Goal: Information Seeking & Learning: Find specific fact

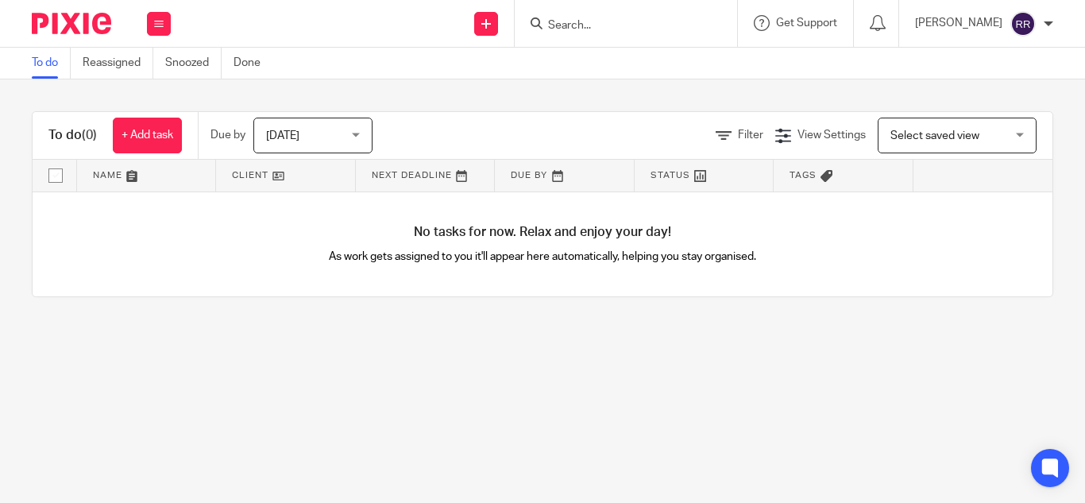
click at [547, 25] on input "Search" at bounding box center [618, 26] width 143 height 14
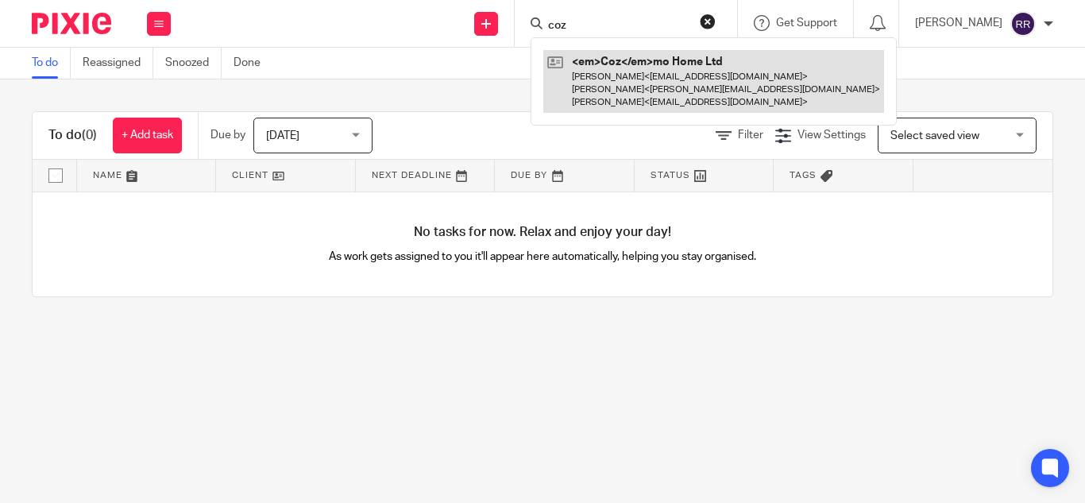
type input "coz"
click at [566, 66] on link at bounding box center [713, 81] width 341 height 63
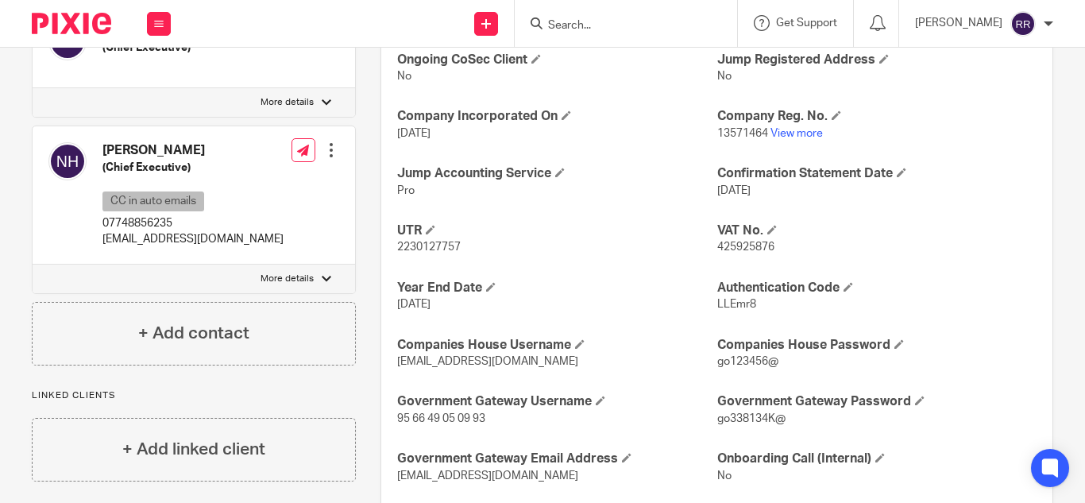
scroll to position [600, 0]
click at [419, 254] on span "2230127757" at bounding box center [429, 248] width 64 height 11
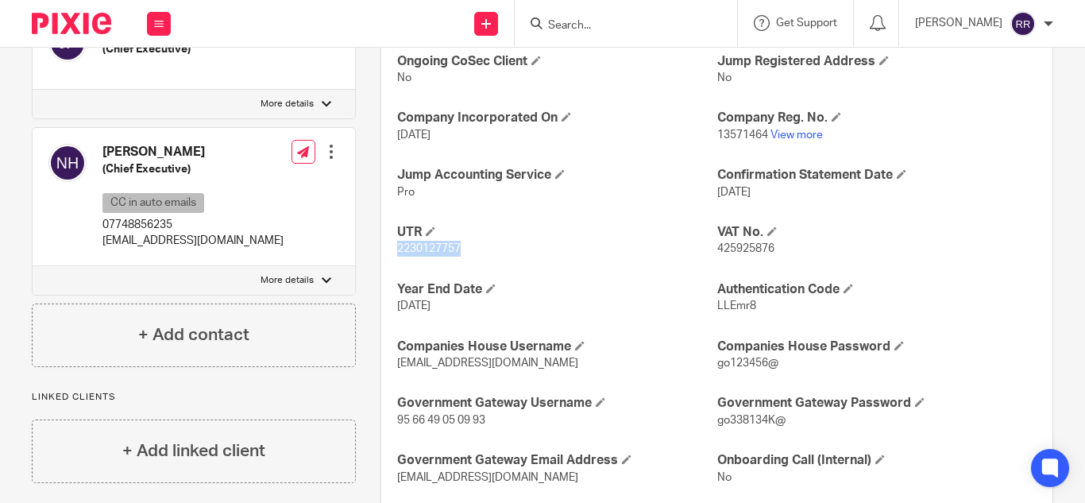
click at [419, 254] on span "2230127757" at bounding box center [429, 248] width 64 height 11
copy p "2230127757"
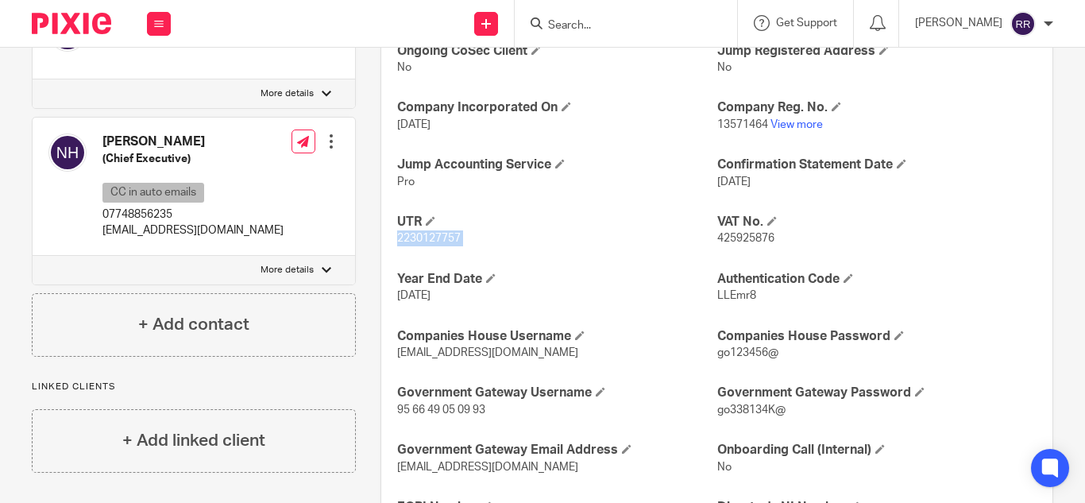
scroll to position [611, 0]
click at [589, 287] on h4 "Year End Date" at bounding box center [556, 278] width 319 height 17
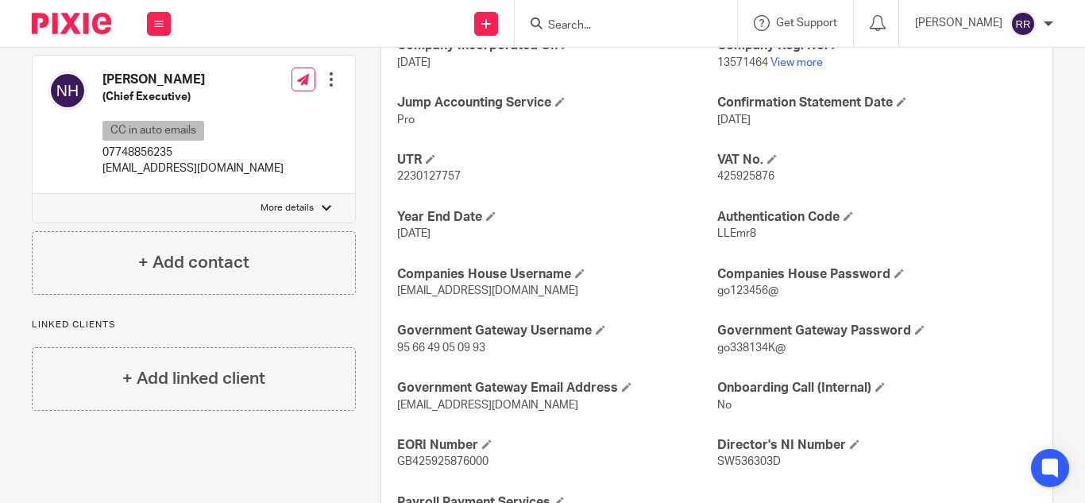
scroll to position [673, 0]
click at [462, 184] on p "2230127757" at bounding box center [556, 176] width 319 height 16
drag, startPoint x: 462, startPoint y: 194, endPoint x: 394, endPoint y: 195, distance: 68.3
click at [397, 184] on p "2230127757" at bounding box center [556, 176] width 319 height 16
copy p "2230127757"
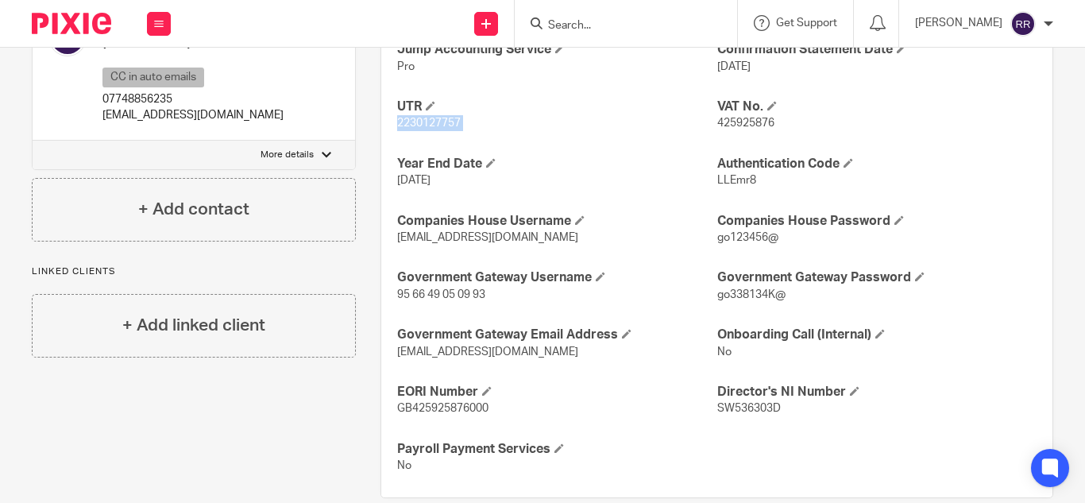
scroll to position [767, 0]
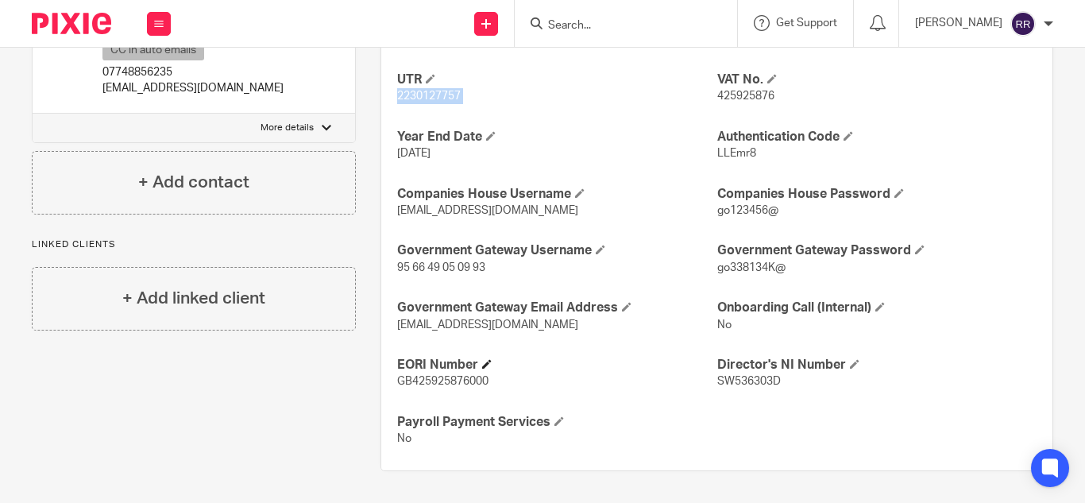
copy p "2230127757"
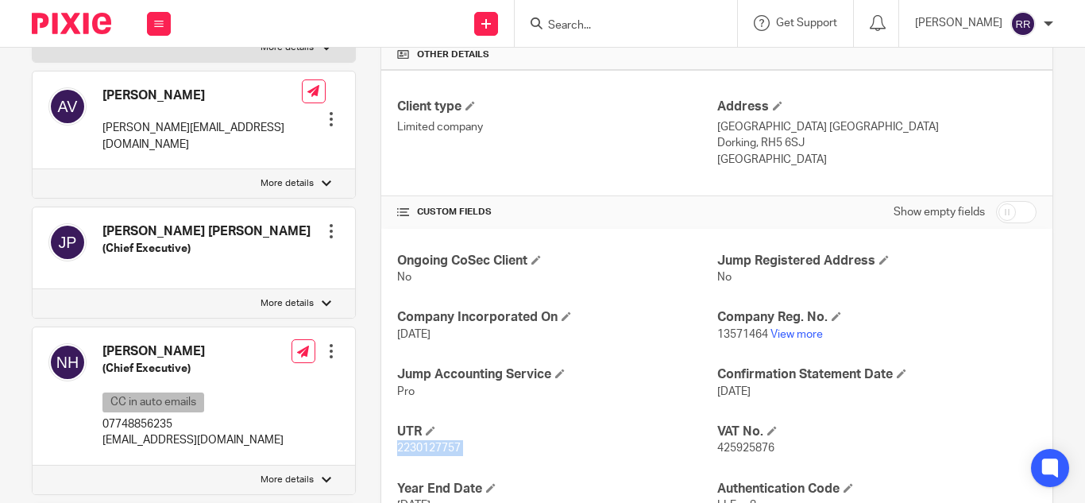
scroll to position [0, 0]
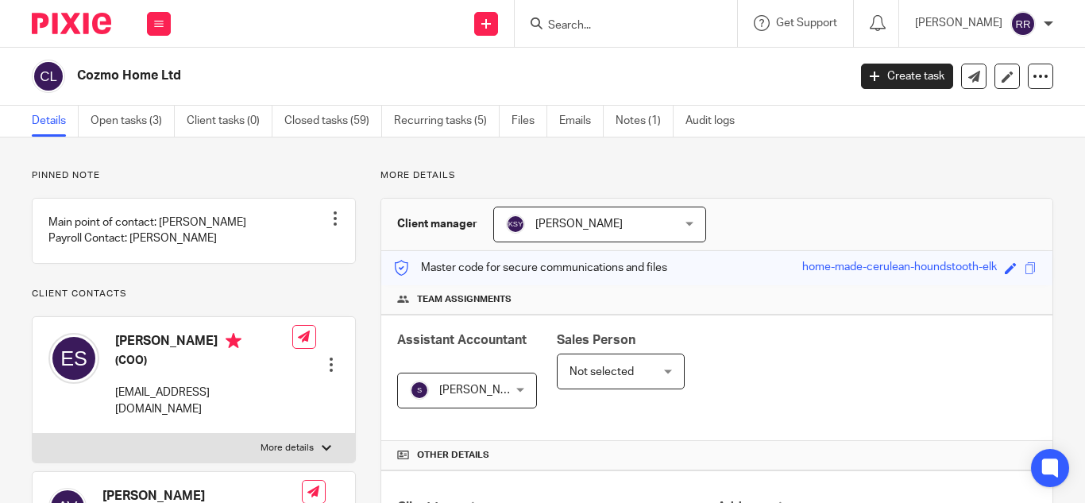
click at [547, 19] on input "Search" at bounding box center [618, 26] width 143 height 14
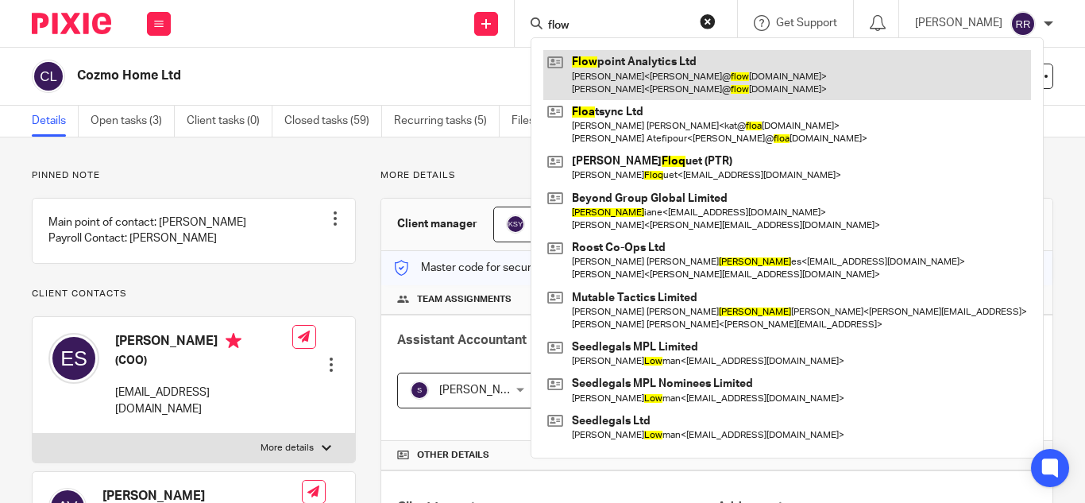
type input "flow"
click at [550, 69] on link at bounding box center [787, 74] width 488 height 49
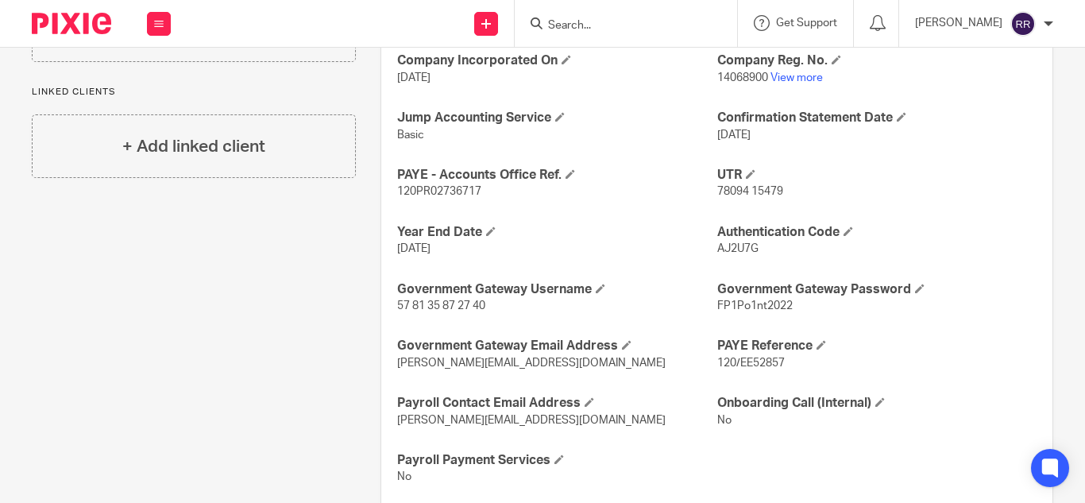
scroll to position [645, 0]
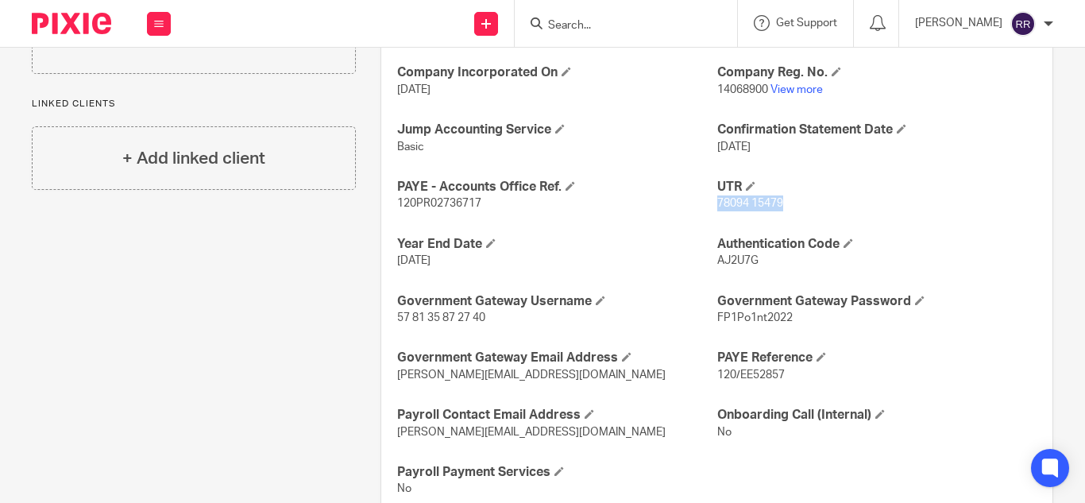
drag, startPoint x: 780, startPoint y: 199, endPoint x: 706, endPoint y: 203, distance: 73.9
click at [706, 203] on div "Ongoing CoSec Client No Jump Registered Address No Company Incorporated On [DAT…" at bounding box center [716, 252] width 671 height 537
copy div "UTR 78094 15479"
click at [824, 180] on h4 "UTR" at bounding box center [876, 187] width 319 height 17
drag, startPoint x: 740, startPoint y: 205, endPoint x: 709, endPoint y: 207, distance: 31.8
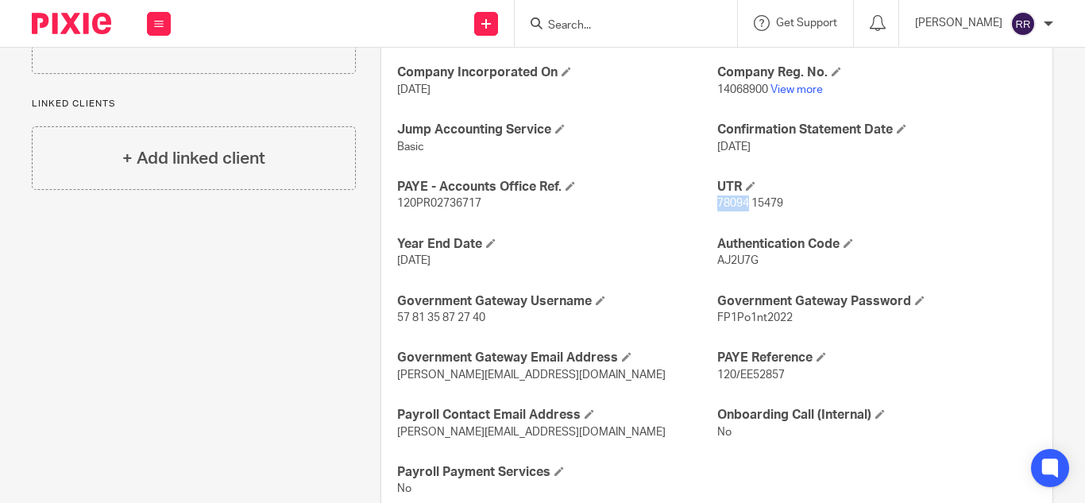
click at [717, 207] on span "78094 15479" at bounding box center [750, 203] width 66 height 11
copy span "78094"
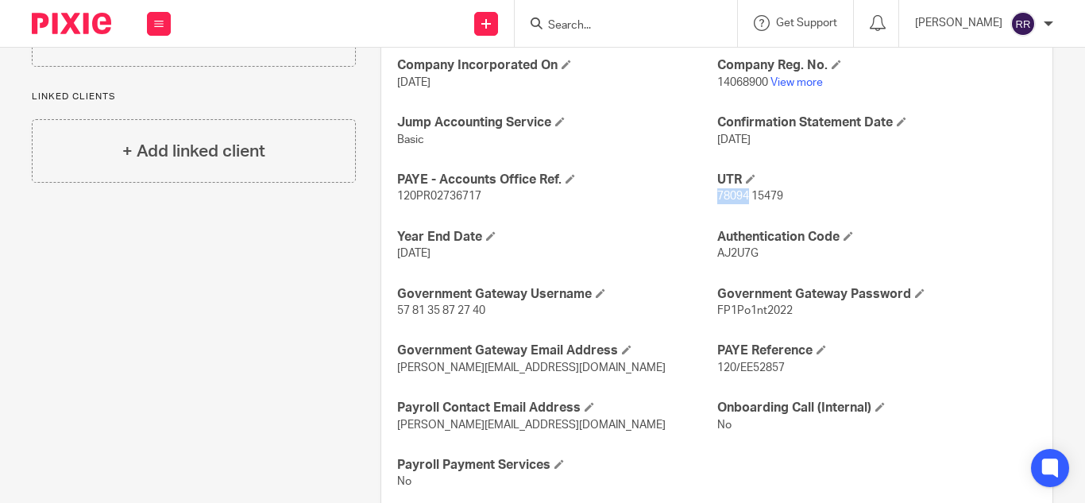
scroll to position [654, 0]
drag, startPoint x: 480, startPoint y: 196, endPoint x: 373, endPoint y: 203, distance: 107.5
click at [373, 203] on div "More details Client manager Kian Sadoughi-Yarand Kian Sadoughi-Yarand Aashish A…" at bounding box center [704, 14] width 697 height 998
copy span "120PR02736717"
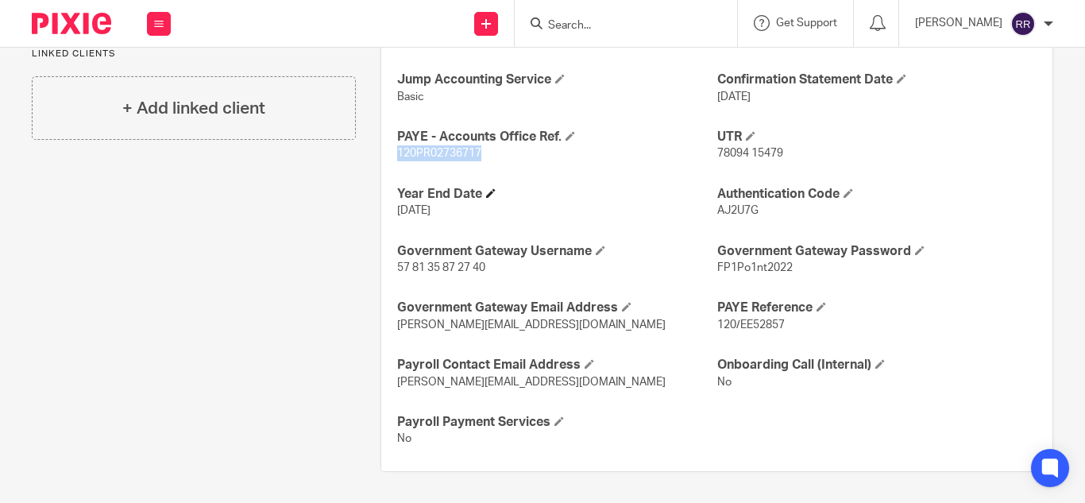
scroll to position [696, 0]
drag, startPoint x: 778, startPoint y: 325, endPoint x: 704, endPoint y: 325, distance: 73.9
click at [704, 325] on div "Ongoing CoSec Client No Jump Registered Address No Company Incorporated On 26 A…" at bounding box center [716, 201] width 671 height 537
click at [778, 337] on div "Ongoing CoSec Client No Jump Registered Address No Company Incorporated On 26 A…" at bounding box center [716, 201] width 671 height 537
drag, startPoint x: 781, startPoint y: 323, endPoint x: 719, endPoint y: 331, distance: 62.6
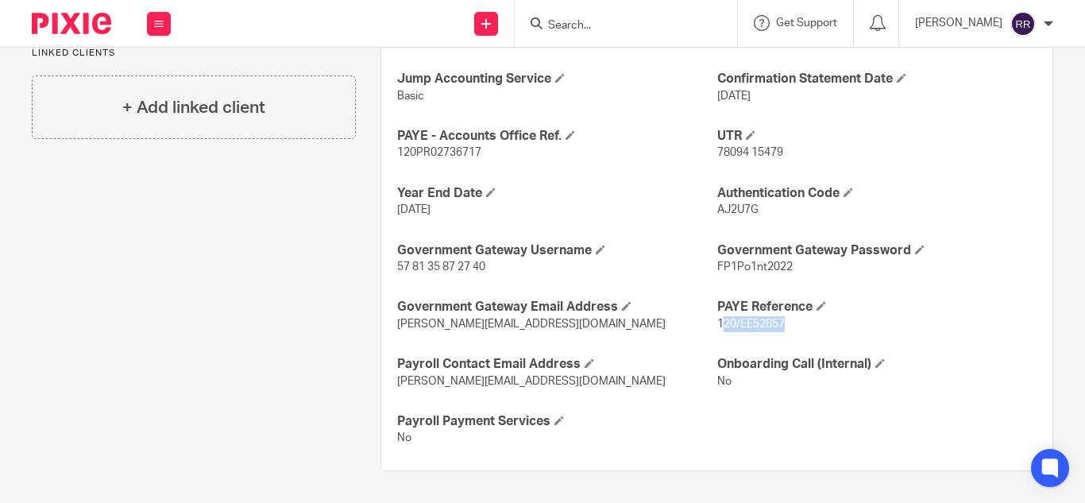
click at [719, 331] on p "120/EE52857" at bounding box center [876, 324] width 319 height 16
click at [772, 329] on span "120/EE52857" at bounding box center [751, 324] width 68 height 11
drag, startPoint x: 782, startPoint y: 326, endPoint x: 732, endPoint y: 329, distance: 49.4
click at [732, 329] on p "120/EE52857" at bounding box center [876, 324] width 319 height 16
copy span "EE52857"
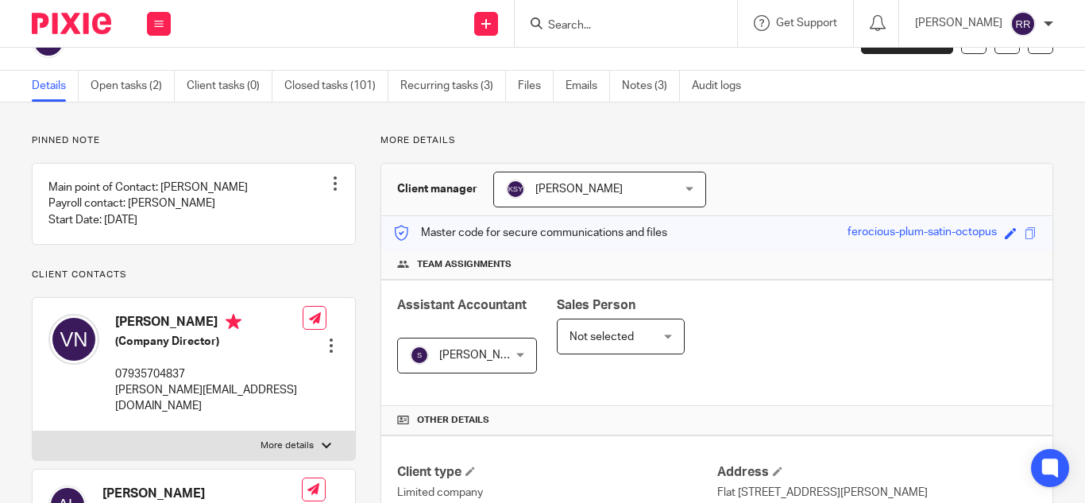
scroll to position [0, 0]
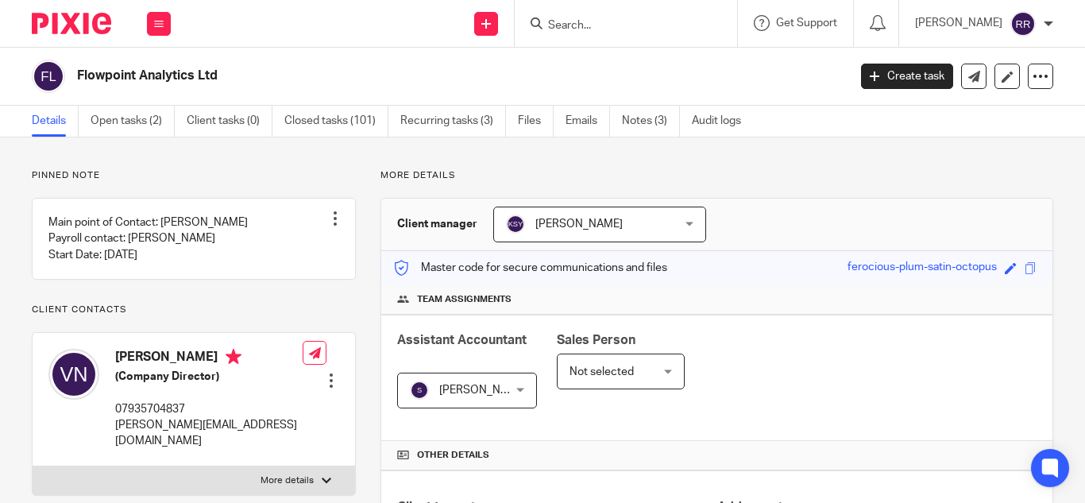
click at [547, 19] on input "Search" at bounding box center [618, 26] width 143 height 14
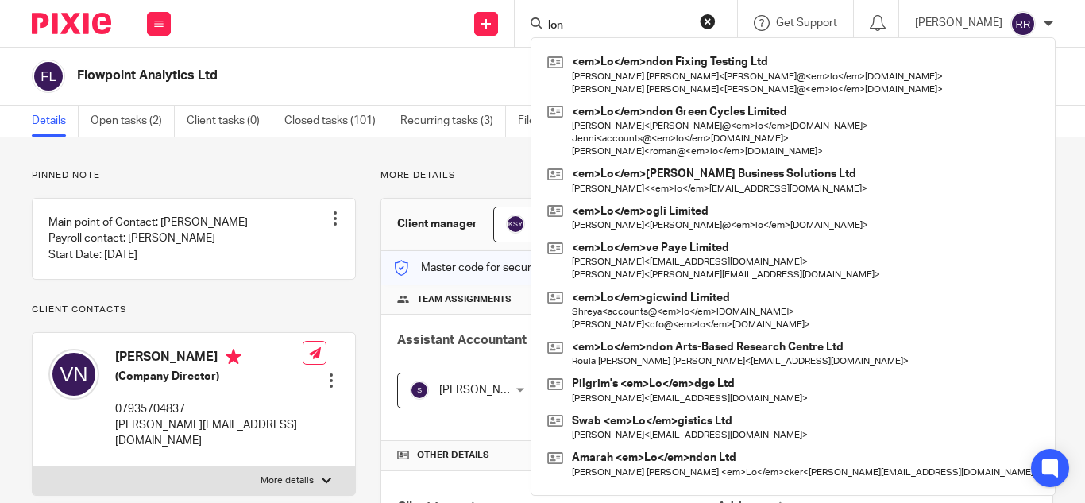
type input "lon"
click button "submit" at bounding box center [0, 0] width 0 height 0
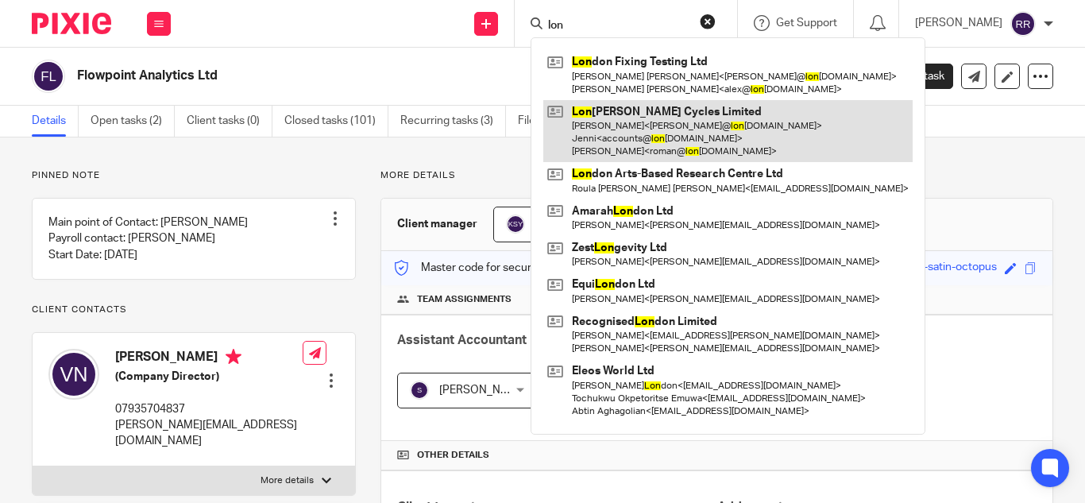
click at [568, 118] on link at bounding box center [727, 131] width 369 height 63
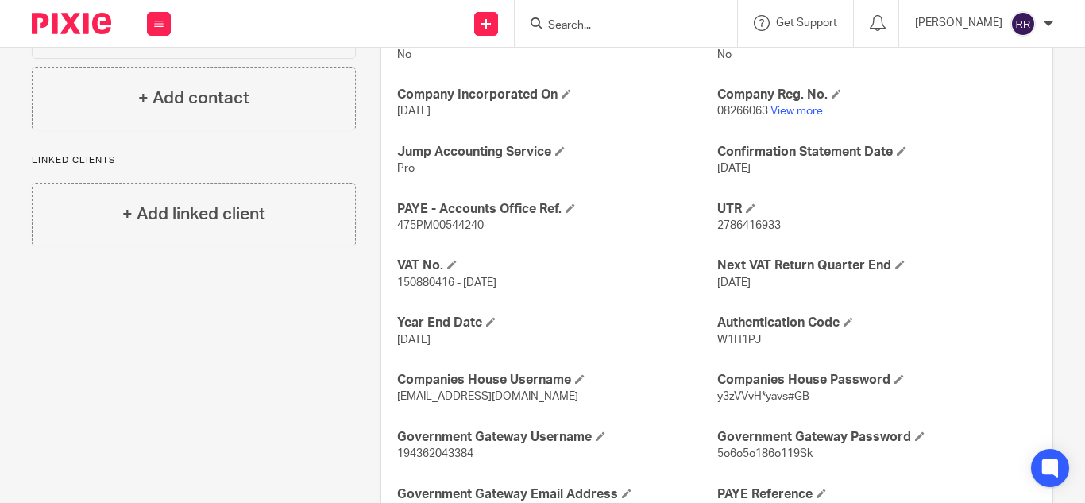
scroll to position [608, 0]
drag, startPoint x: 775, startPoint y: 222, endPoint x: 708, endPoint y: 229, distance: 67.0
click at [708, 229] on div "Ongoing CoSec Client No Jump Registered Address No Company Incorporated On 24 O…" at bounding box center [716, 330] width 671 height 651
copy div "UTR 2786416933"
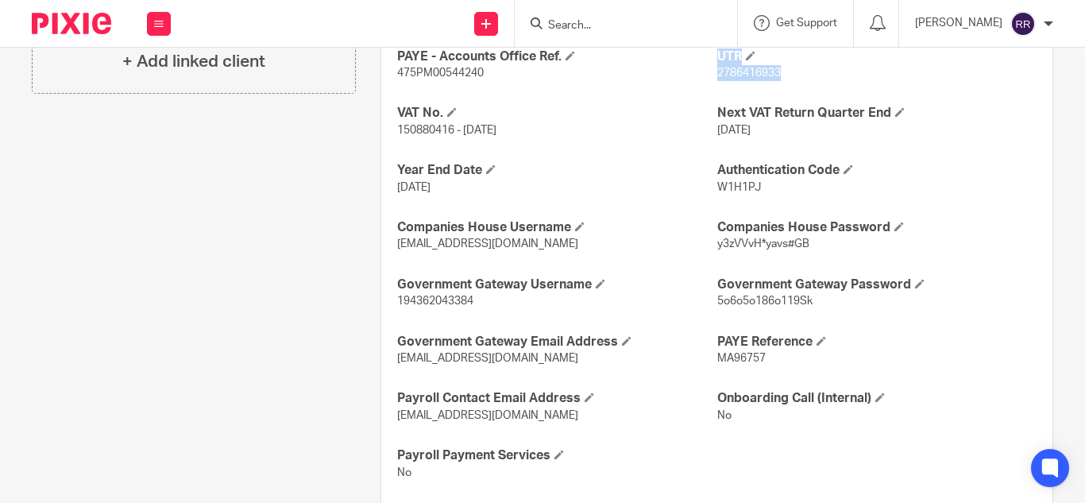
scroll to position [760, 0]
click at [760, 361] on p "MA96757" at bounding box center [876, 358] width 319 height 16
drag, startPoint x: 760, startPoint y: 361, endPoint x: 715, endPoint y: 364, distance: 45.3
click at [717, 364] on p "MA96757" at bounding box center [876, 358] width 319 height 16
copy p "MA96757"
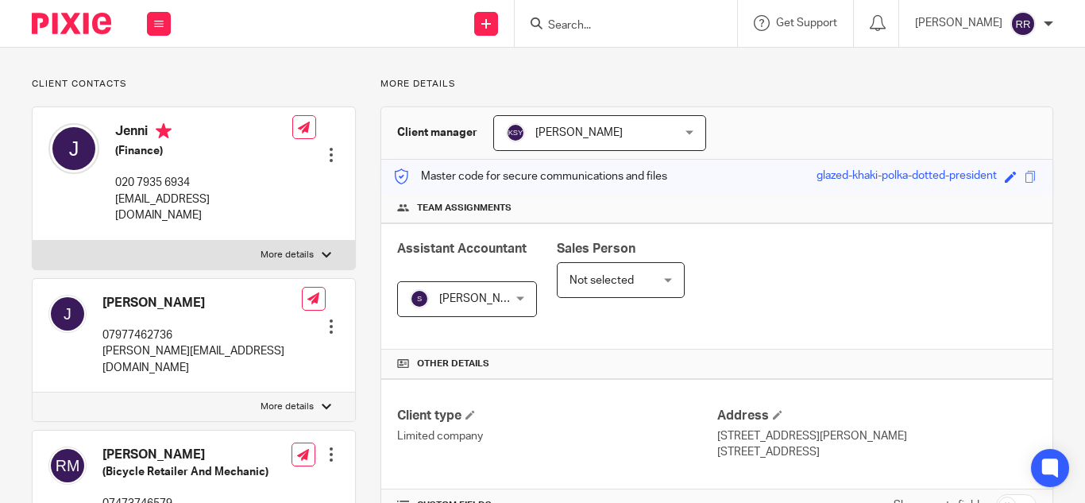
scroll to position [0, 0]
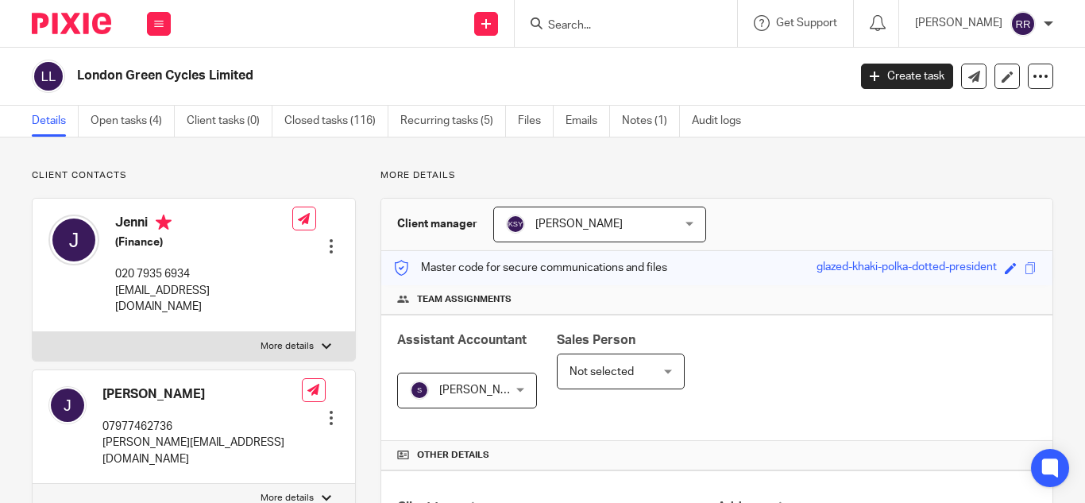
click at [566, 15] on form at bounding box center [631, 24] width 169 height 20
click at [534, 39] on div at bounding box center [626, 23] width 222 height 47
click at [547, 22] on input "Search" at bounding box center [618, 26] width 143 height 14
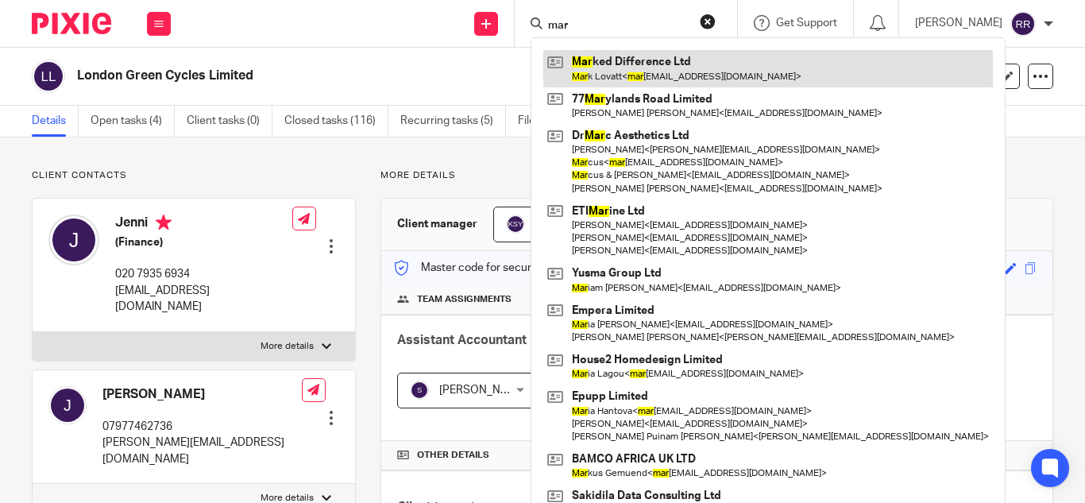
type input "mar"
click at [571, 65] on link at bounding box center [768, 68] width 450 height 37
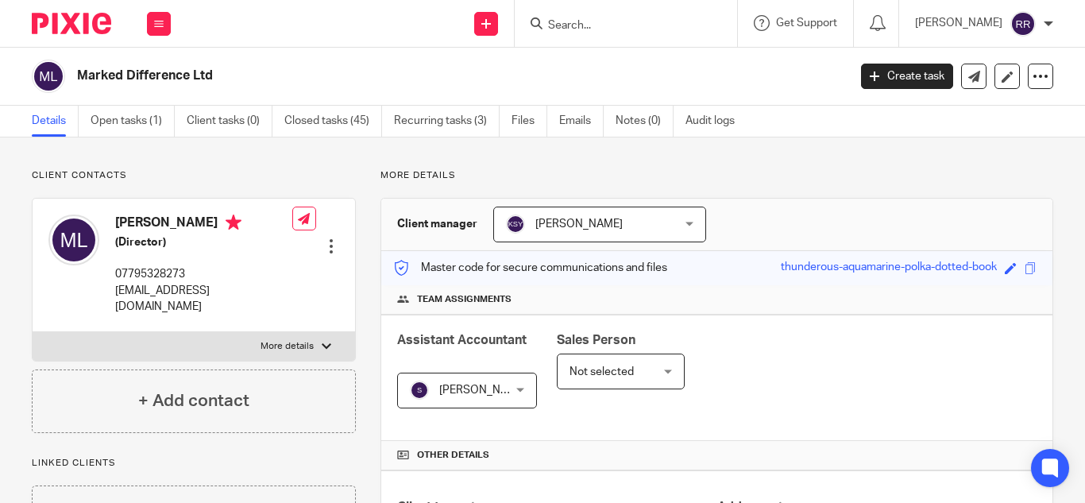
scroll to position [557, 0]
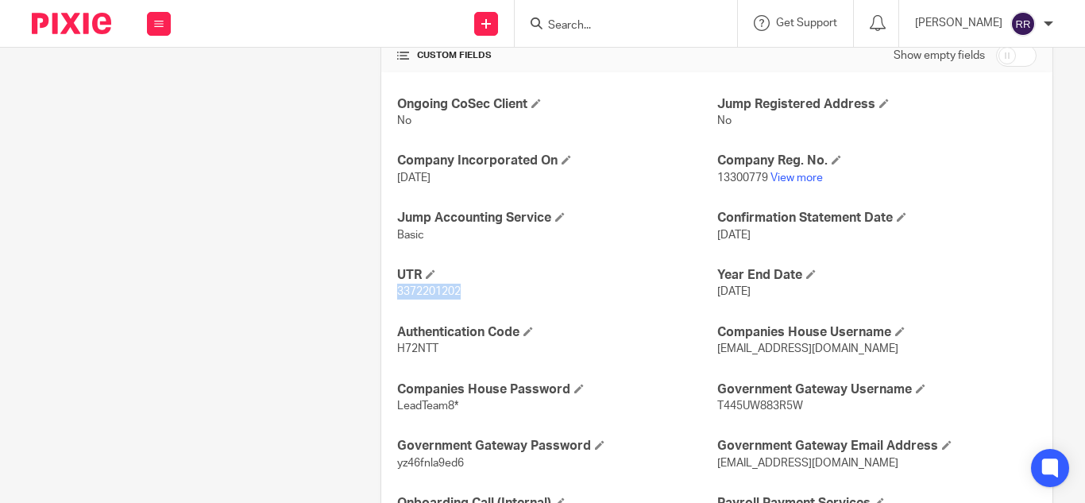
drag, startPoint x: 461, startPoint y: 288, endPoint x: 384, endPoint y: 294, distance: 76.5
click at [384, 294] on div "Ongoing CoSec Client No Jump Registered Address No Company Incorporated On 29 M…" at bounding box center [716, 312] width 671 height 480
copy span "3372201202"
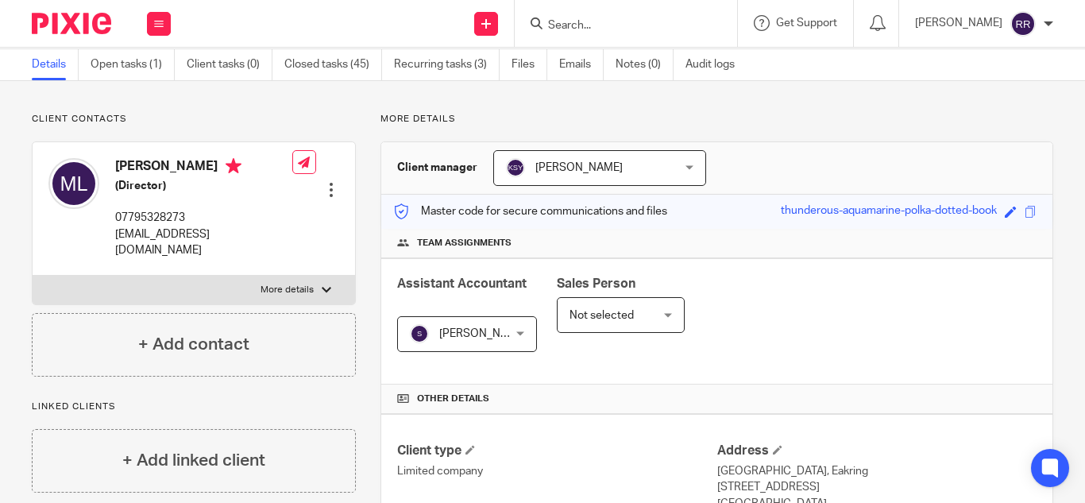
scroll to position [0, 0]
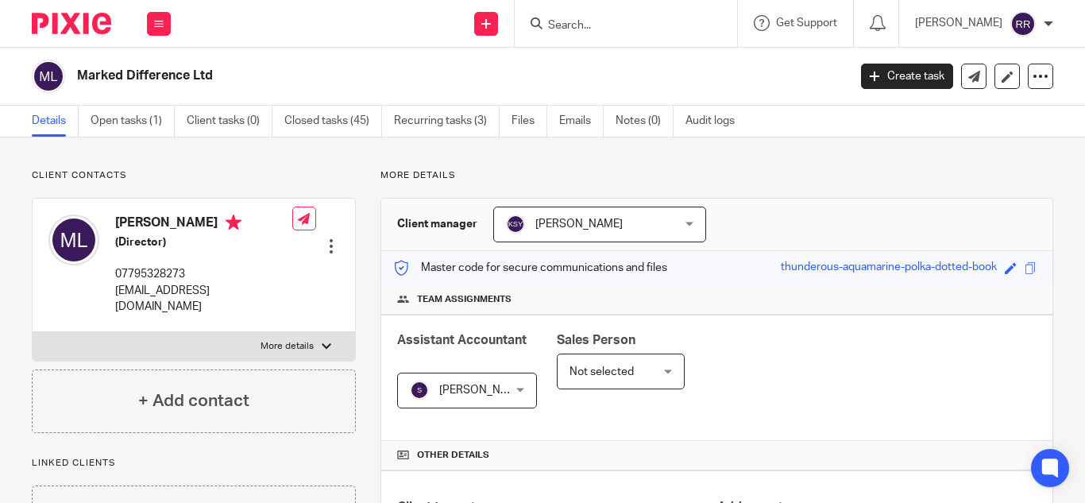
click at [547, 33] on input "Search" at bounding box center [618, 26] width 143 height 14
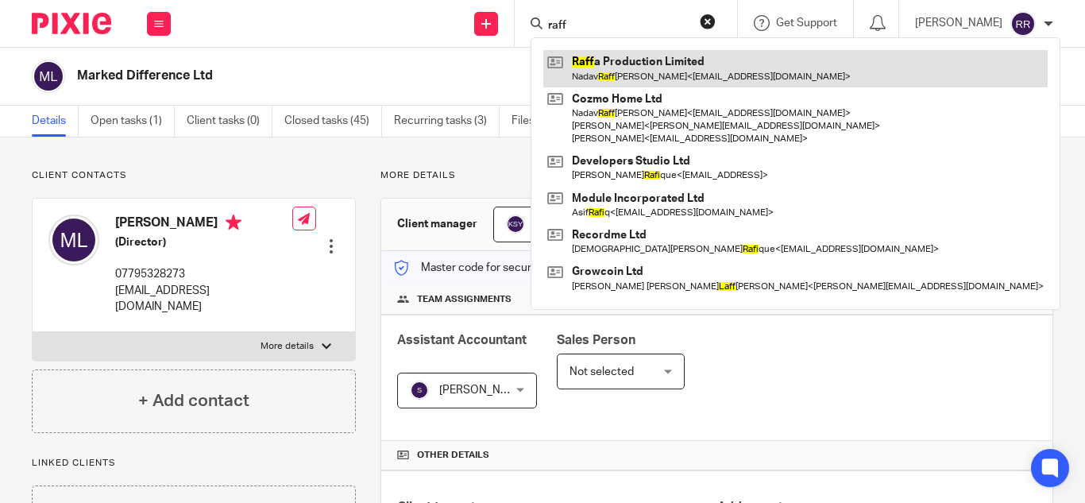
type input "raff"
click at [551, 60] on link at bounding box center [795, 68] width 504 height 37
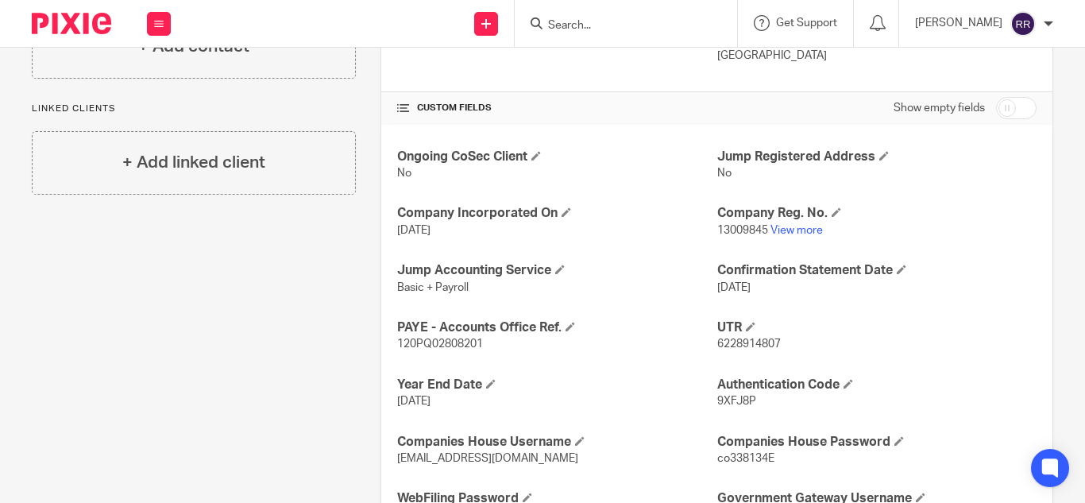
scroll to position [557, 0]
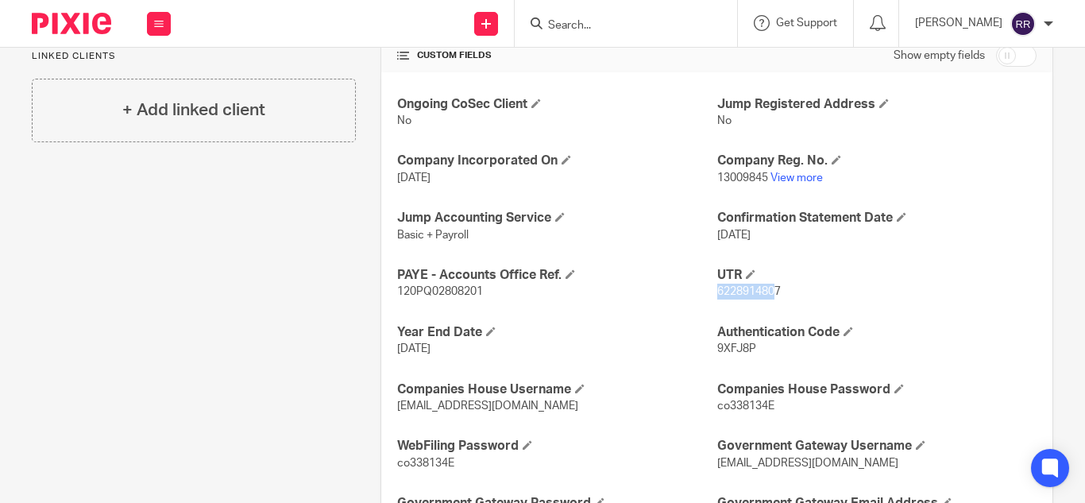
drag, startPoint x: 768, startPoint y: 311, endPoint x: 709, endPoint y: 314, distance: 58.9
click at [717, 299] on p "6228914807" at bounding box center [876, 292] width 319 height 16
drag, startPoint x: 784, startPoint y: 306, endPoint x: 709, endPoint y: 308, distance: 74.7
click at [717, 299] on p "6228914807" at bounding box center [876, 292] width 319 height 16
copy span "6228914807"
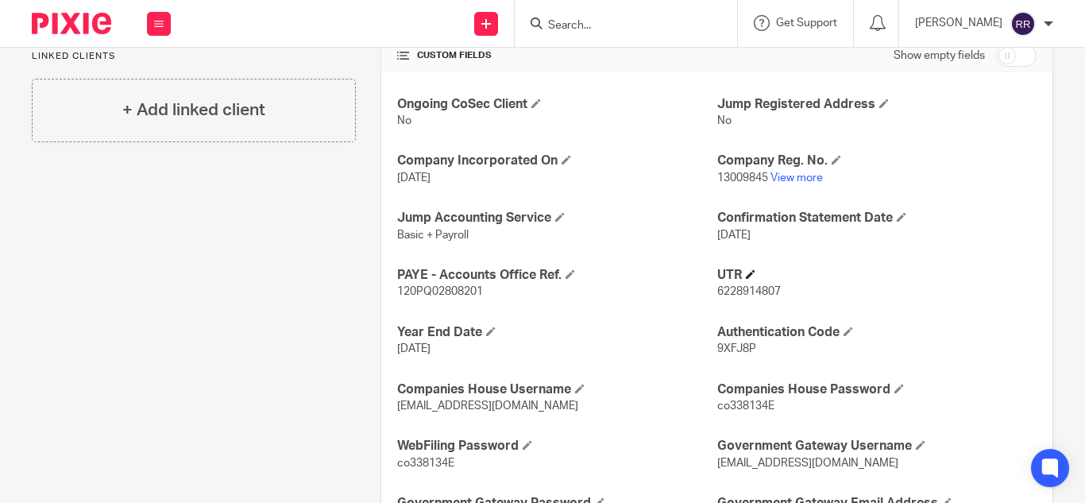
click at [904, 284] on h4 "UTR" at bounding box center [876, 275] width 319 height 17
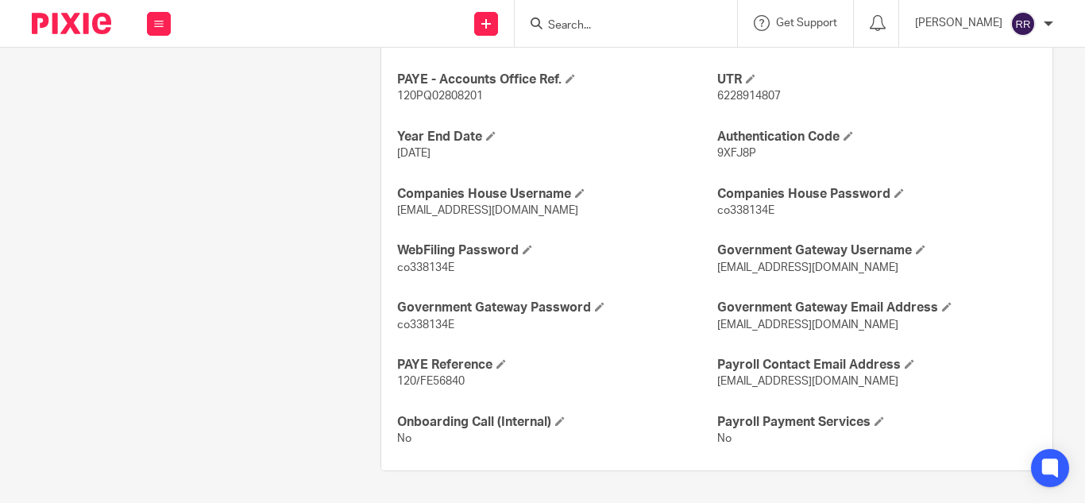
scroll to position [762, 0]
drag, startPoint x: 466, startPoint y: 388, endPoint x: 416, endPoint y: 388, distance: 49.3
click at [416, 388] on p "120/FE56840" at bounding box center [556, 381] width 319 height 16
copy span "FE56840"
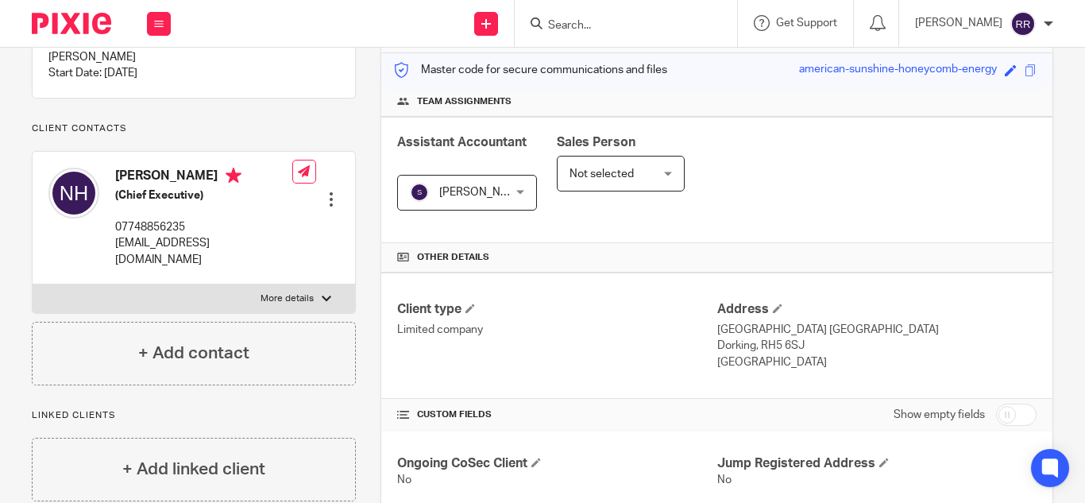
scroll to position [0, 0]
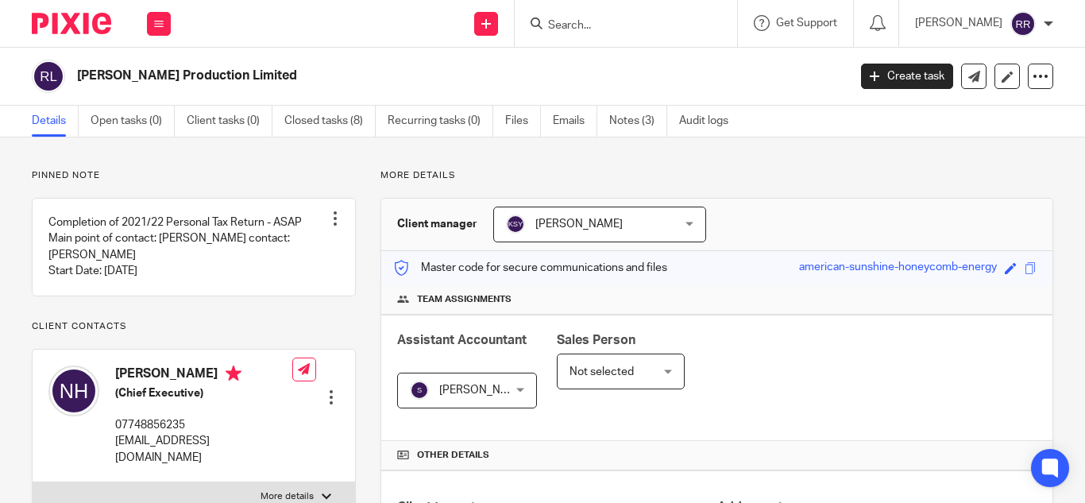
click at [582, 31] on input "Search" at bounding box center [618, 26] width 143 height 14
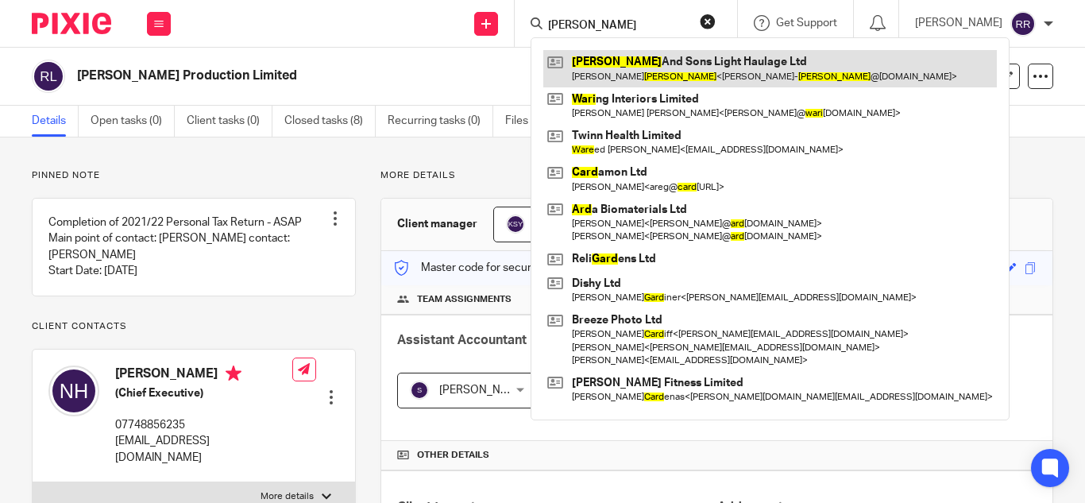
type input "ward"
click at [596, 60] on link at bounding box center [770, 68] width 454 height 37
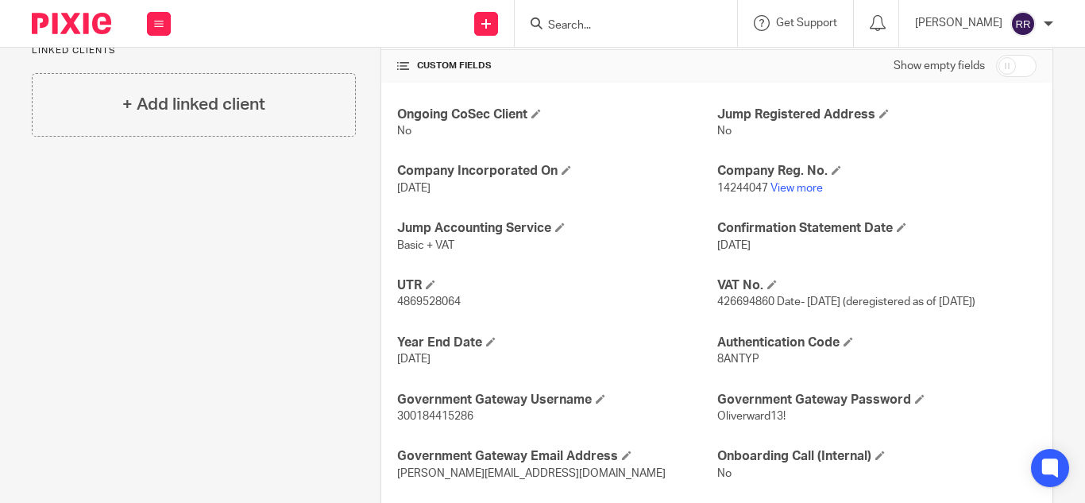
scroll to position [547, 0]
drag, startPoint x: 462, startPoint y: 306, endPoint x: 391, endPoint y: 315, distance: 72.1
click at [391, 315] on div "Ongoing CoSec Client No Jump Registered Address No Company Incorporated On [DAT…" at bounding box center [716, 322] width 671 height 480
copy span "4869528064"
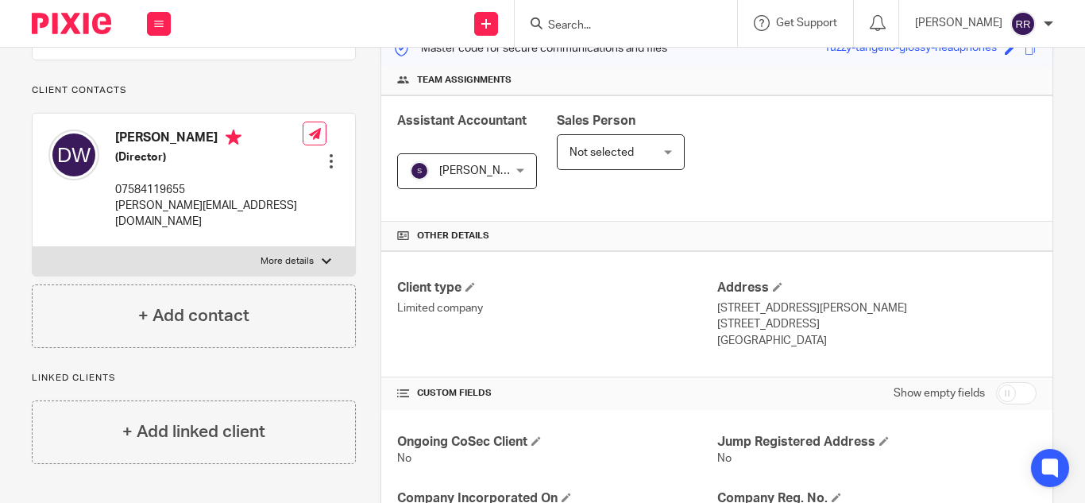
scroll to position [0, 0]
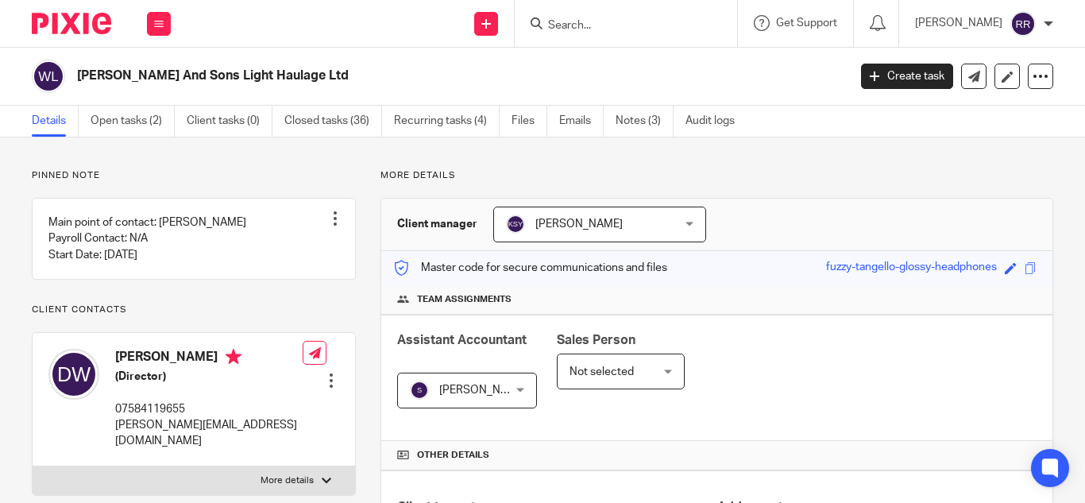
click at [563, 17] on form at bounding box center [631, 24] width 169 height 20
click at [549, 24] on input "Search" at bounding box center [618, 26] width 143 height 14
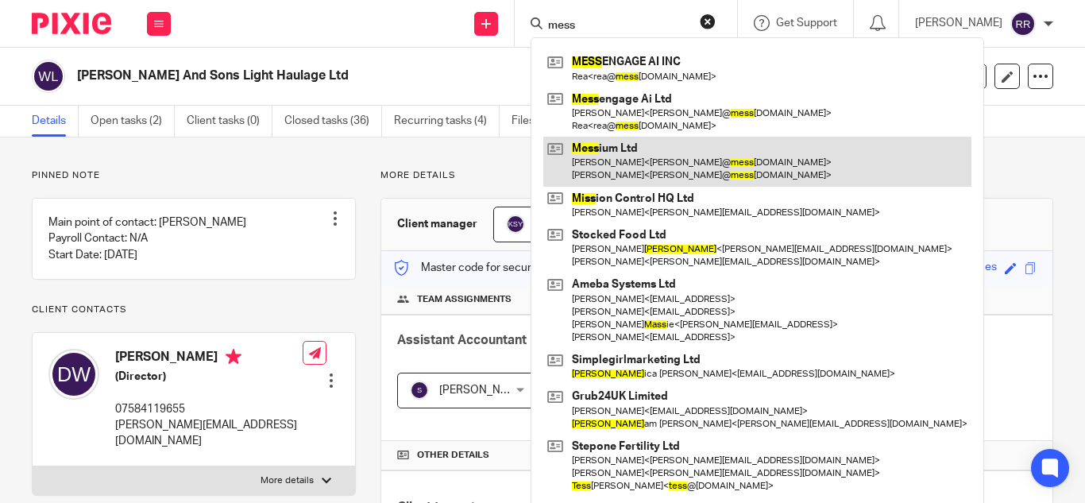
type input "mess"
click at [570, 151] on link at bounding box center [757, 161] width 428 height 49
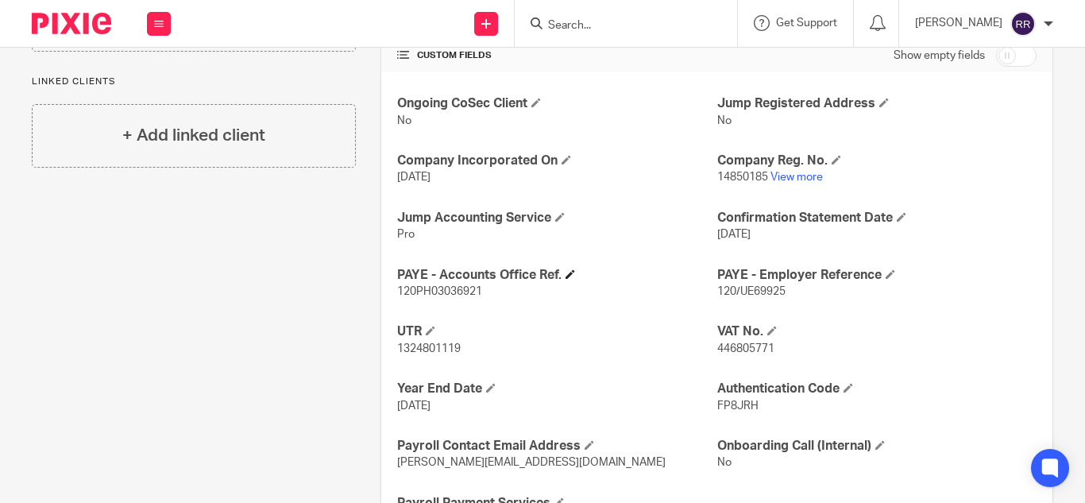
scroll to position [573, 0]
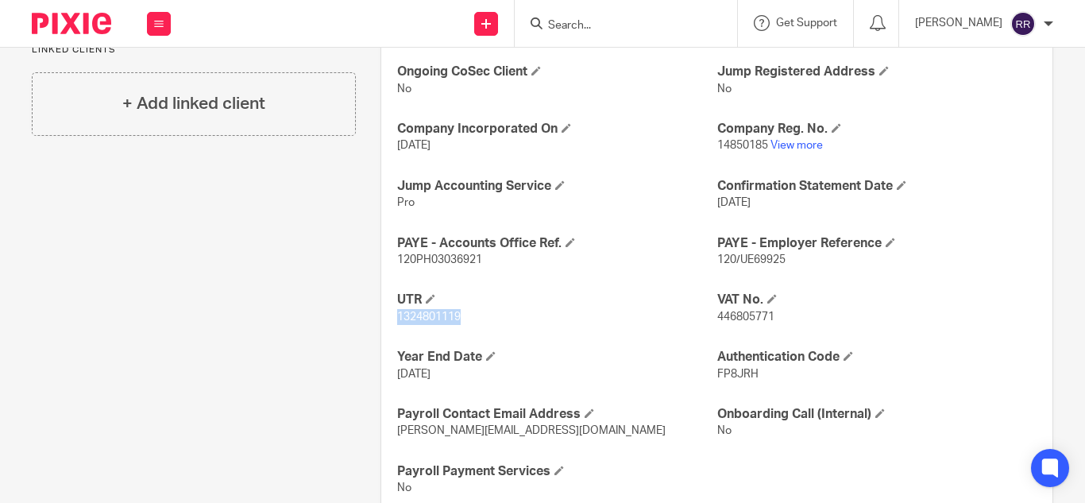
drag, startPoint x: 460, startPoint y: 319, endPoint x: 394, endPoint y: 326, distance: 66.3
click at [394, 326] on div "Ongoing CoSec Client No Jump Registered Address No Company Incorporated On [DAT…" at bounding box center [716, 280] width 671 height 480
copy span "1324801119"
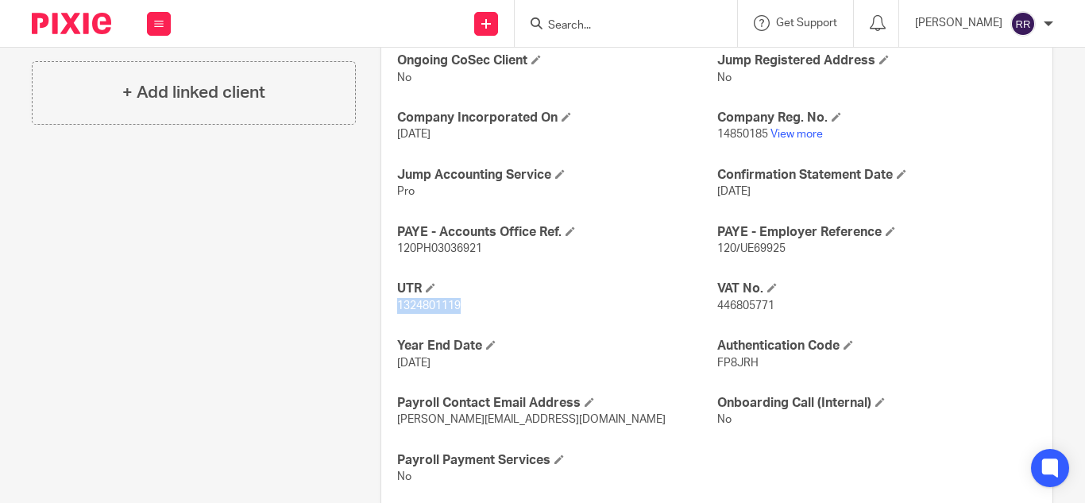
scroll to position [579, 0]
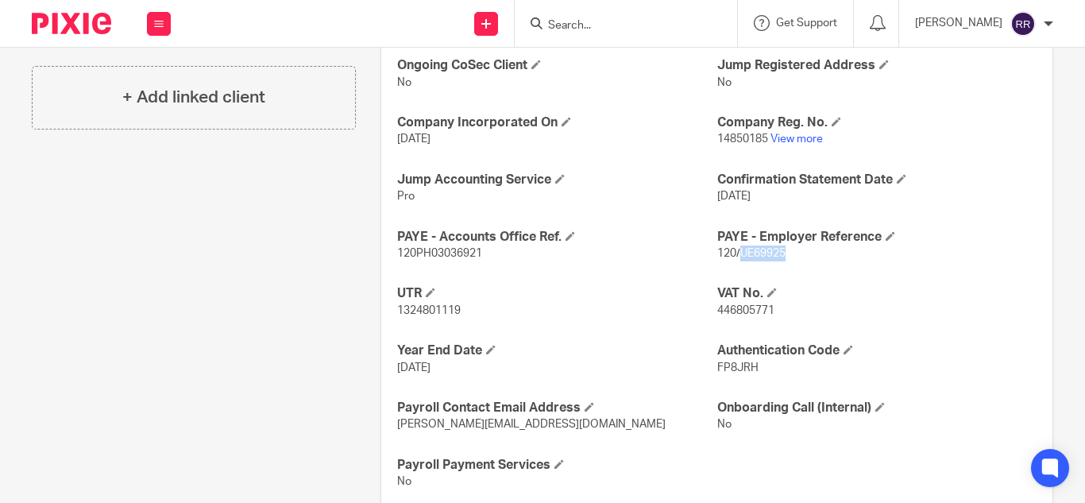
drag, startPoint x: 782, startPoint y: 249, endPoint x: 732, endPoint y: 261, distance: 52.0
click at [732, 261] on p "120/UE69925" at bounding box center [876, 253] width 319 height 16
copy span "UE69925"
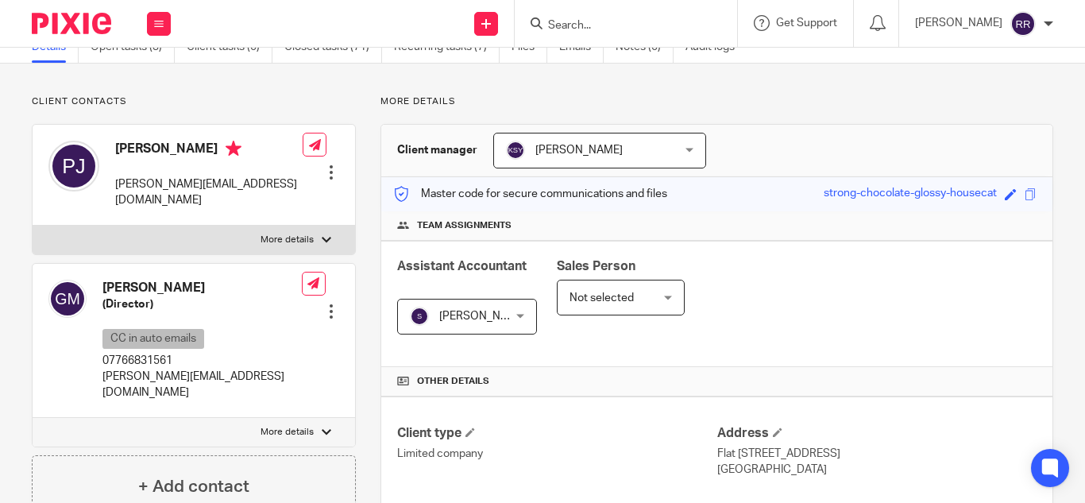
scroll to position [0, 0]
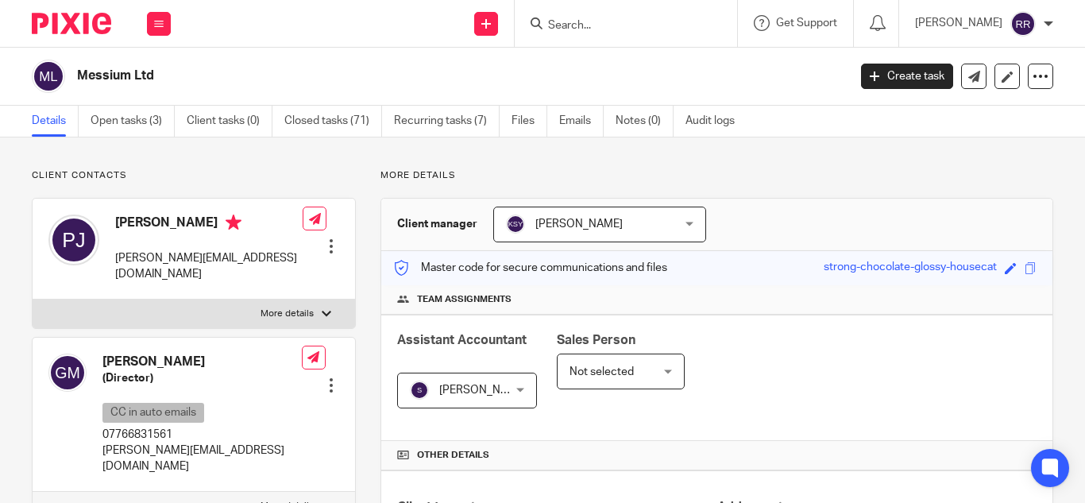
drag, startPoint x: 564, startPoint y: 50, endPoint x: 547, endPoint y: 37, distance: 21.6
click at [547, 37] on body "Work Email Clients Team Reports Work Email Clients Team Reports Settings Send n…" at bounding box center [542, 251] width 1085 height 503
click at [547, 37] on div at bounding box center [626, 23] width 222 height 47
click at [547, 25] on input "Search" at bounding box center [618, 26] width 143 height 14
type input "coms"
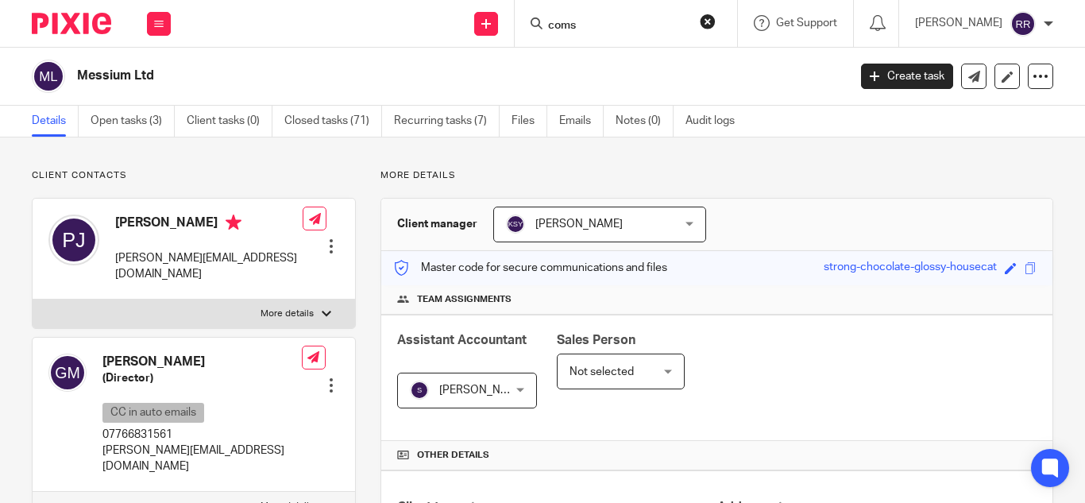
click button "submit" at bounding box center [0, 0] width 0 height 0
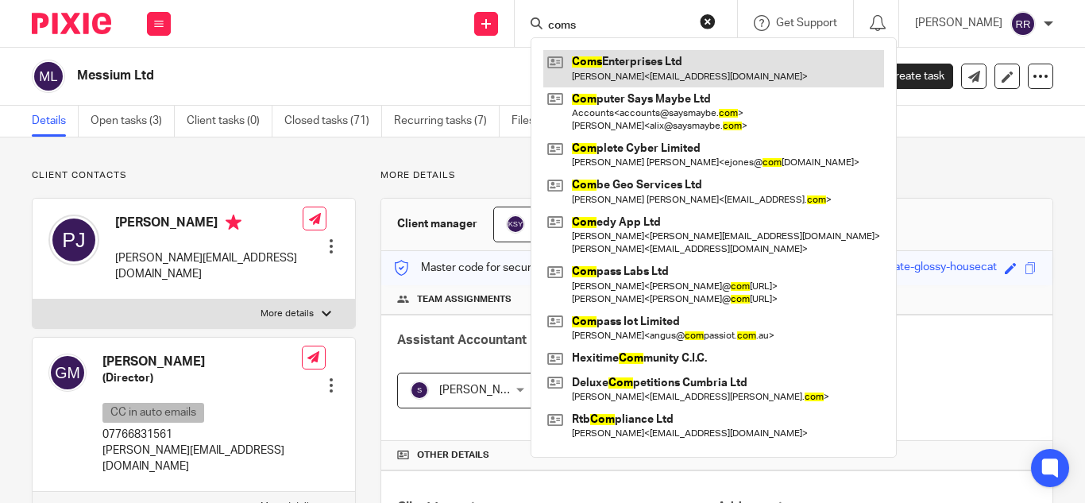
click at [597, 68] on link at bounding box center [713, 68] width 341 height 37
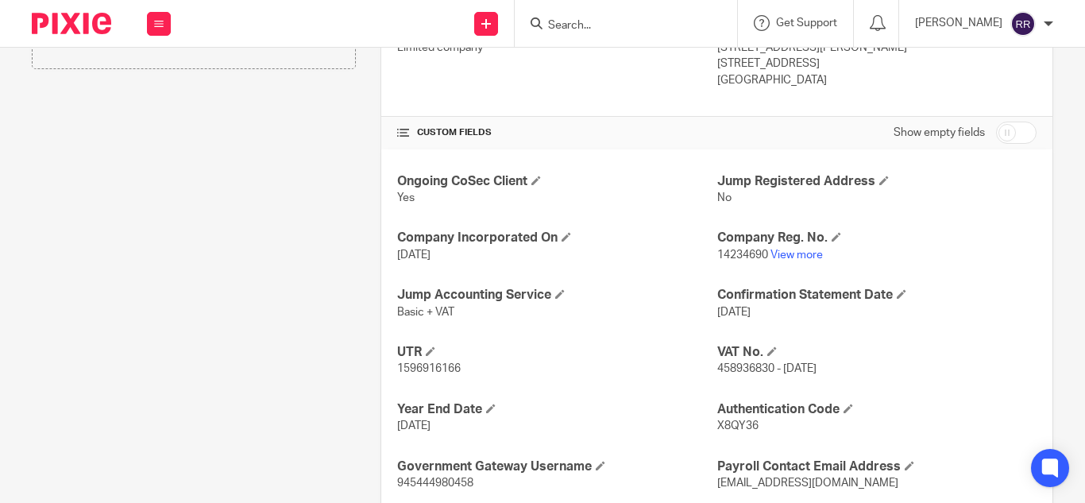
scroll to position [503, 0]
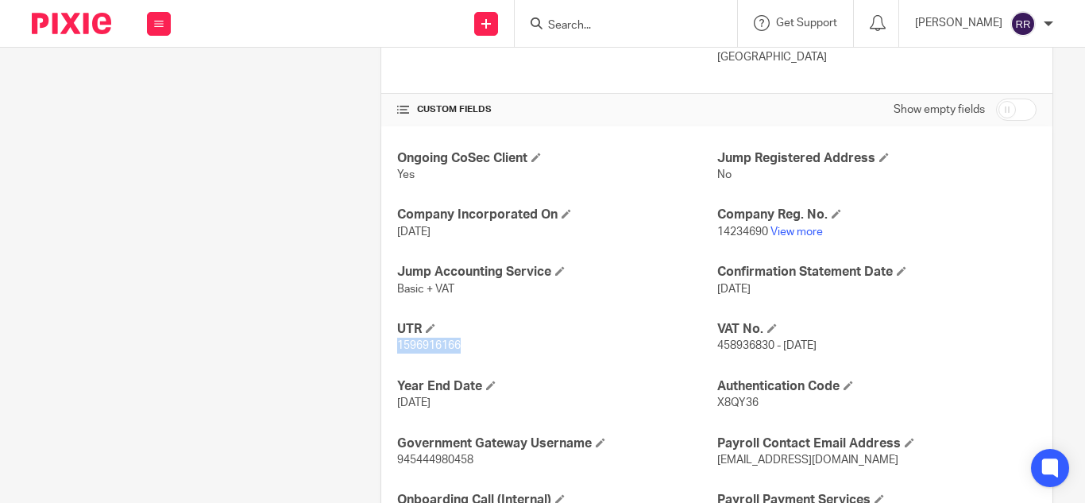
drag, startPoint x: 460, startPoint y: 345, endPoint x: 369, endPoint y: 350, distance: 90.7
click at [369, 350] on div "More details Client manager [PERSON_NAME] [PERSON_NAME] [PERSON_NAME] A Abinand…" at bounding box center [704, 107] width 697 height 883
copy span "1596916166"
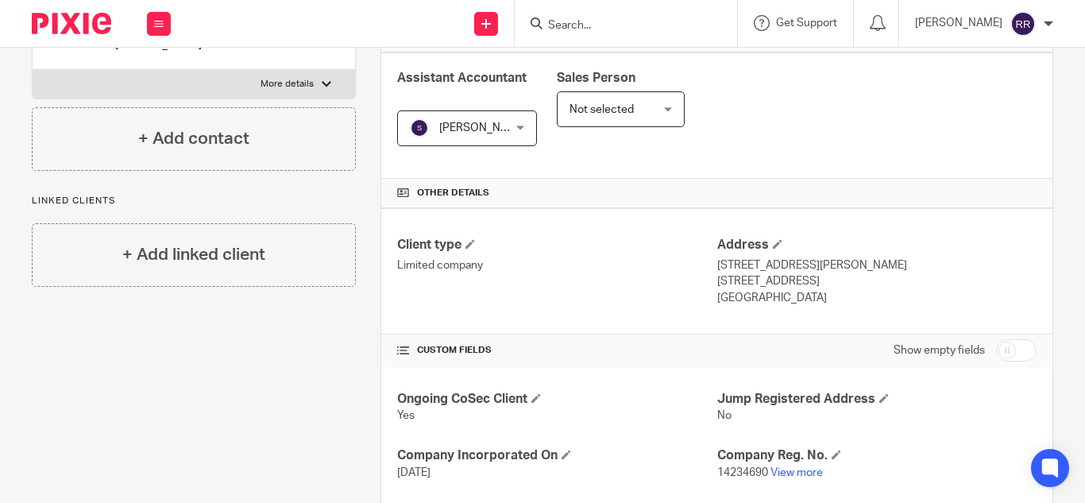
scroll to position [185, 0]
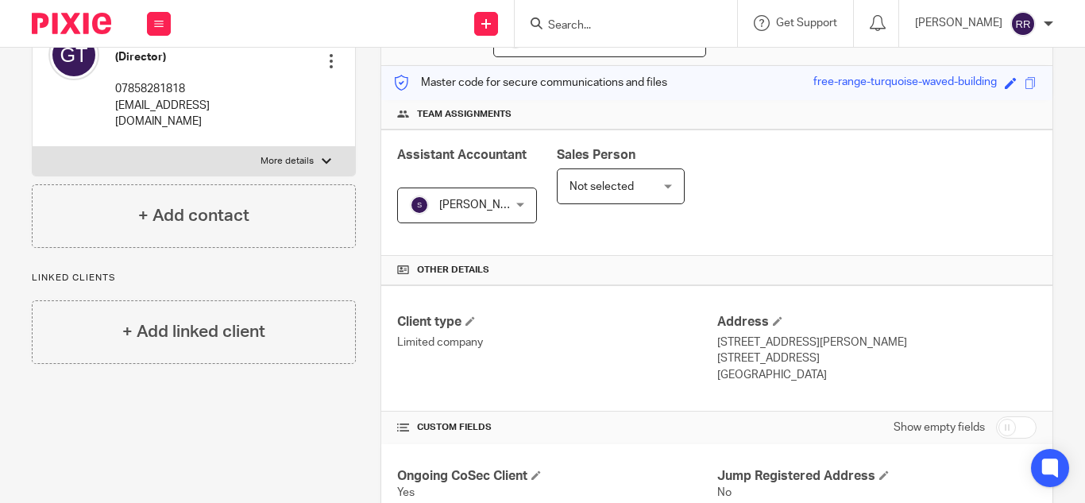
click at [547, 21] on input "Search" at bounding box center [618, 26] width 143 height 14
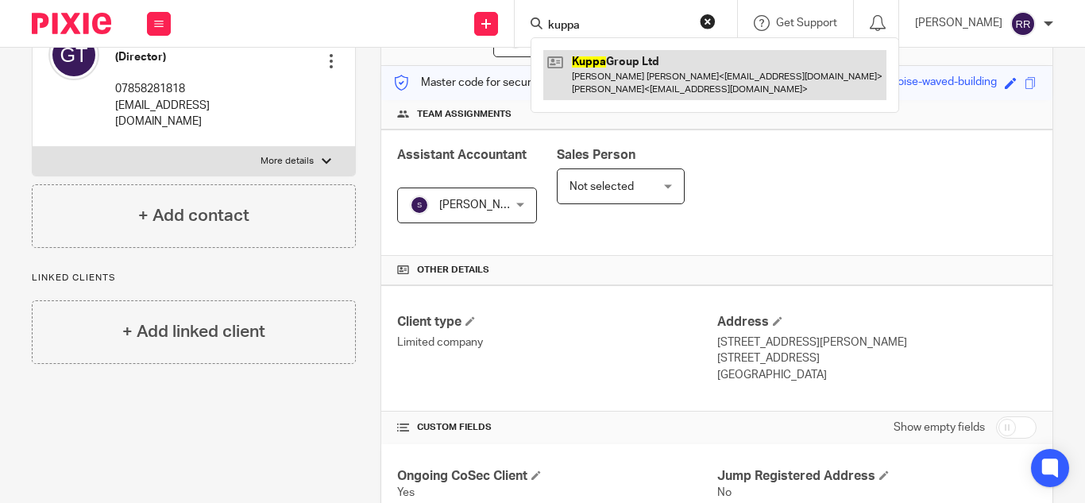
type input "kuppa"
click at [562, 71] on link at bounding box center [714, 74] width 343 height 49
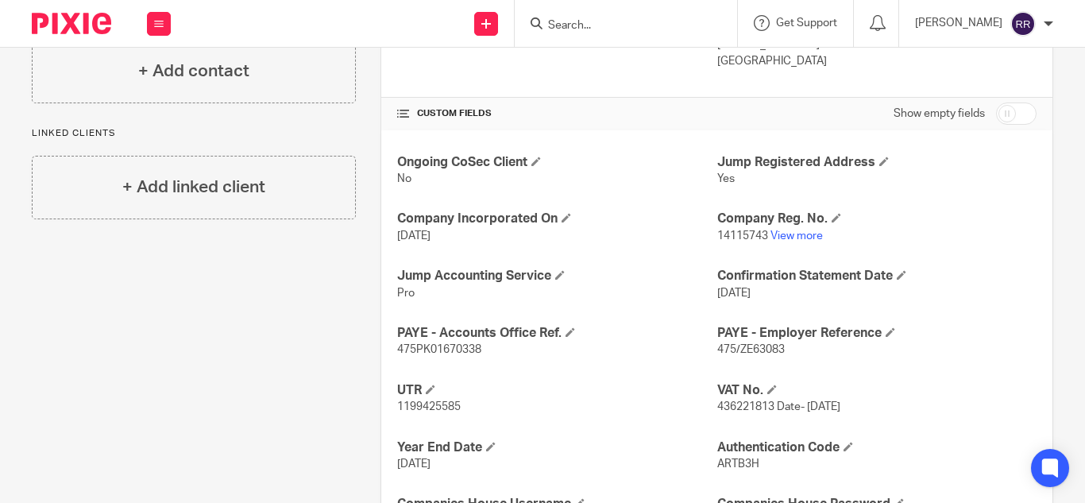
scroll to position [567, 0]
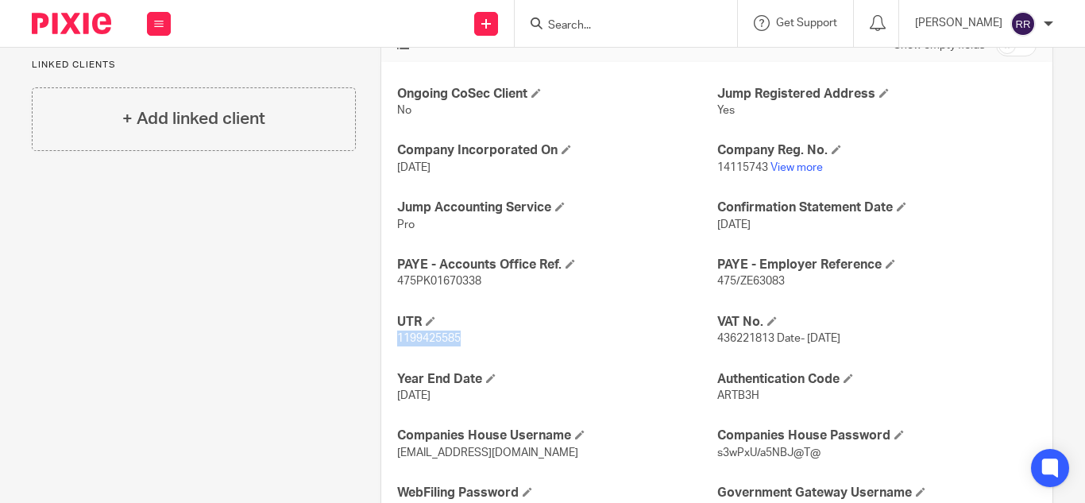
drag, startPoint x: 461, startPoint y: 341, endPoint x: 374, endPoint y: 347, distance: 86.8
click at [374, 347] on div "More details Client manager [PERSON_NAME] [PERSON_NAME] [PERSON_NAME] A Abinand…" at bounding box center [704, 129] width 697 height 1054
copy span "1199425585"
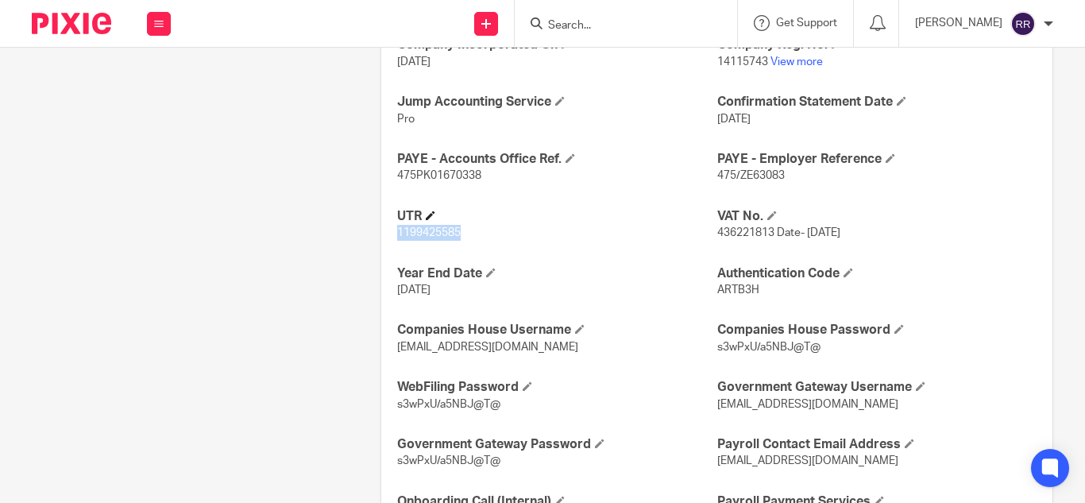
scroll to position [671, 0]
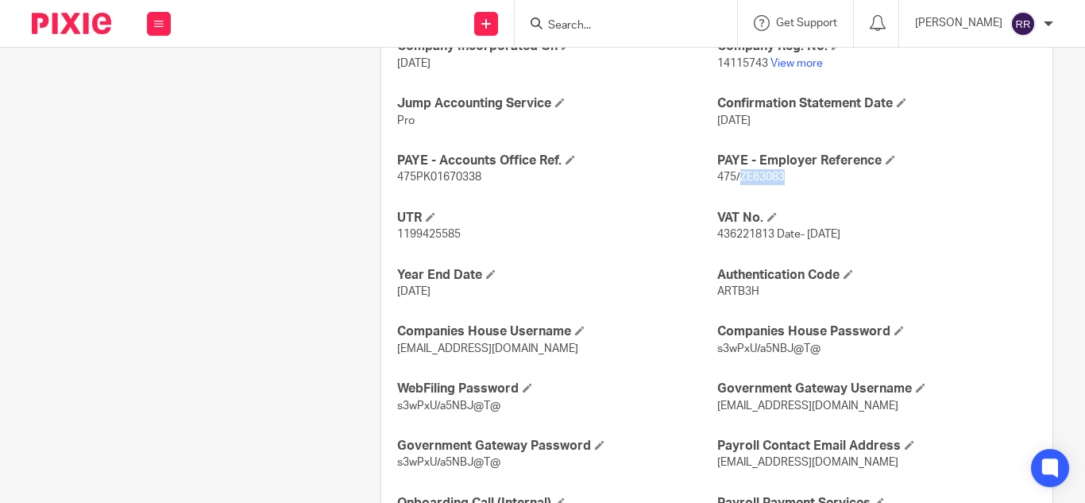
drag, startPoint x: 778, startPoint y: 177, endPoint x: 732, endPoint y: 176, distance: 46.1
click at [732, 176] on span "475/ZE63083" at bounding box center [751, 177] width 68 height 11
copy span "ZE63083"
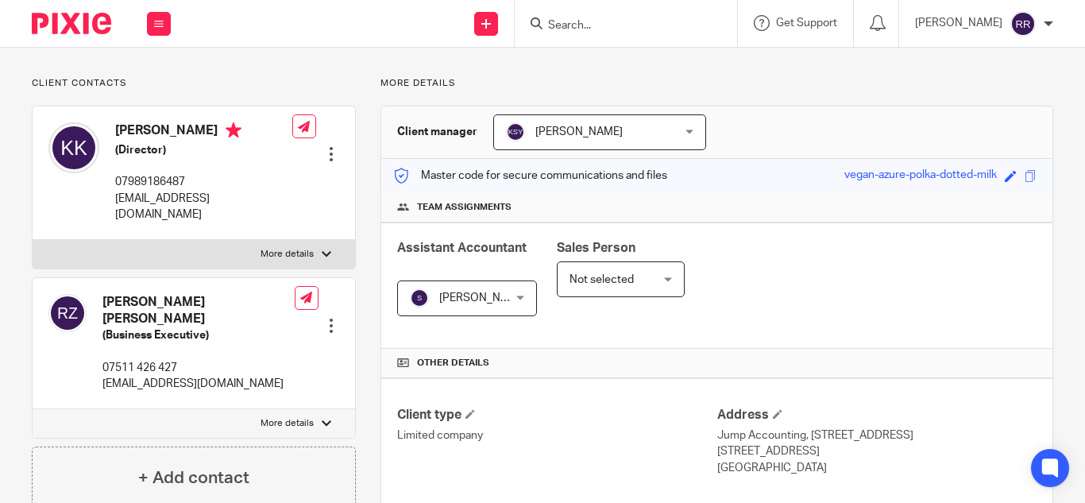
scroll to position [0, 0]
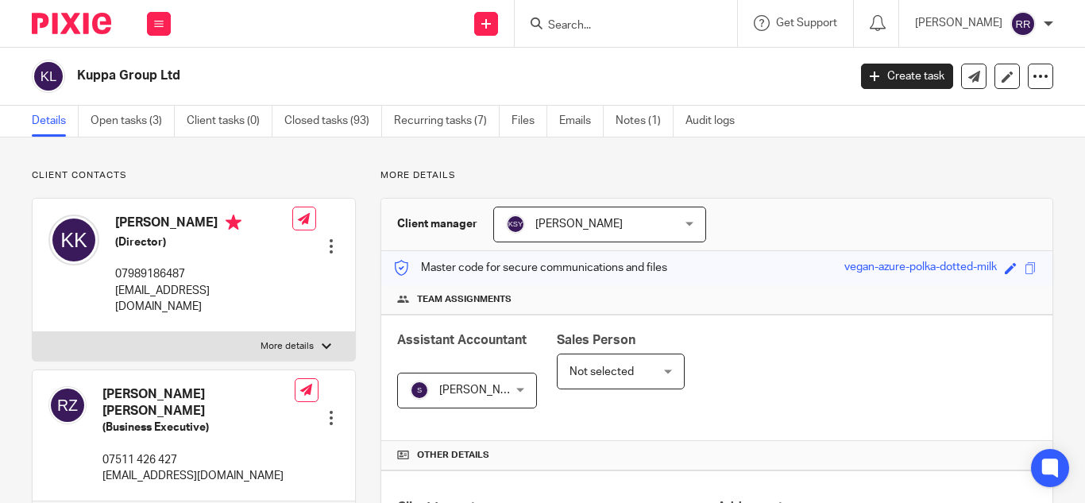
click at [547, 25] on input "Search" at bounding box center [618, 26] width 143 height 14
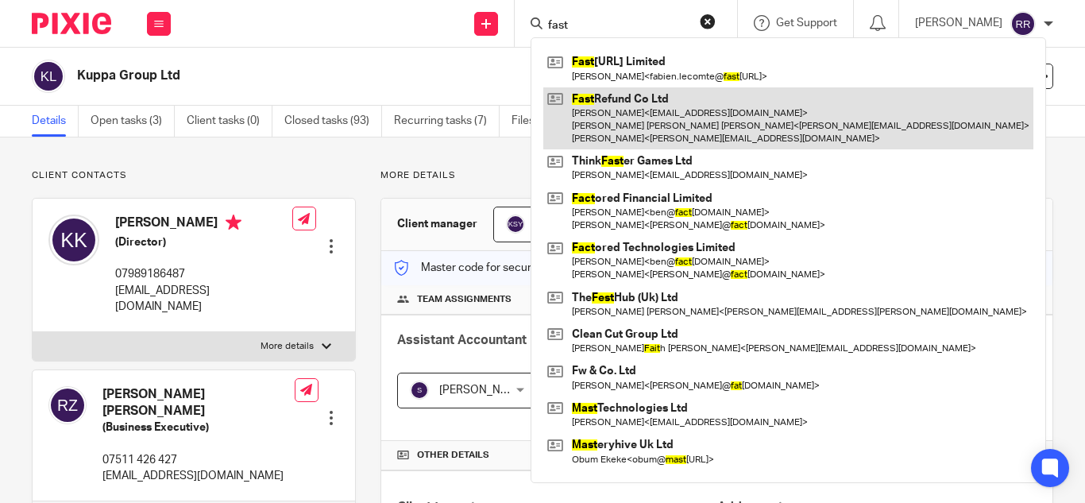
type input "fast"
click at [558, 112] on link at bounding box center [788, 118] width 490 height 63
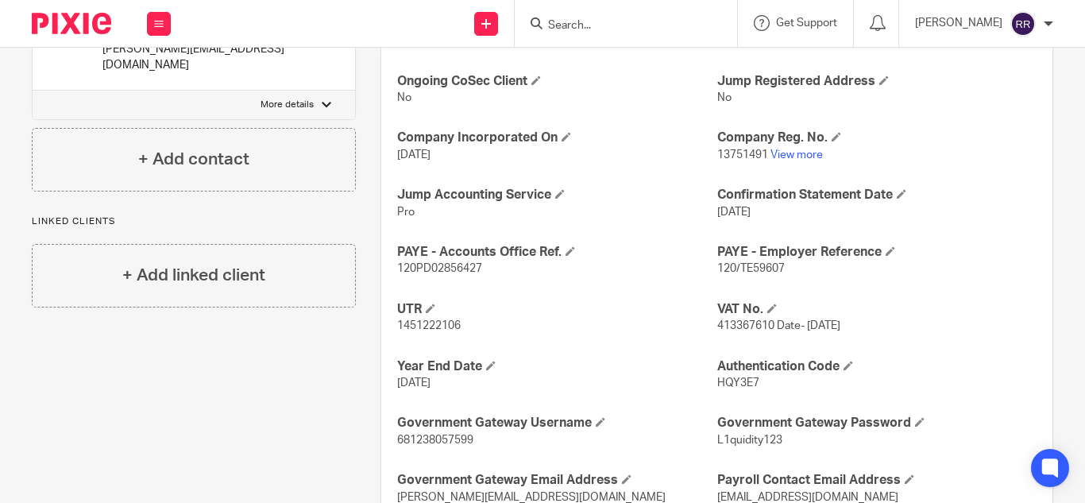
scroll to position [620, 0]
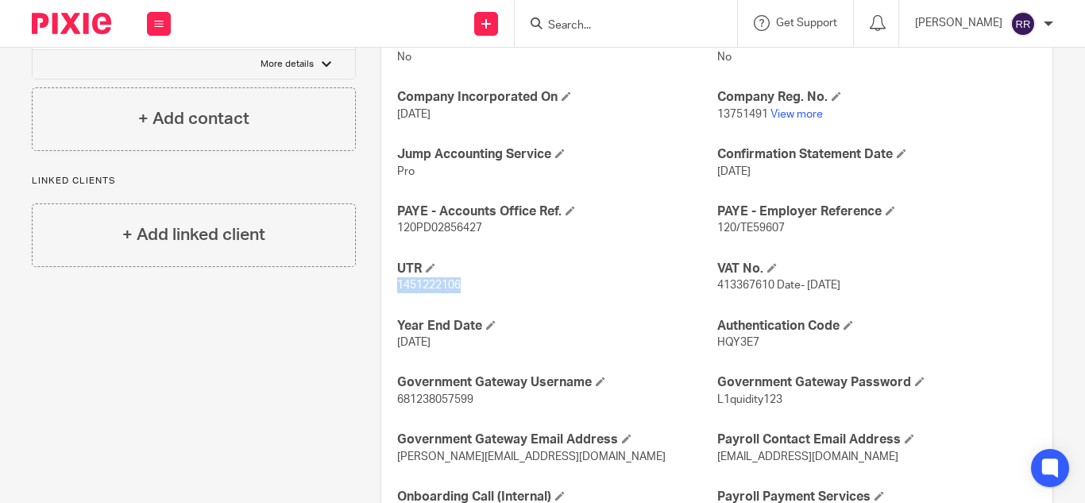
drag, startPoint x: 457, startPoint y: 288, endPoint x: 394, endPoint y: 297, distance: 63.5
click at [394, 297] on div "Ongoing CoSec Client No Jump Registered Address No Company Incorporated On [DAT…" at bounding box center [716, 277] width 671 height 537
copy span "1451222106"
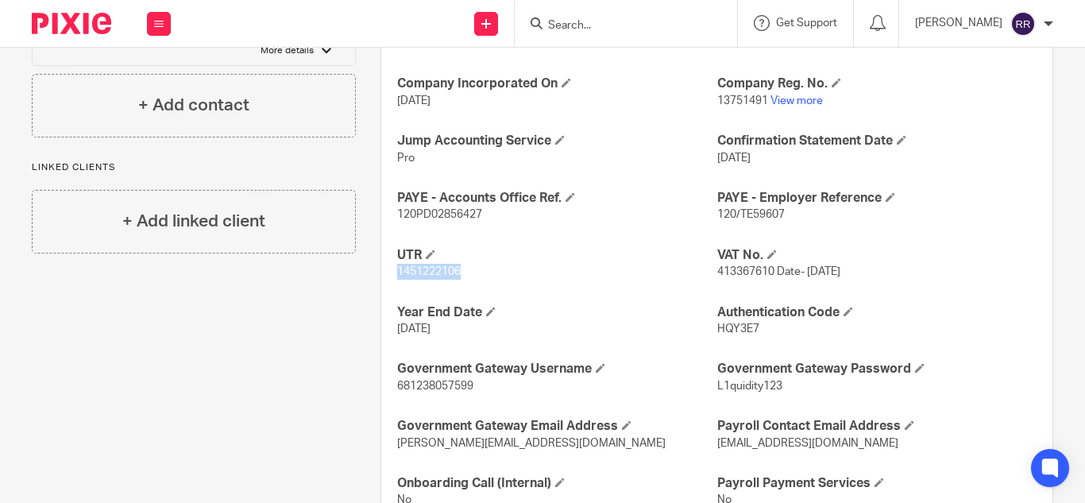
scroll to position [630, 0]
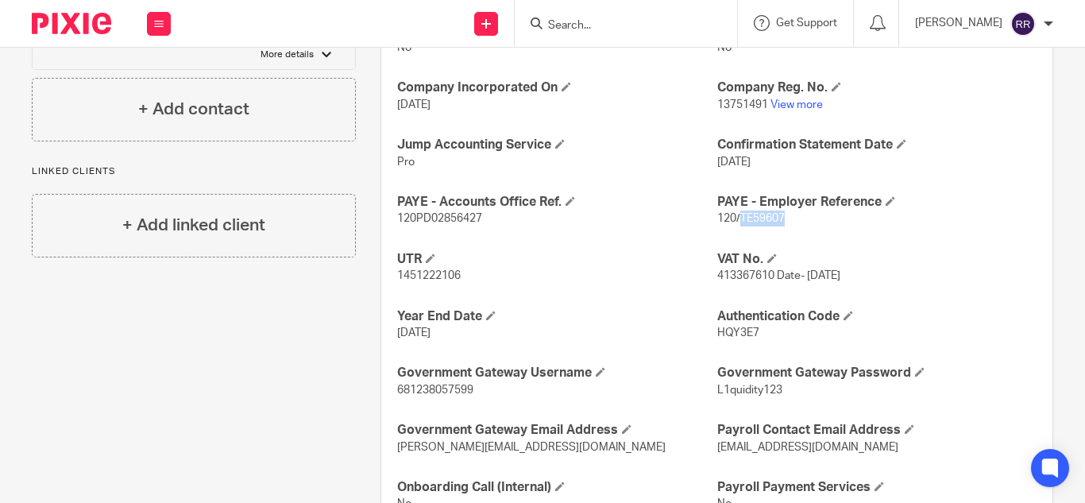
drag, startPoint x: 776, startPoint y: 216, endPoint x: 734, endPoint y: 226, distance: 43.2
click at [734, 226] on p "120/TE59607" at bounding box center [876, 219] width 319 height 16
copy span "TE59607"
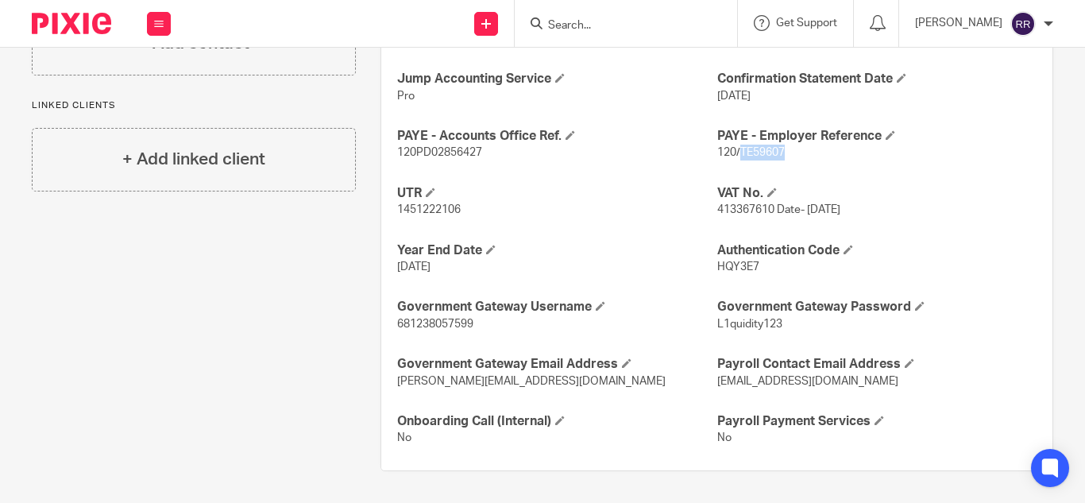
scroll to position [0, 0]
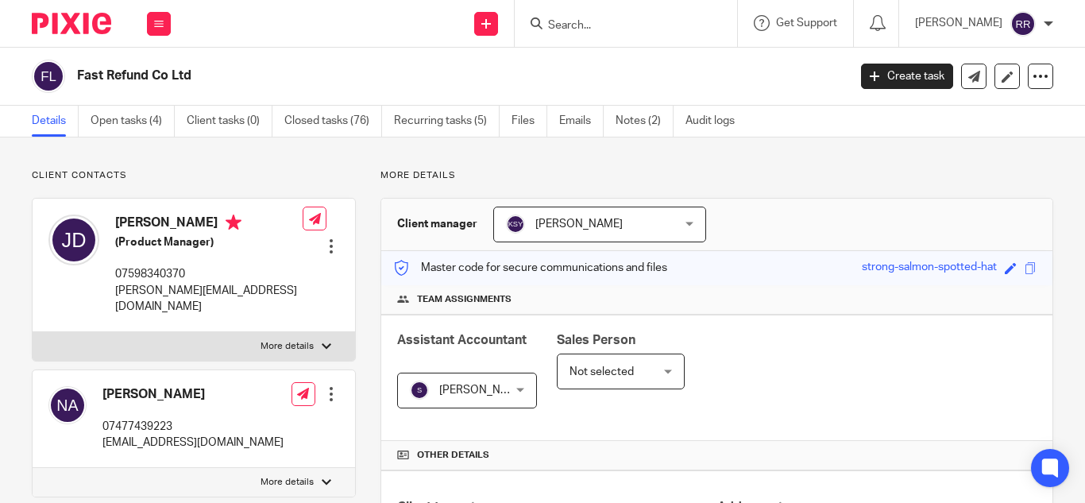
click at [552, 30] on input "Search" at bounding box center [618, 26] width 143 height 14
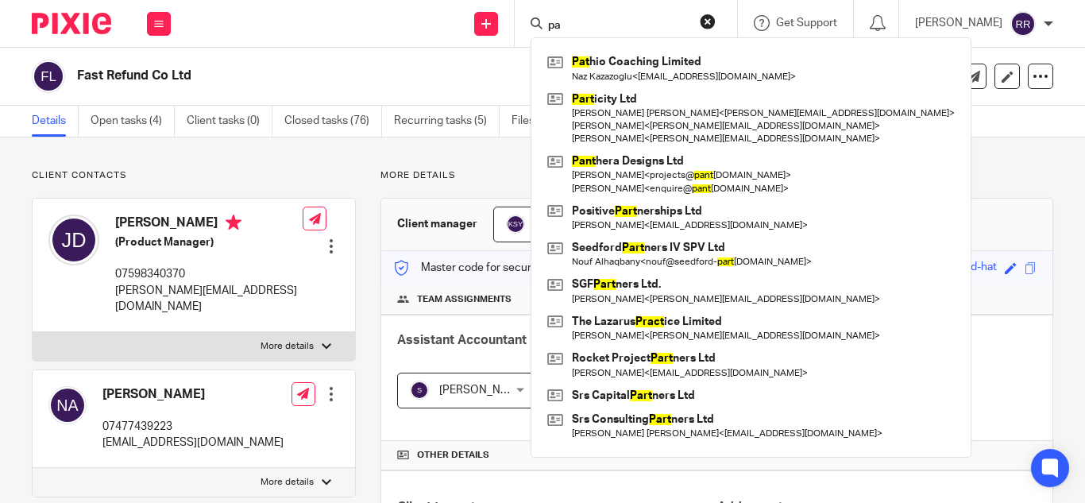
type input "p"
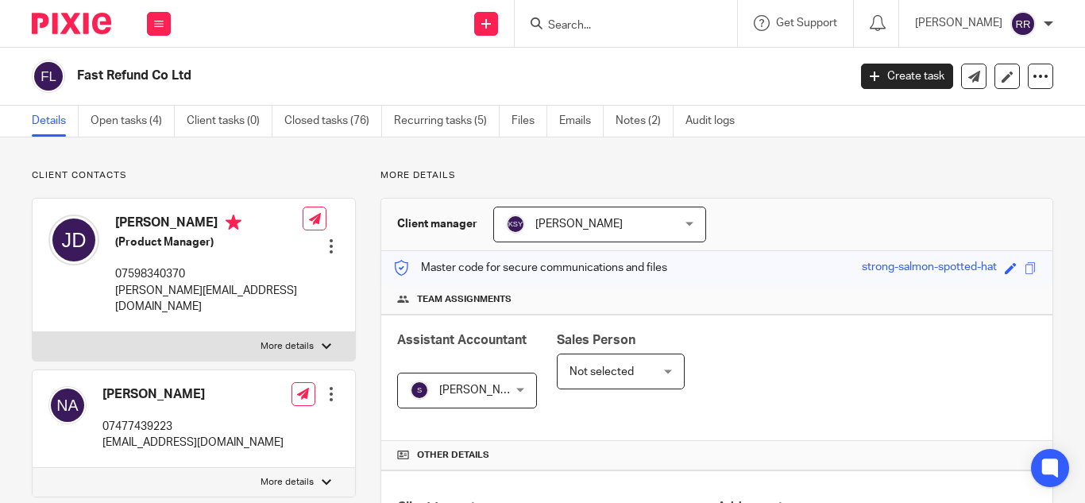
paste input "Pact Earth Ltd"
click at [609, 20] on input "Pact Earth Ltd" at bounding box center [618, 26] width 143 height 14
paste input "Inky And The Mane"
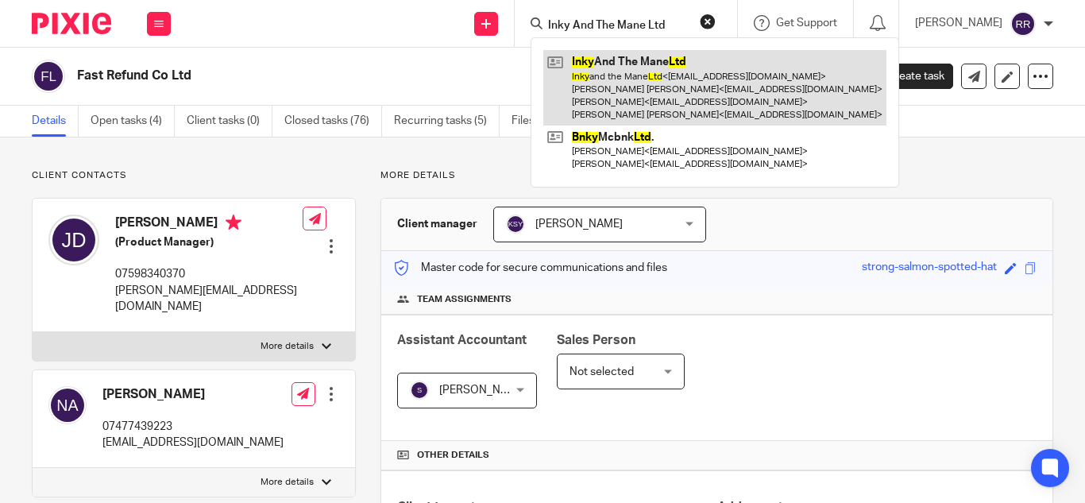
type input "Inky And The Mane Ltd"
click at [612, 53] on link at bounding box center [714, 87] width 343 height 75
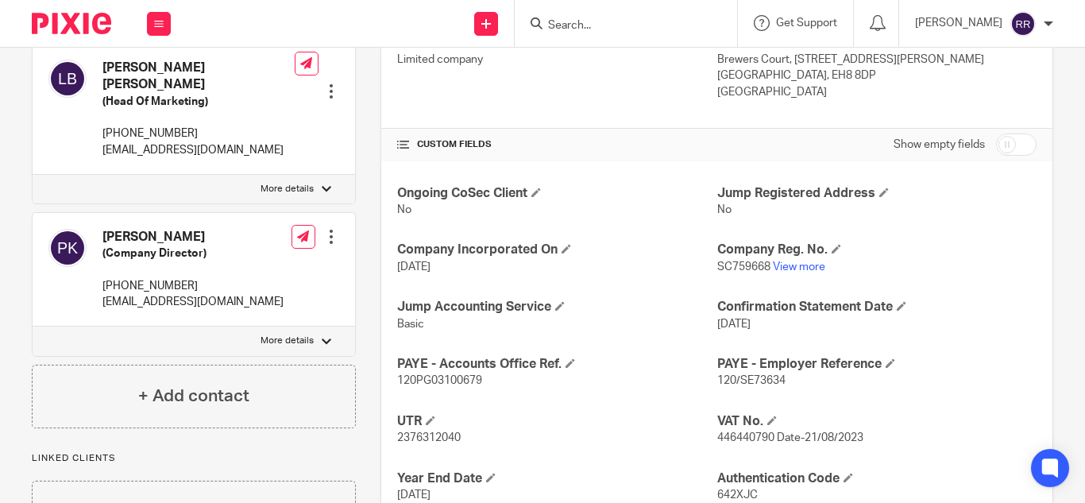
scroll to position [594, 0]
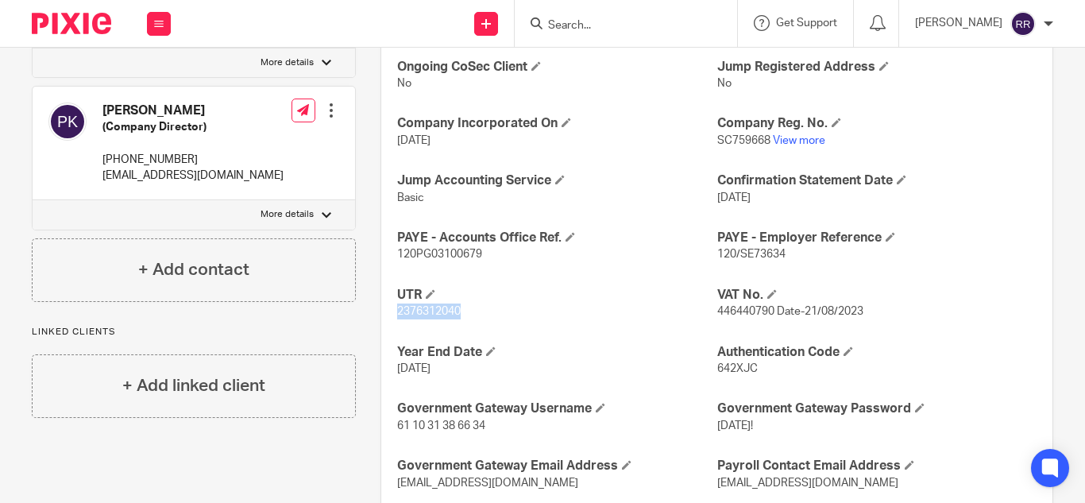
drag, startPoint x: 460, startPoint y: 311, endPoint x: 389, endPoint y: 320, distance: 71.3
click at [389, 320] on div "Ongoing CoSec Client No Jump Registered Address No Company Incorporated On 21 F…" at bounding box center [716, 303] width 671 height 537
copy span "2376312040"
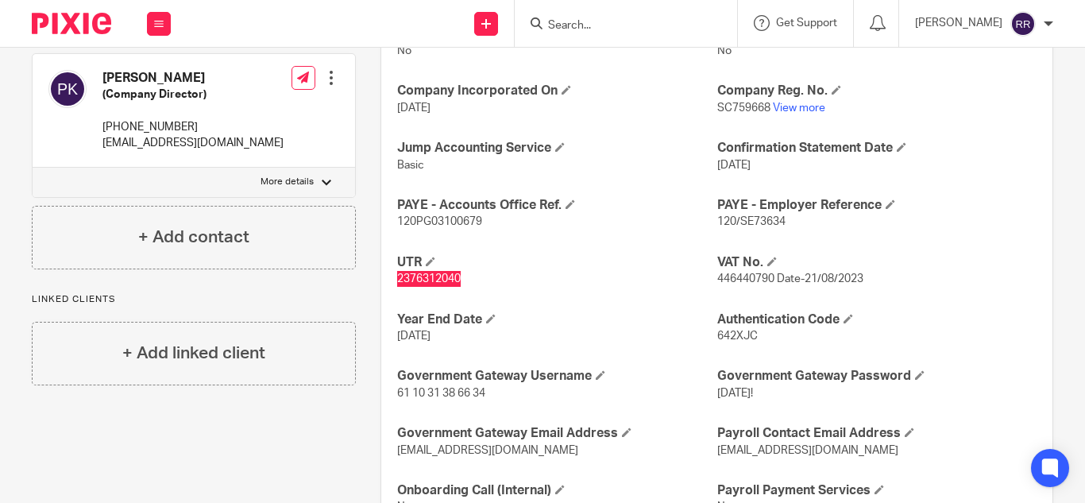
scroll to position [625, 0]
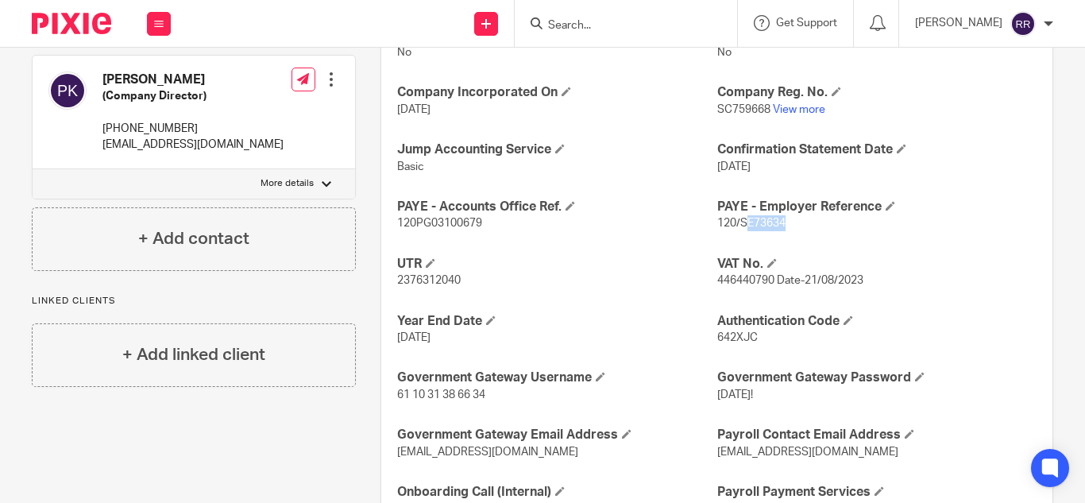
drag, startPoint x: 778, startPoint y: 222, endPoint x: 736, endPoint y: 229, distance: 41.8
click at [736, 229] on span "120/SE73634" at bounding box center [751, 223] width 68 height 11
click at [792, 240] on div "Ongoing CoSec Client No Jump Registered Address No Company Incorporated On 21 F…" at bounding box center [716, 272] width 671 height 537
drag, startPoint x: 782, startPoint y: 219, endPoint x: 732, endPoint y: 219, distance: 50.0
click at [732, 219] on p "120/SE73634" at bounding box center [876, 223] width 319 height 16
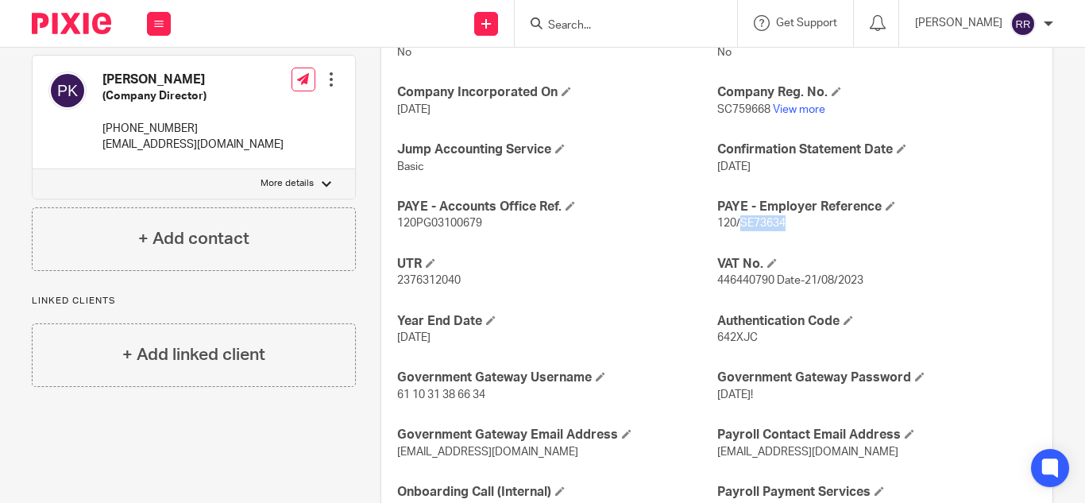
copy span "SE73634"
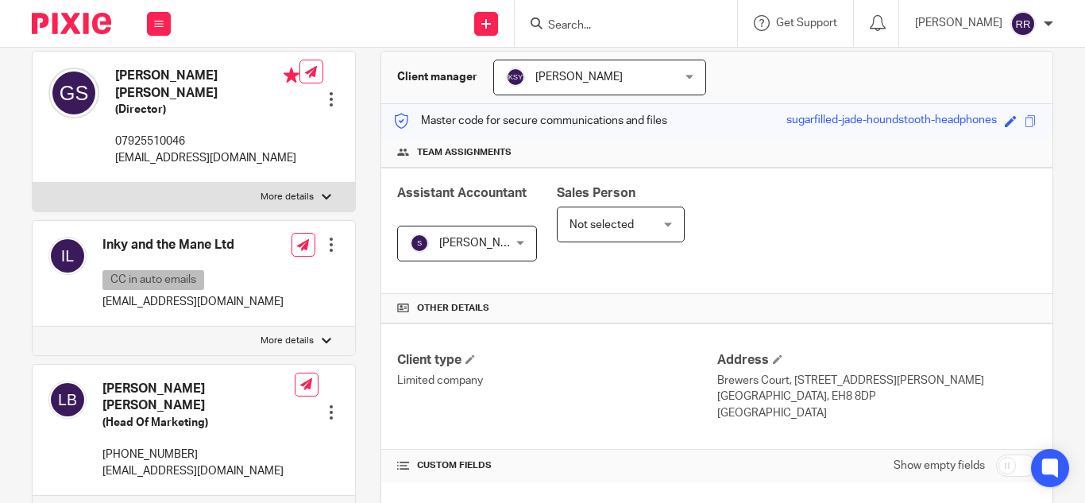
scroll to position [0, 0]
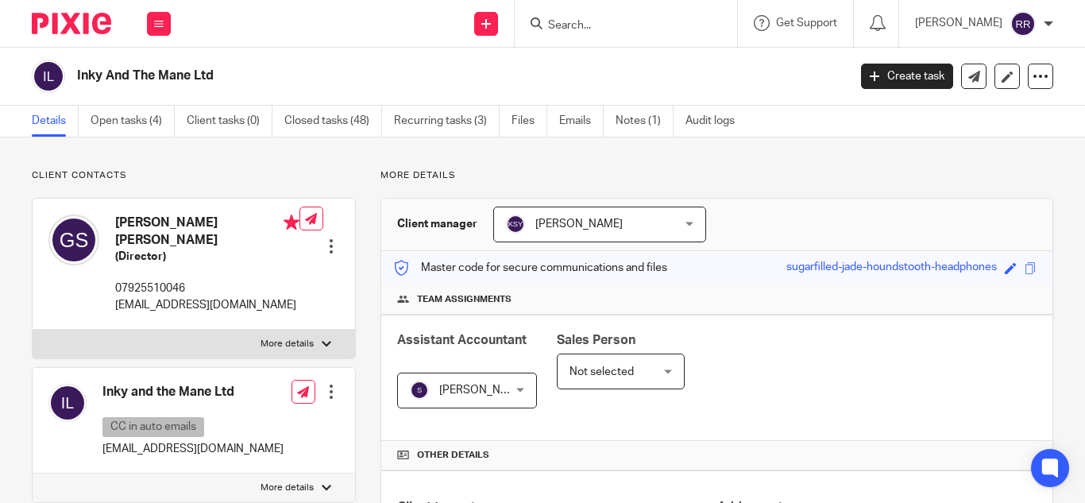
click at [578, 30] on input "Search" at bounding box center [618, 26] width 143 height 14
paste input "Growcoin Ltd"
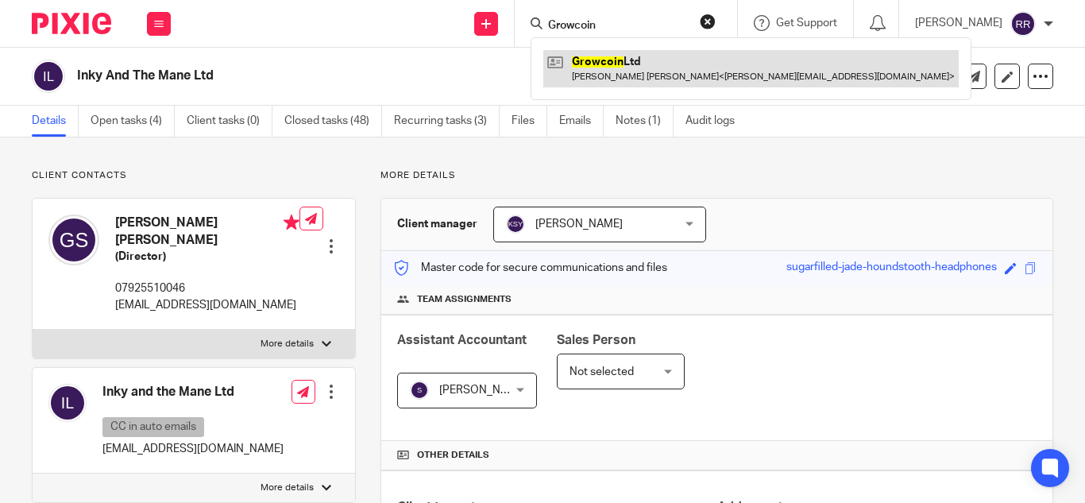
type input "Growcoin"
click at [585, 68] on link at bounding box center [750, 68] width 415 height 37
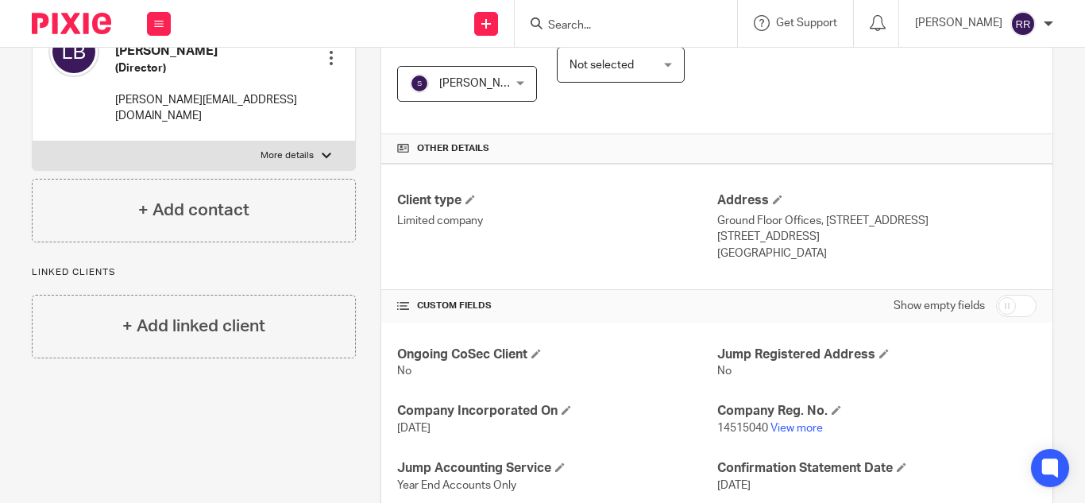
scroll to position [524, 0]
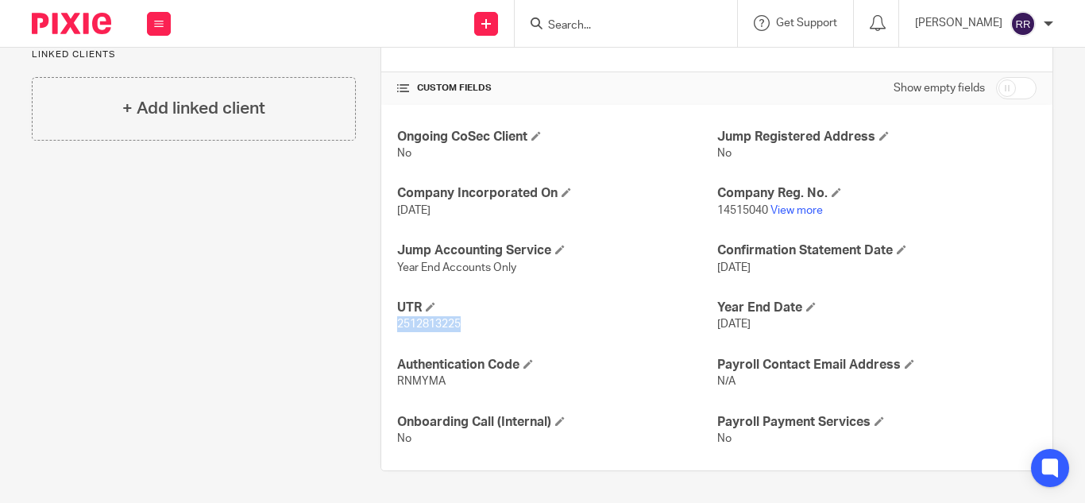
drag, startPoint x: 462, startPoint y: 324, endPoint x: 383, endPoint y: 334, distance: 80.1
click at [383, 334] on div "Ongoing CoSec Client No Jump Registered Address No Company Incorporated On [DAT…" at bounding box center [716, 288] width 671 height 366
copy span "2512813225"
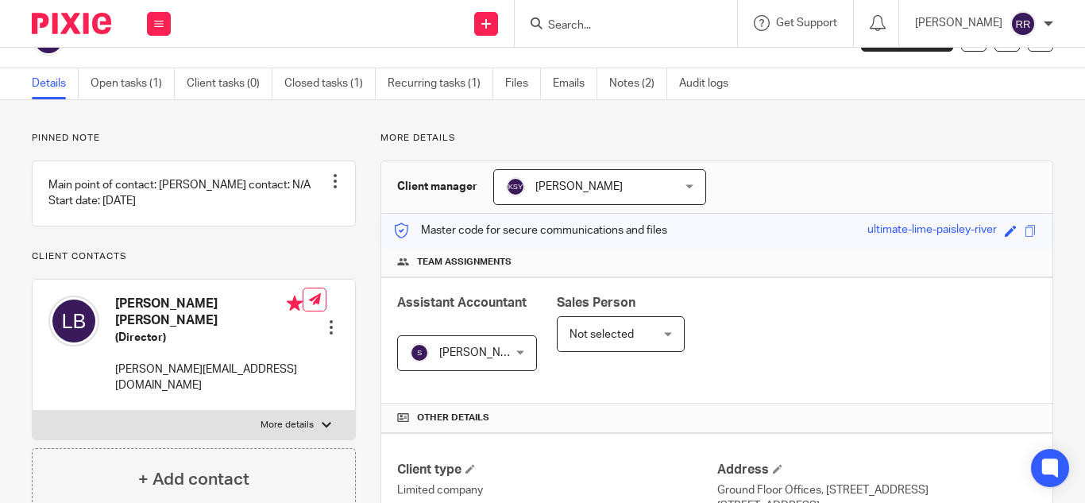
scroll to position [0, 0]
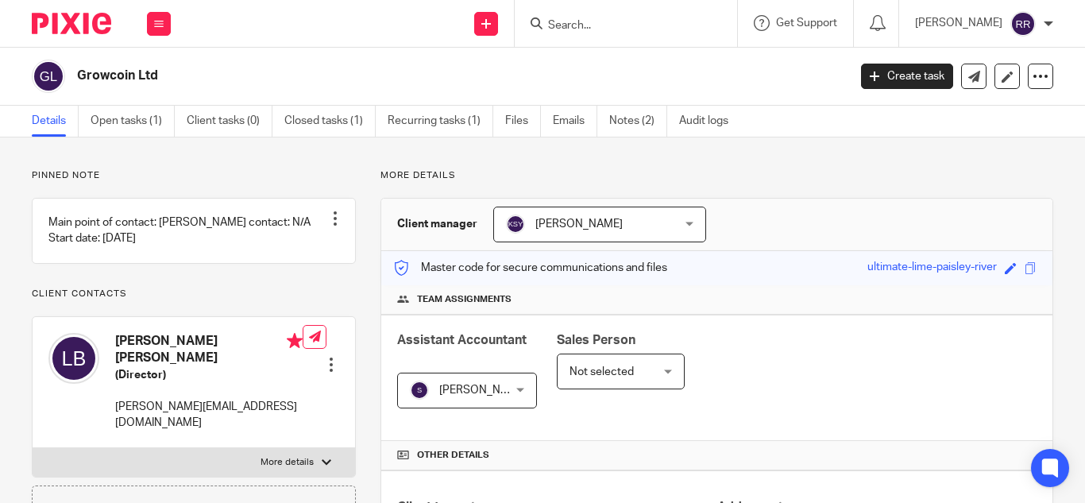
click at [547, 22] on input "Search" at bounding box center [618, 26] width 143 height 14
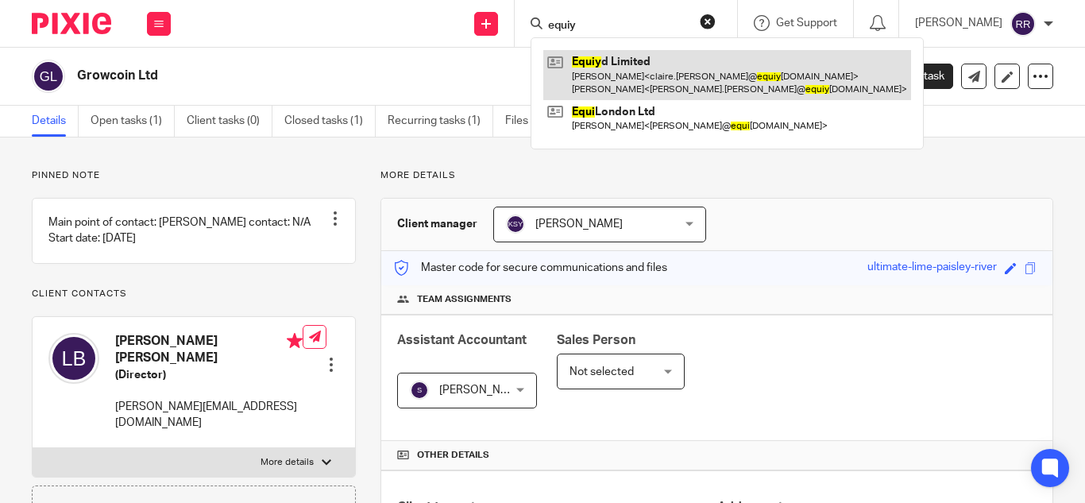
type input "equiy"
click at [543, 83] on link at bounding box center [727, 74] width 368 height 49
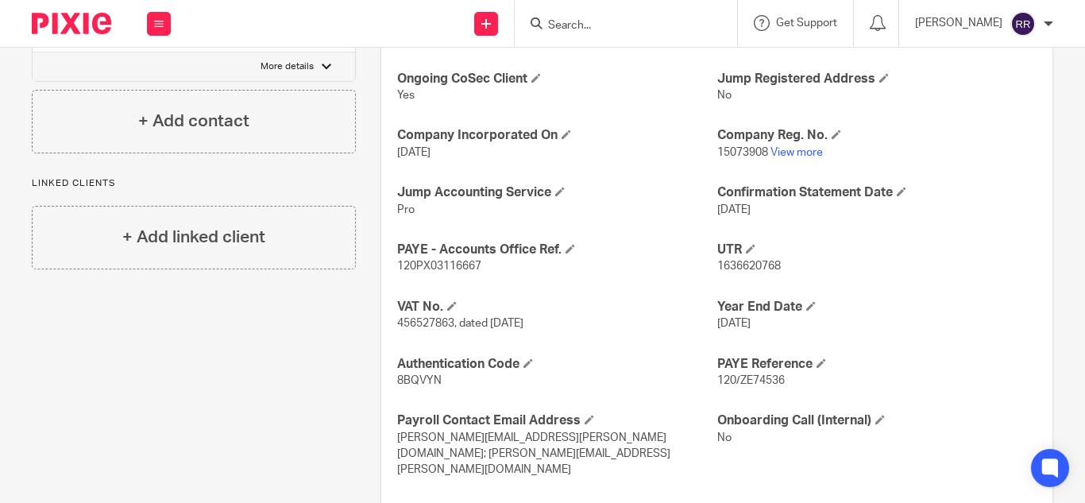
scroll to position [639, 0]
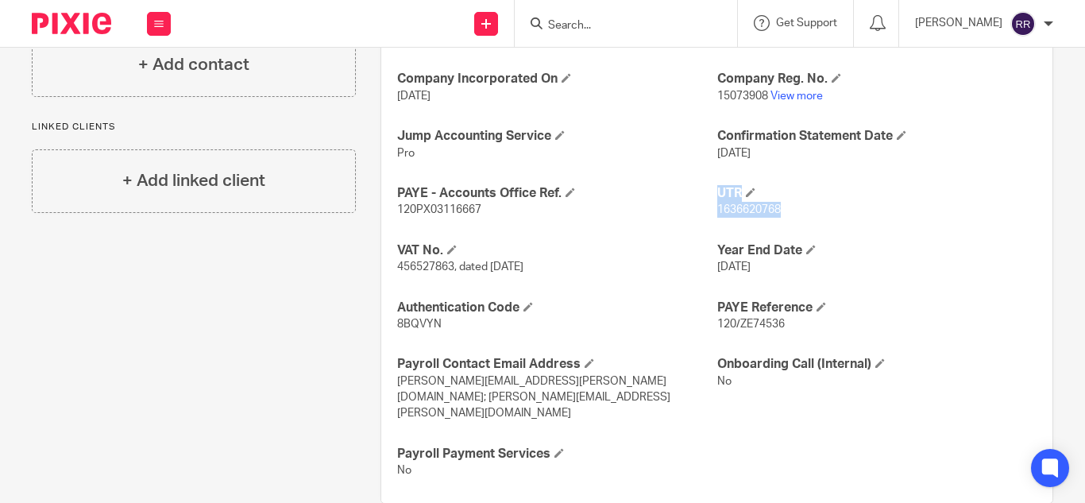
drag, startPoint x: 772, startPoint y: 210, endPoint x: 708, endPoint y: 214, distance: 64.5
click at [708, 214] on div "Ongoing CoSec Client Yes Jump Registered Address No Company Incorporated On 15 …" at bounding box center [716, 246] width 671 height 512
click at [805, 238] on div "Ongoing CoSec Client Yes Jump Registered Address No Company Incorporated On 15 …" at bounding box center [716, 246] width 671 height 512
drag, startPoint x: 777, startPoint y: 210, endPoint x: 710, endPoint y: 211, distance: 66.7
click at [717, 211] on p "1636620768" at bounding box center [876, 210] width 319 height 16
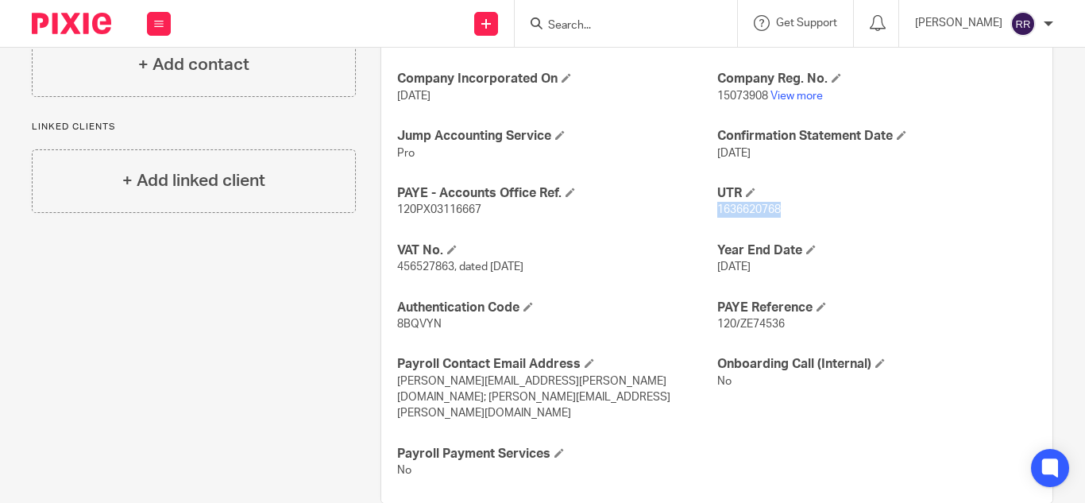
copy span "1636620768"
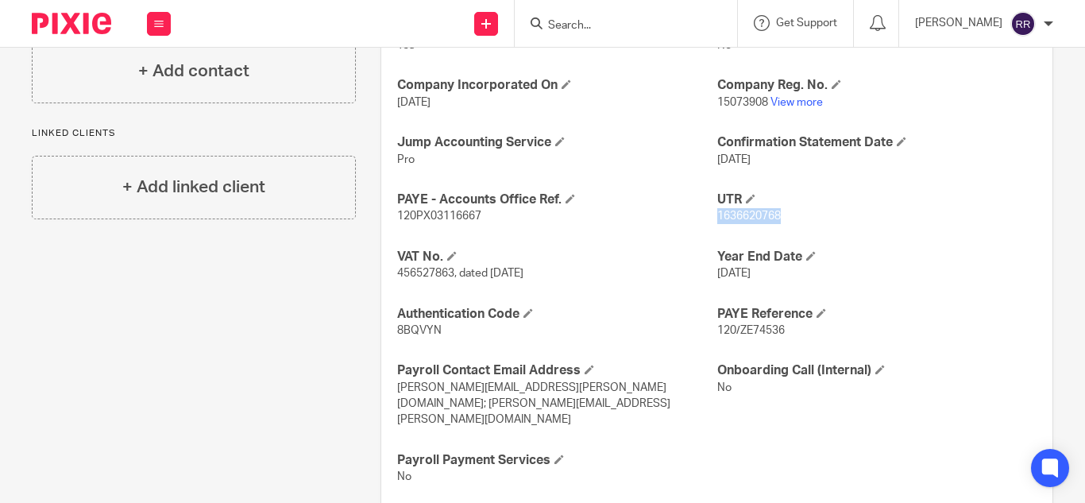
scroll to position [634, 0]
drag, startPoint x: 780, startPoint y: 323, endPoint x: 733, endPoint y: 327, distance: 47.0
click at [733, 327] on p "120/ZE74536" at bounding box center [876, 329] width 319 height 16
copy span "ZE74536"
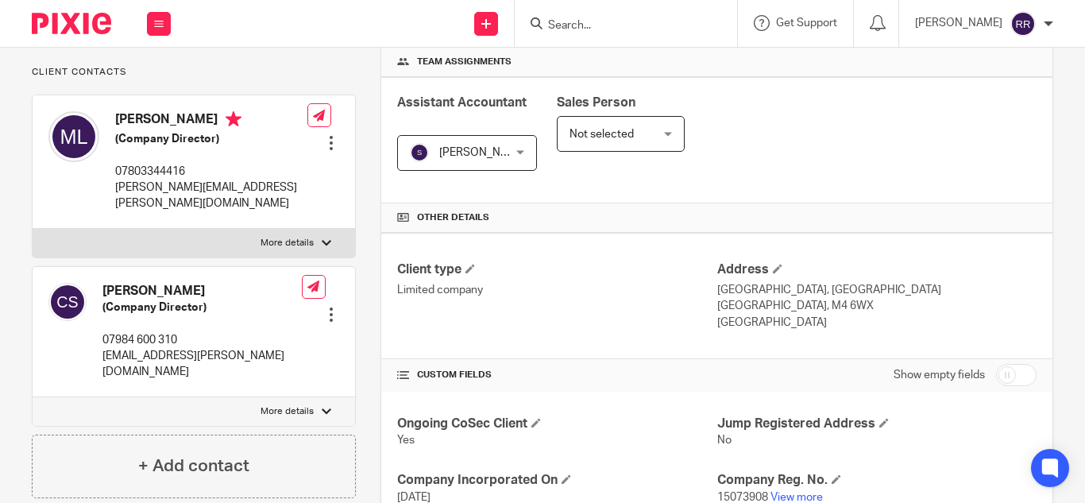
scroll to position [0, 0]
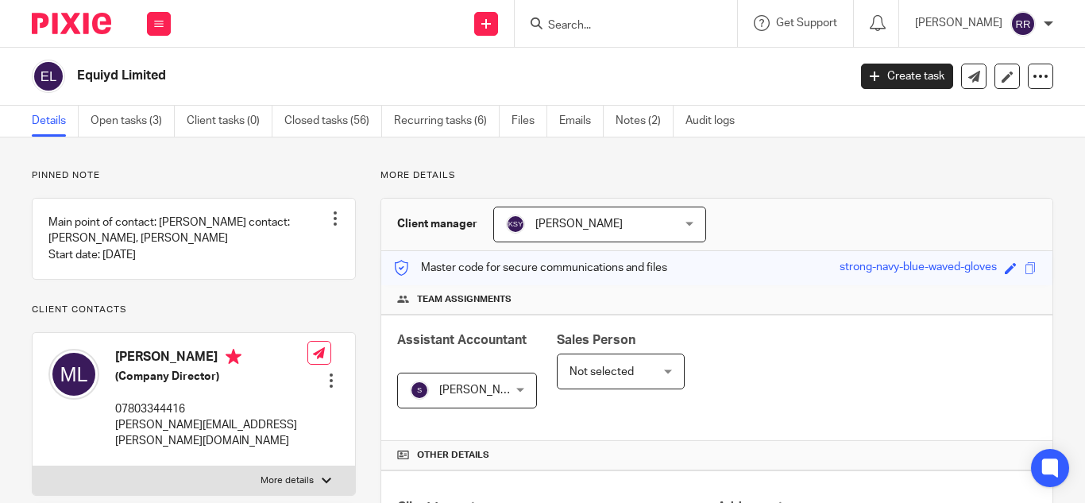
click at [548, 24] on input "Search" at bounding box center [618, 26] width 143 height 14
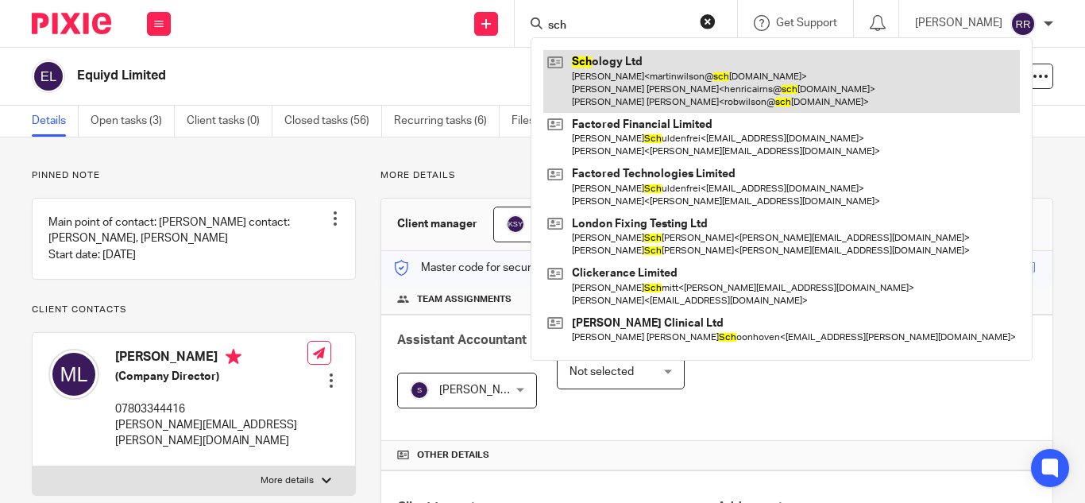
type input "sch"
click at [582, 89] on link at bounding box center [781, 81] width 477 height 63
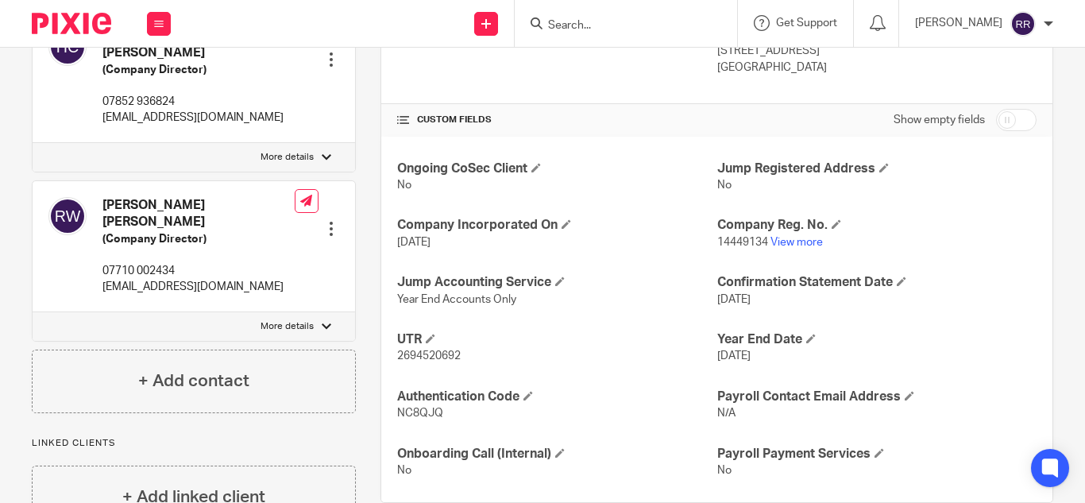
scroll to position [524, 0]
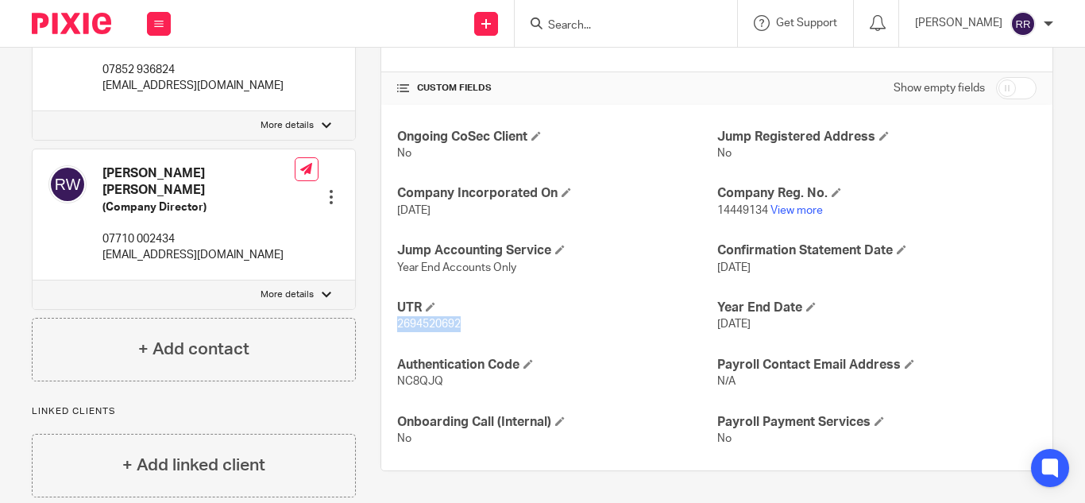
drag, startPoint x: 460, startPoint y: 327, endPoint x: 388, endPoint y: 326, distance: 71.5
click at [388, 326] on div "Ongoing CoSec Client No Jump Registered Address No Company Incorporated On 28 O…" at bounding box center [716, 288] width 671 height 366
copy span "2694520692"
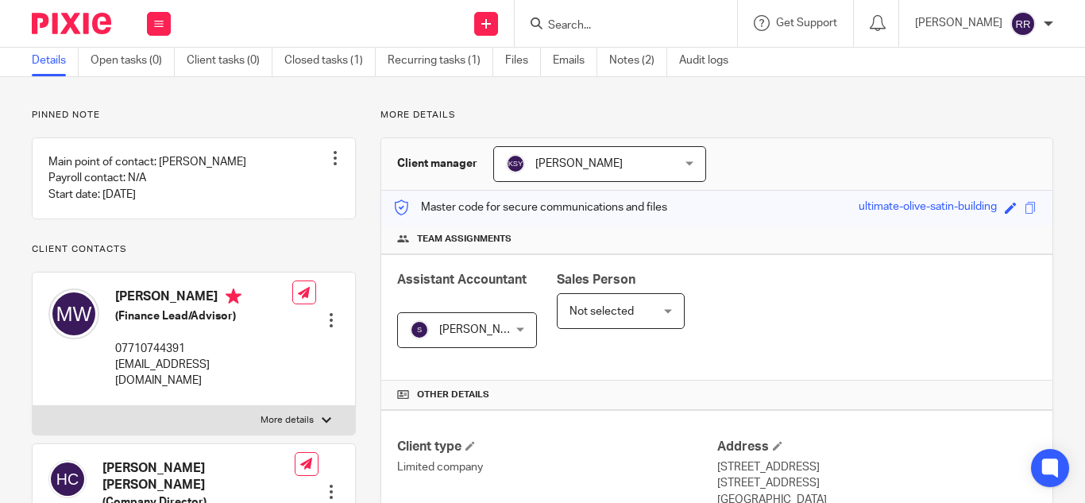
scroll to position [0, 0]
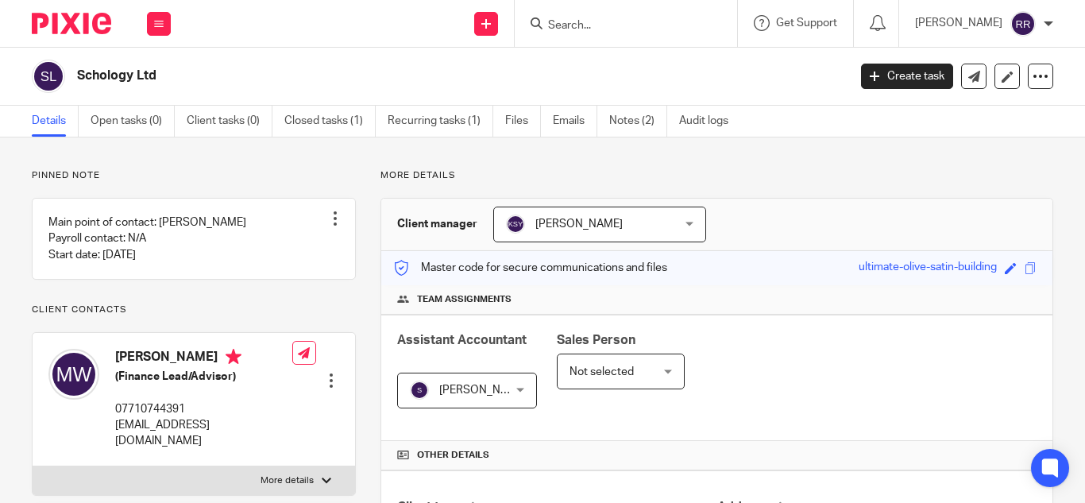
click at [547, 14] on form at bounding box center [631, 24] width 169 height 20
click at [547, 20] on input "Search" at bounding box center [618, 26] width 143 height 14
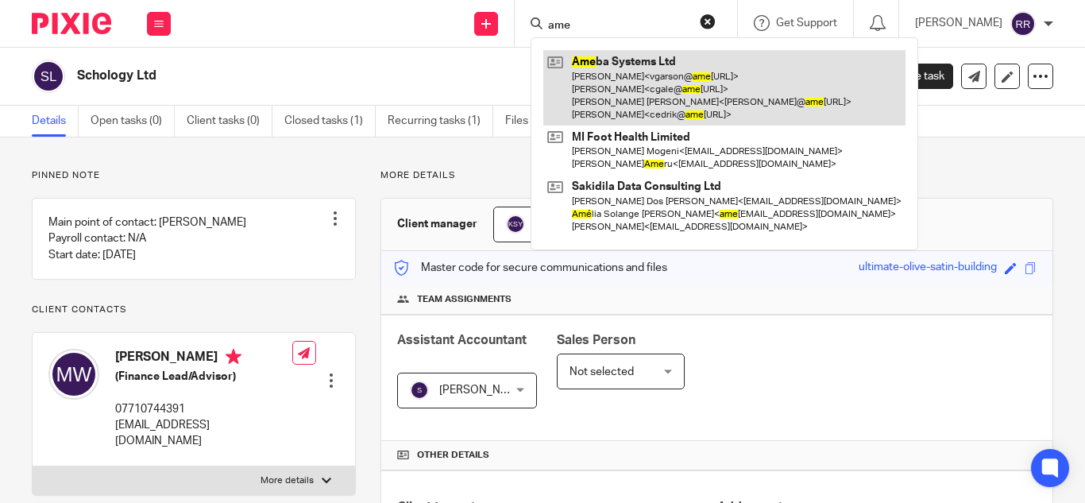
type input "ame"
click at [555, 78] on link at bounding box center [724, 87] width 362 height 75
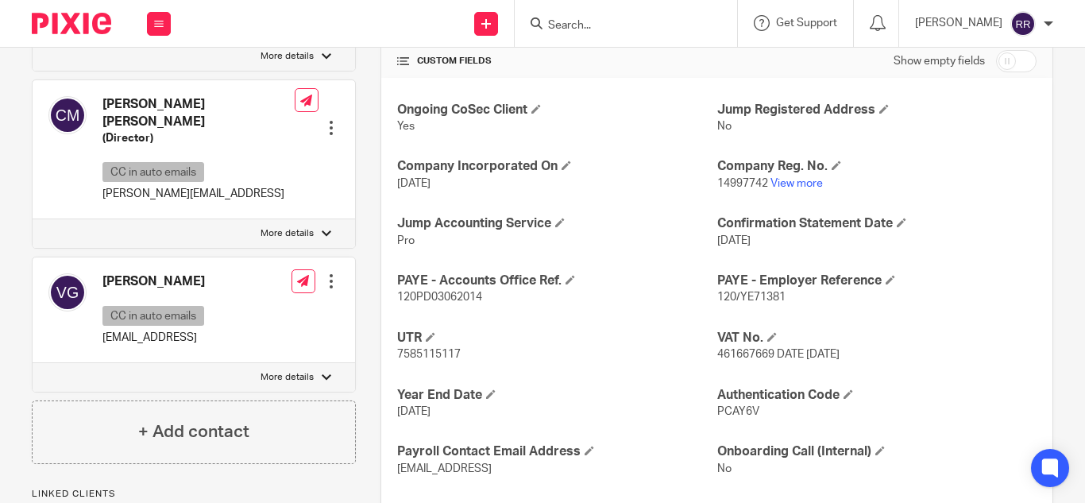
scroll to position [552, 0]
drag, startPoint x: 465, startPoint y: 354, endPoint x: 364, endPoint y: 355, distance: 100.9
click at [364, 355] on div "More details Client manager [PERSON_NAME] [PERSON_NAME] [PERSON_NAME] A Abinand…" at bounding box center [704, 98] width 697 height 962
copy span "7585115117"
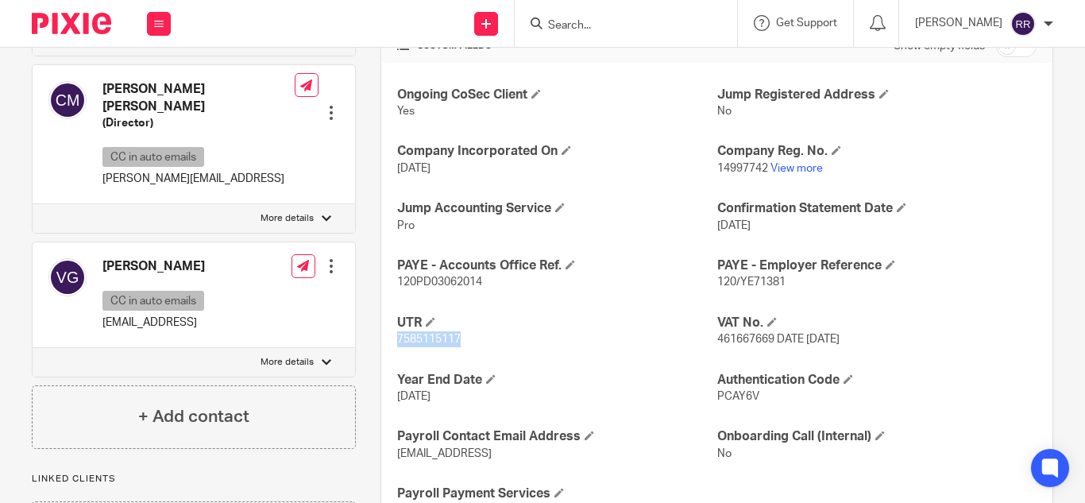
scroll to position [566, 0]
drag, startPoint x: 481, startPoint y: 286, endPoint x: 389, endPoint y: 285, distance: 91.4
click at [389, 285] on div "Ongoing CoSec Client Yes Jump Registered Address No Company Incorporated On 12 …" at bounding box center [716, 304] width 671 height 480
copy span "120PD03062014"
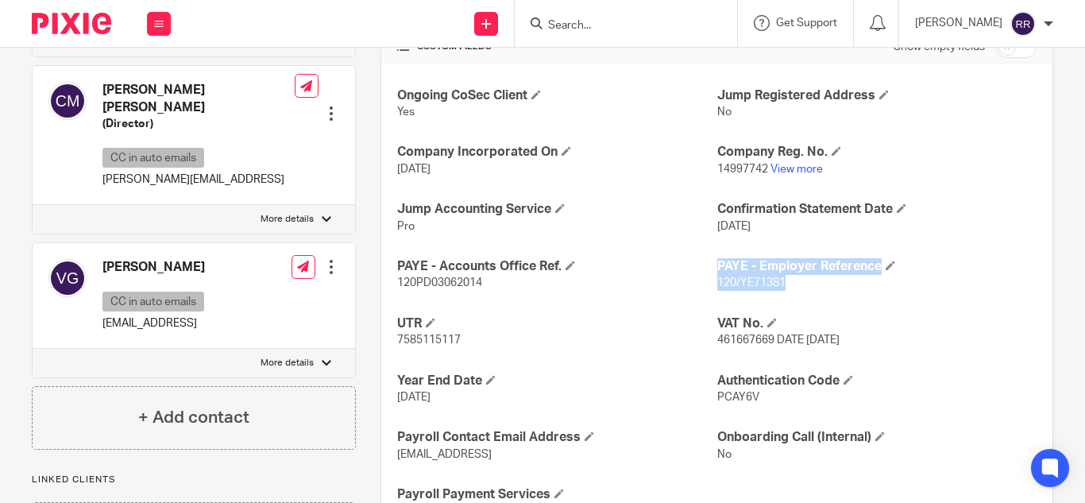
drag, startPoint x: 786, startPoint y: 285, endPoint x: 694, endPoint y: 284, distance: 92.2
click at [694, 284] on div "Ongoing CoSec Client Yes Jump Registered Address No Company Incorporated On 12 …" at bounding box center [716, 304] width 671 height 480
click at [717, 303] on div "Ongoing CoSec Client Yes Jump Registered Address No Company Incorporated On 12 …" at bounding box center [716, 304] width 671 height 480
drag, startPoint x: 783, startPoint y: 284, endPoint x: 705, endPoint y: 285, distance: 78.6
click at [705, 285] on div "Ongoing CoSec Client Yes Jump Registered Address No Company Incorporated On 12 …" at bounding box center [716, 304] width 671 height 480
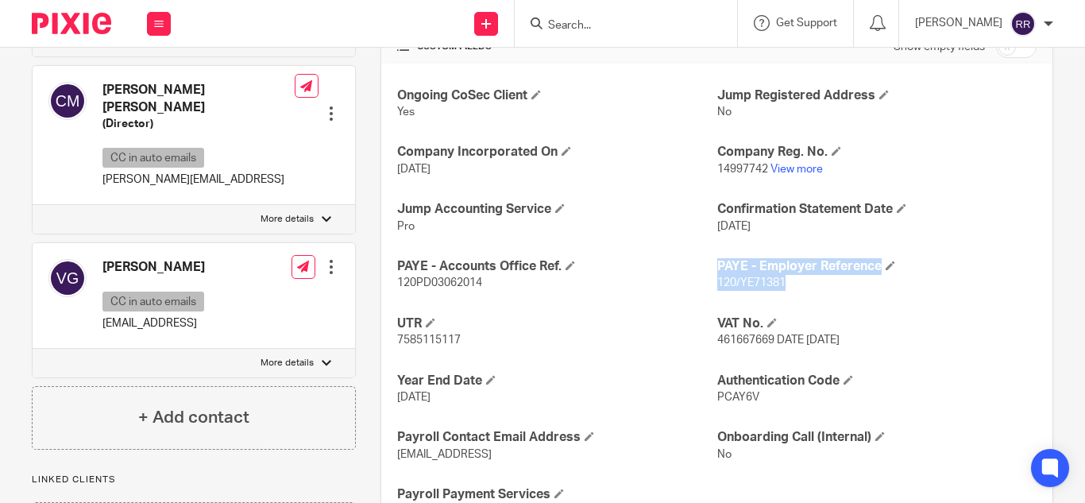
click at [721, 297] on div "Ongoing CoSec Client Yes Jump Registered Address No Company Incorporated On 12 …" at bounding box center [716, 304] width 671 height 480
drag, startPoint x: 782, startPoint y: 280, endPoint x: 709, endPoint y: 281, distance: 73.1
click at [717, 281] on p "120/YE71381" at bounding box center [876, 283] width 319 height 16
copy span "120/YE71381"
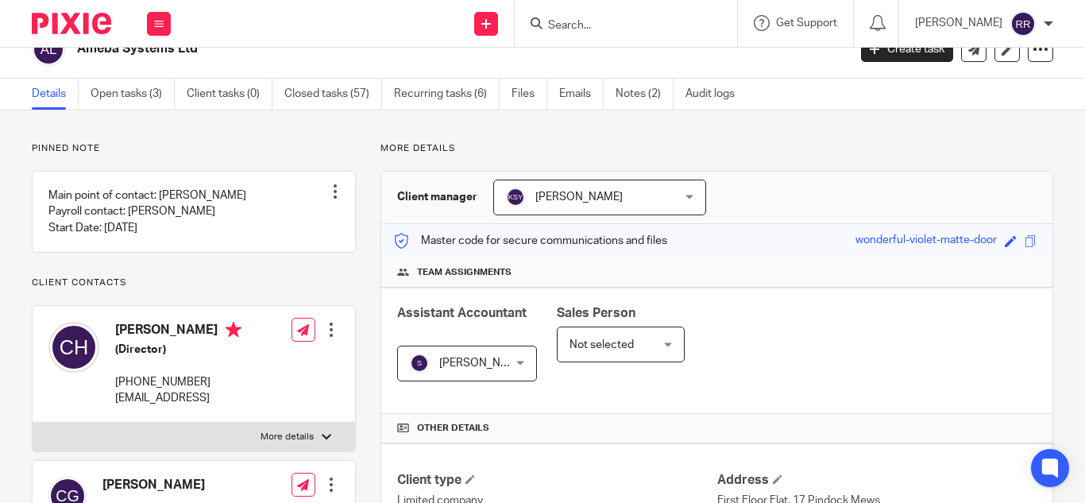
scroll to position [0, 0]
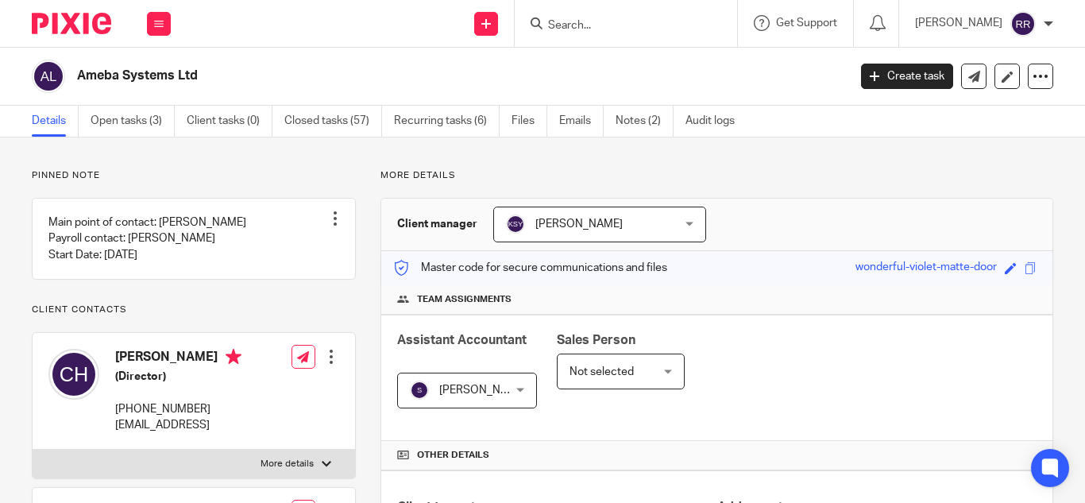
paste input "SMB Websites Ltd"
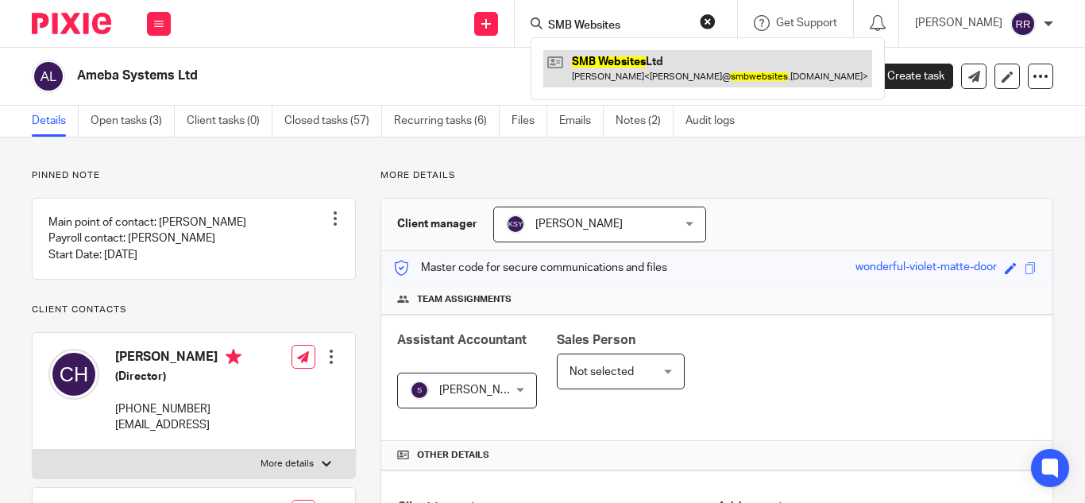
type input "SMB Websites"
click at [577, 68] on link at bounding box center [707, 68] width 329 height 37
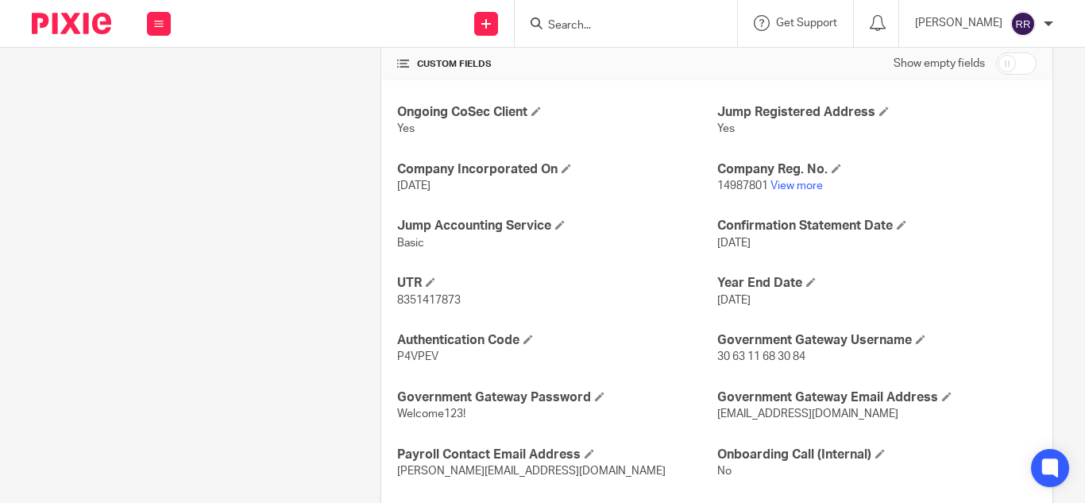
scroll to position [566, 0]
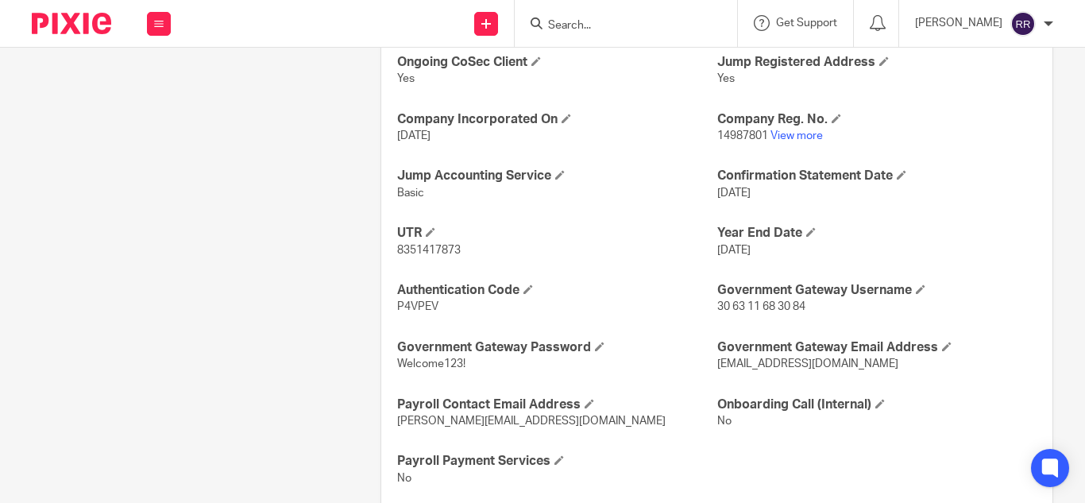
drag, startPoint x: 461, startPoint y: 253, endPoint x: 345, endPoint y: 262, distance: 116.3
click at [345, 262] on div "Client contacts [PERSON_NAME] (Director) 07749706035 [PERSON_NAME][EMAIL_ADDRES…" at bounding box center [530, 57] width 1046 height 908
click at [447, 271] on div "Ongoing CoSec Client Yes Jump Registered Address Yes Company Incorporated On [D…" at bounding box center [716, 270] width 671 height 480
drag, startPoint x: 459, startPoint y: 253, endPoint x: 392, endPoint y: 256, distance: 66.8
click at [392, 256] on div "Ongoing CoSec Client Yes Jump Registered Address Yes Company Incorporated On [D…" at bounding box center [716, 270] width 671 height 480
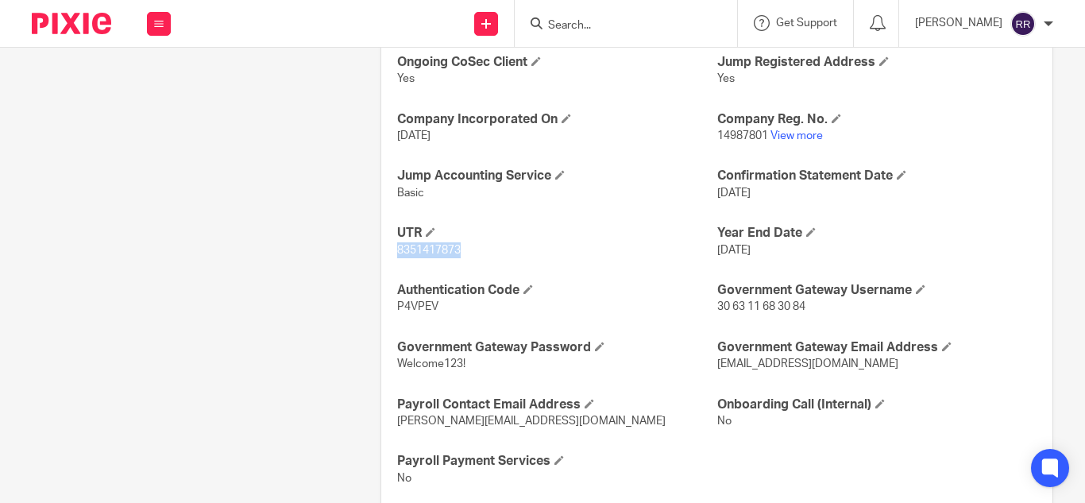
copy span "8351417873"
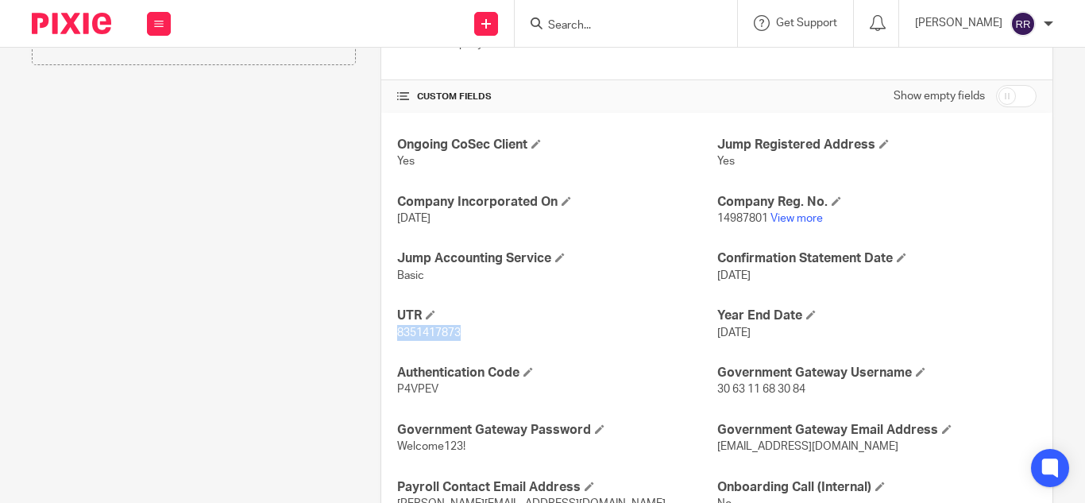
scroll to position [483, 0]
copy span "8351417873"
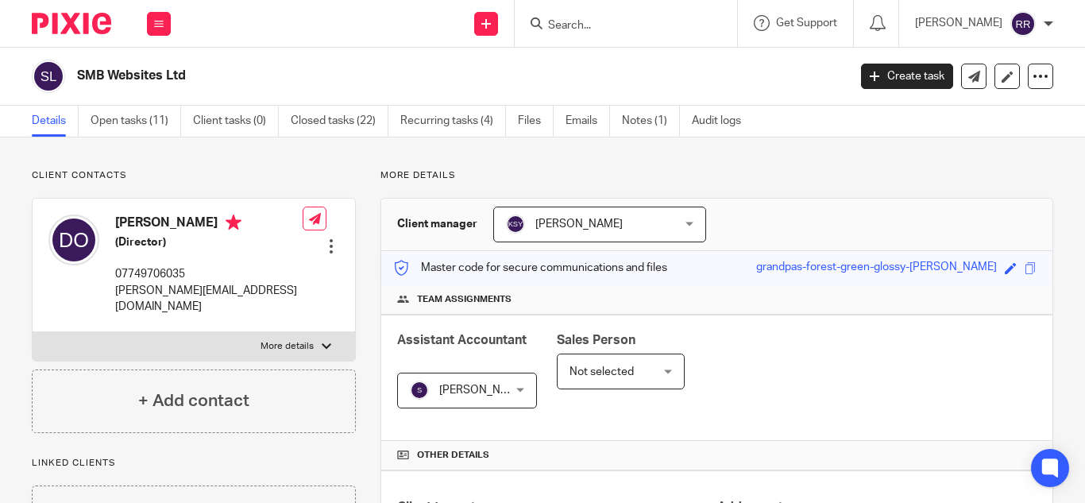
click at [547, 24] on input "Search" at bounding box center [618, 26] width 143 height 14
paste input "Smart Respiratory Products"
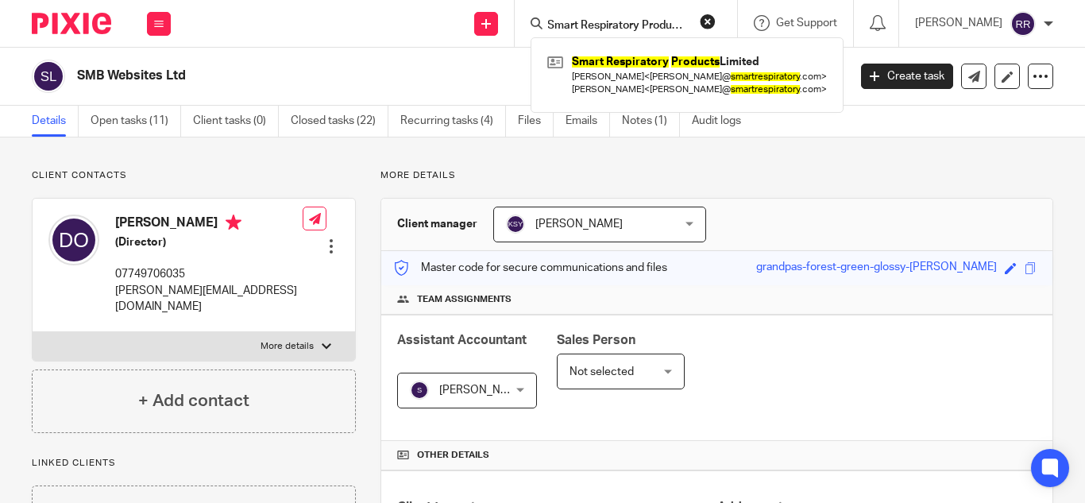
type input "Smart Respiratory Products"
click button "submit" at bounding box center [0, 0] width 0 height 0
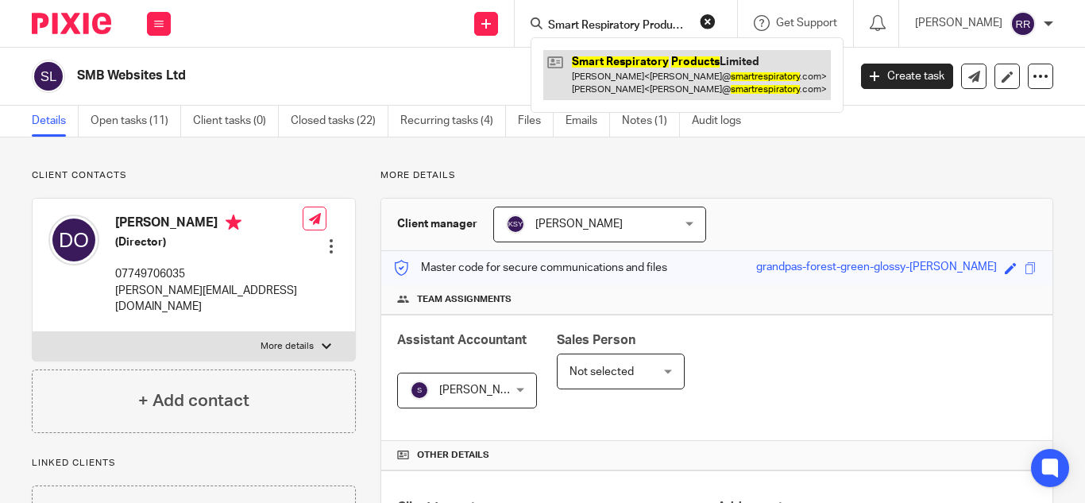
click at [564, 93] on link at bounding box center [687, 74] width 288 height 49
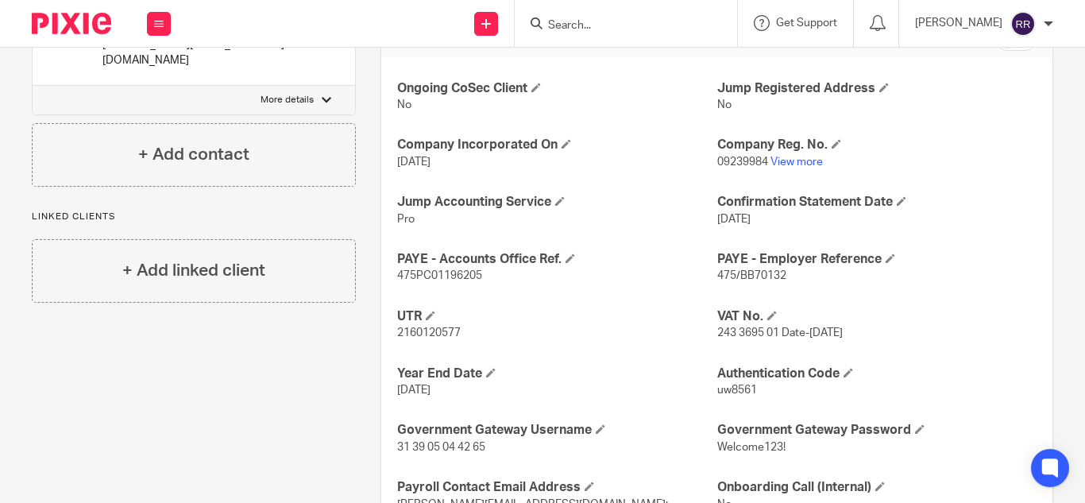
scroll to position [574, 0]
drag, startPoint x: 457, startPoint y: 329, endPoint x: 394, endPoint y: 332, distance: 62.8
click at [397, 332] on span "2160120577" at bounding box center [429, 331] width 64 height 11
copy span "2160120577"
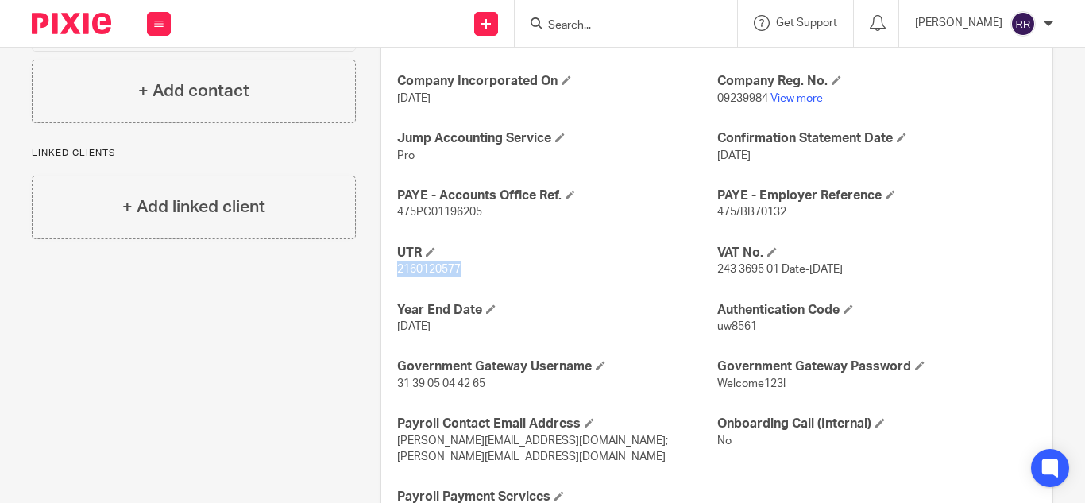
scroll to position [637, 0]
drag, startPoint x: 776, startPoint y: 209, endPoint x: 733, endPoint y: 217, distance: 43.6
click at [733, 217] on span "475/BB70132" at bounding box center [751, 211] width 69 height 11
copy span "BB70132"
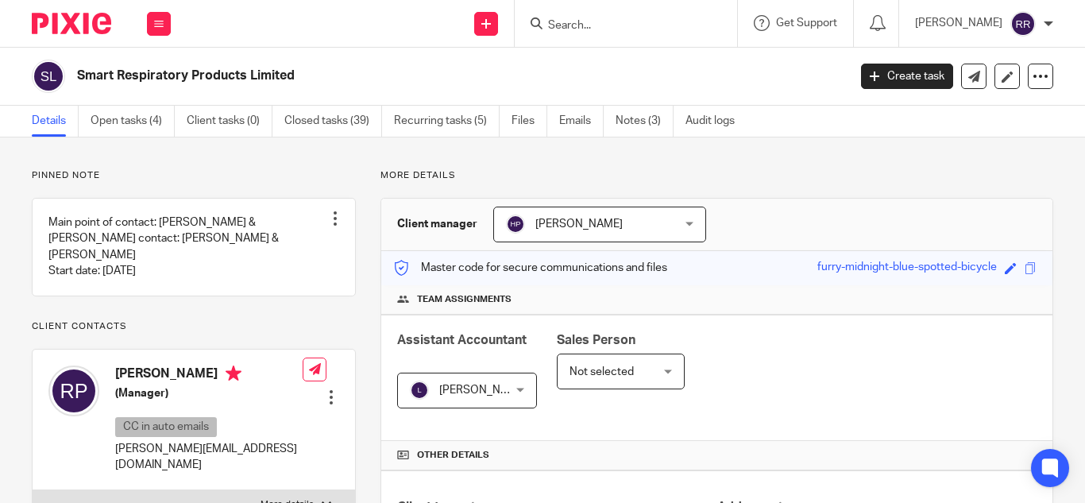
click at [565, 20] on input "Search" at bounding box center [618, 26] width 143 height 14
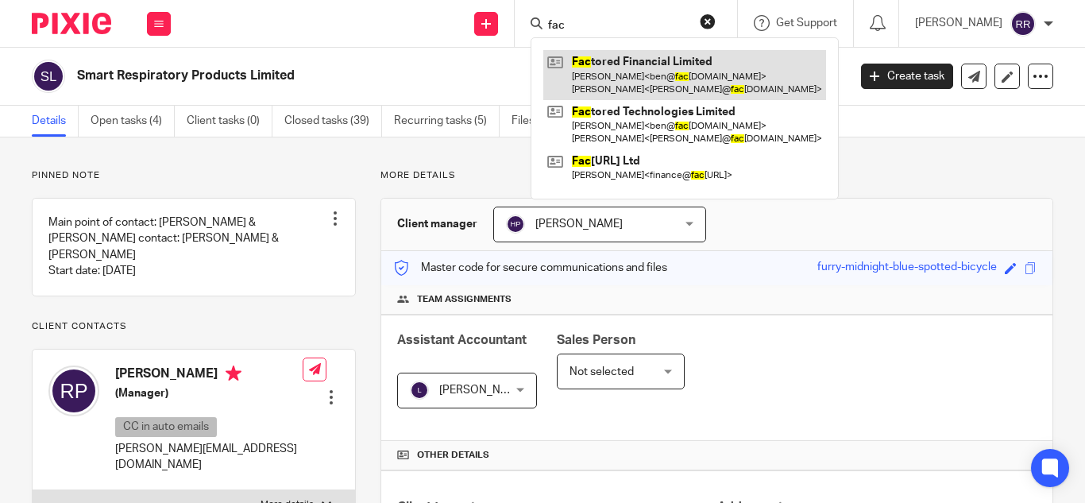
type input "fac"
click at [568, 80] on link at bounding box center [684, 74] width 283 height 49
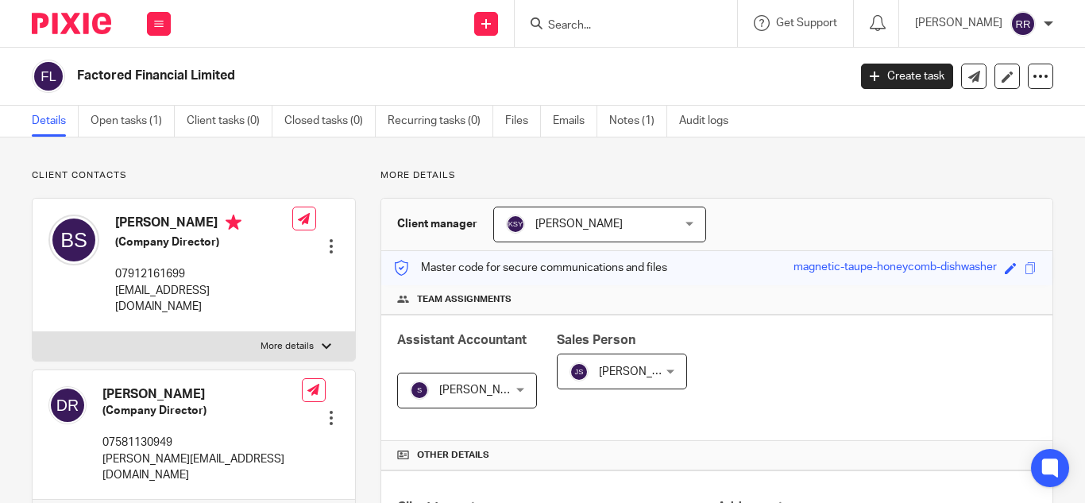
scroll to position [524, 0]
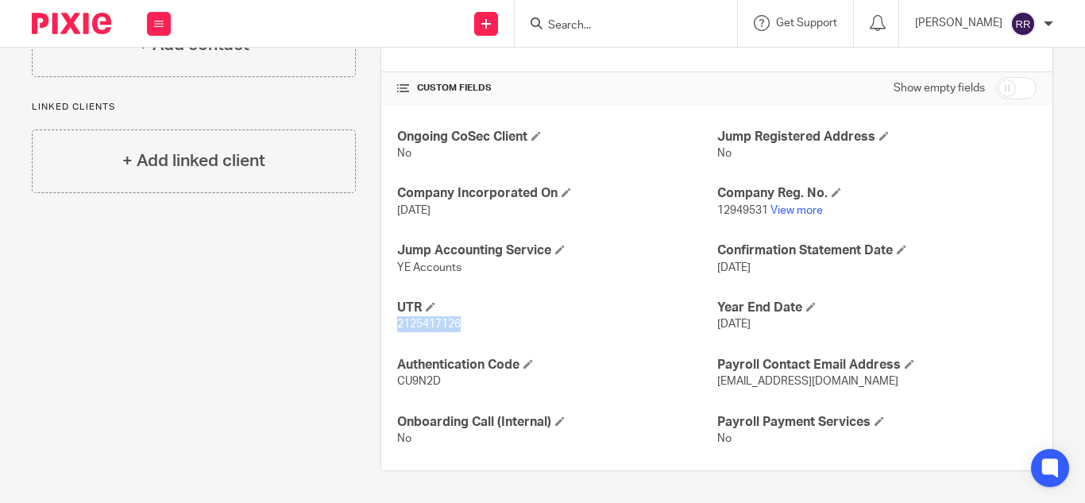
drag, startPoint x: 465, startPoint y: 324, endPoint x: 388, endPoint y: 324, distance: 77.1
click at [388, 324] on div "Ongoing CoSec Client No Jump Registered Address No Company Incorporated On [DAT…" at bounding box center [716, 288] width 671 height 366
copy span "2125417126"
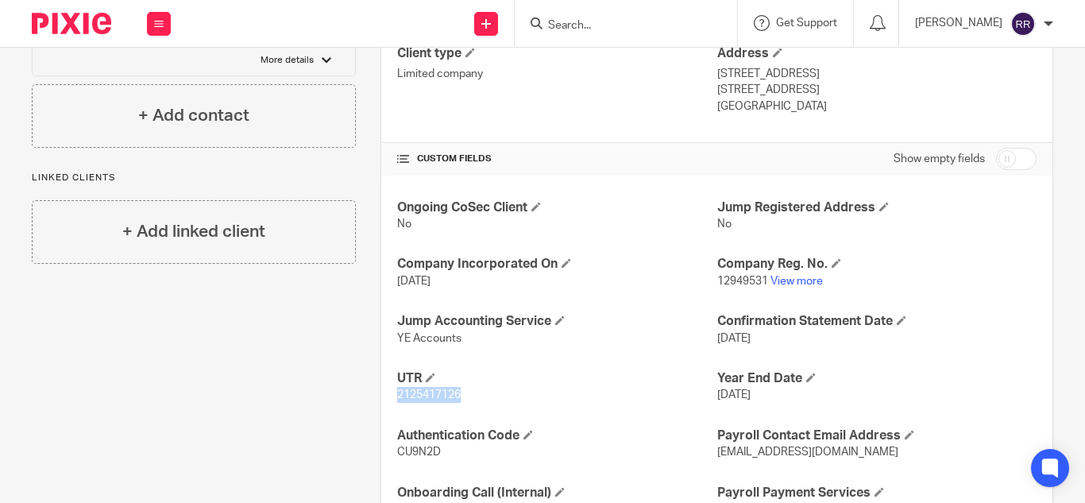
scroll to position [0, 0]
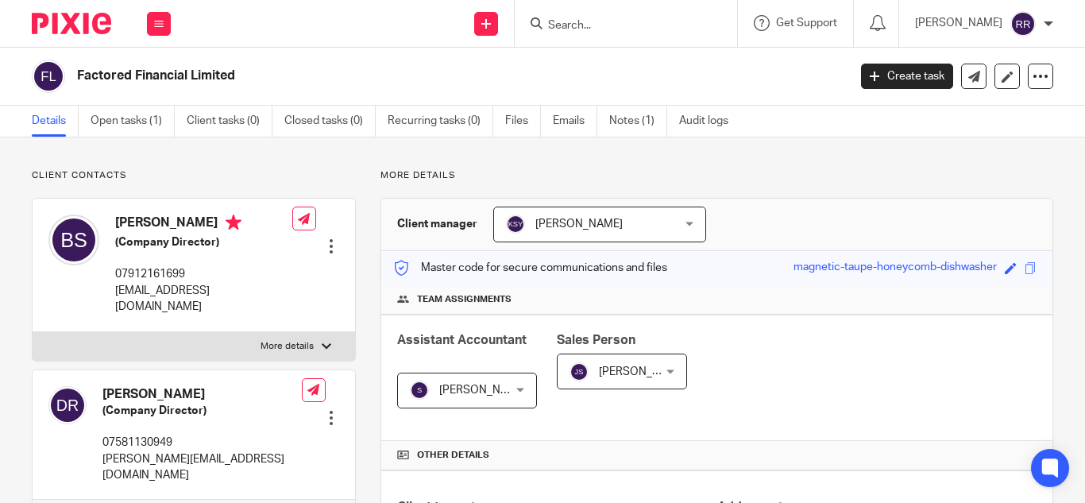
click at [547, 29] on input "Search" at bounding box center [618, 26] width 143 height 14
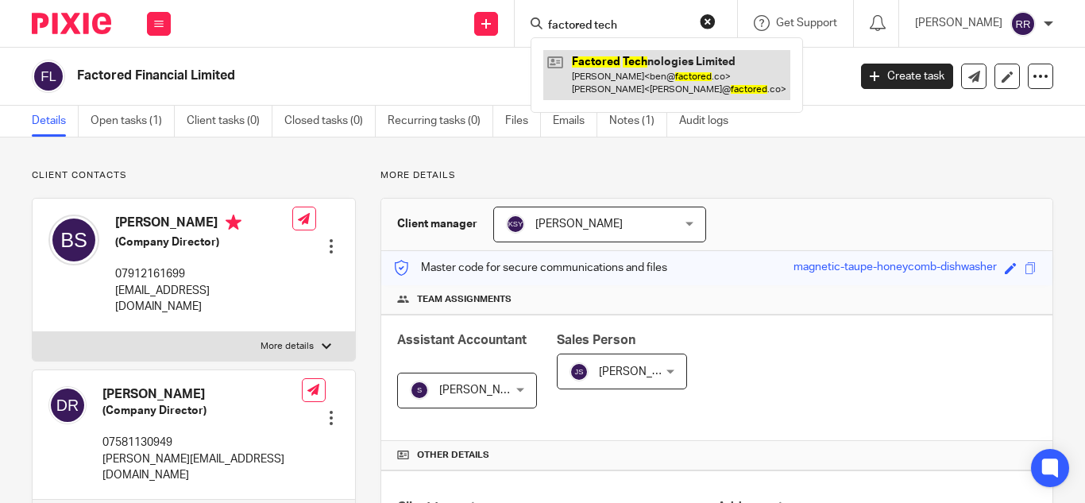
type input "factored tech"
click at [567, 91] on link at bounding box center [666, 74] width 247 height 49
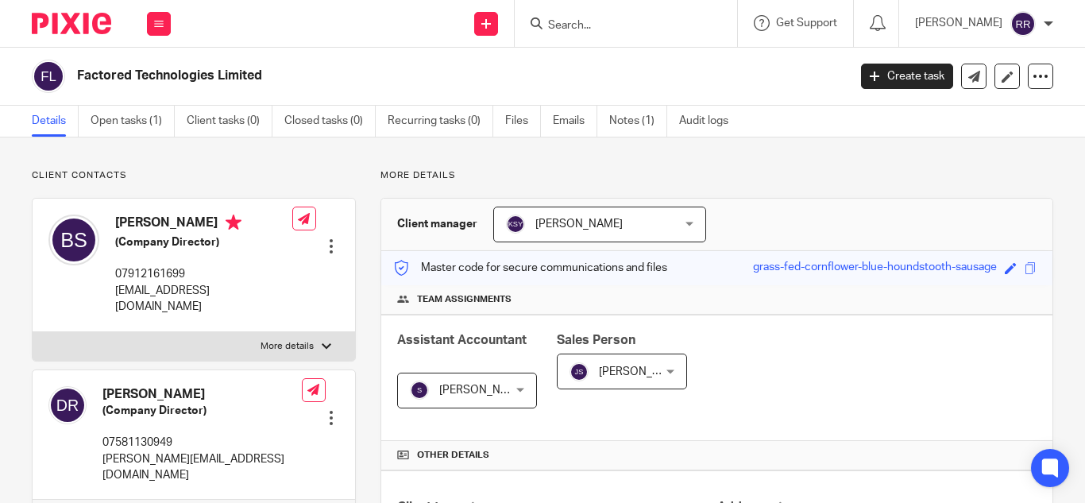
click at [547, 25] on input "Search" at bounding box center [618, 26] width 143 height 14
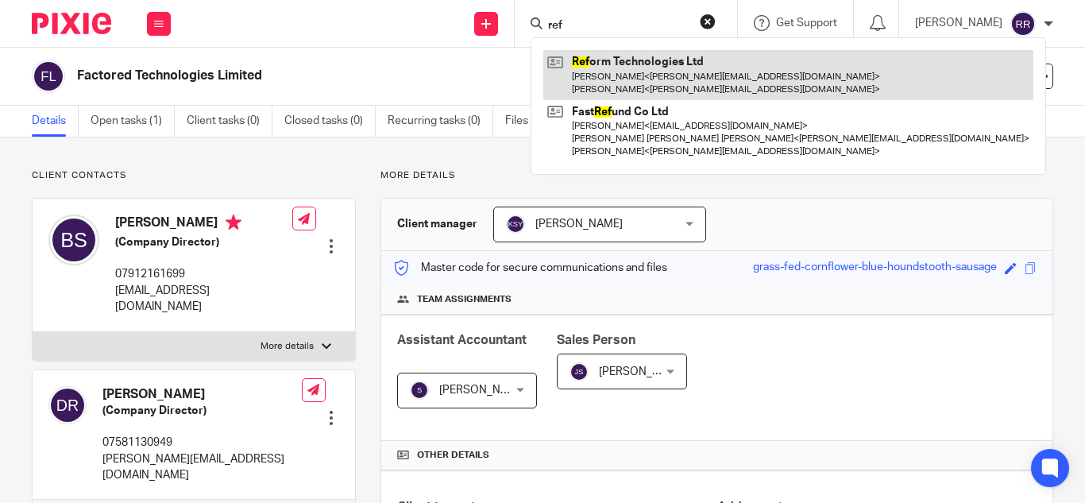
type input "ref"
click at [561, 71] on link at bounding box center [788, 74] width 490 height 49
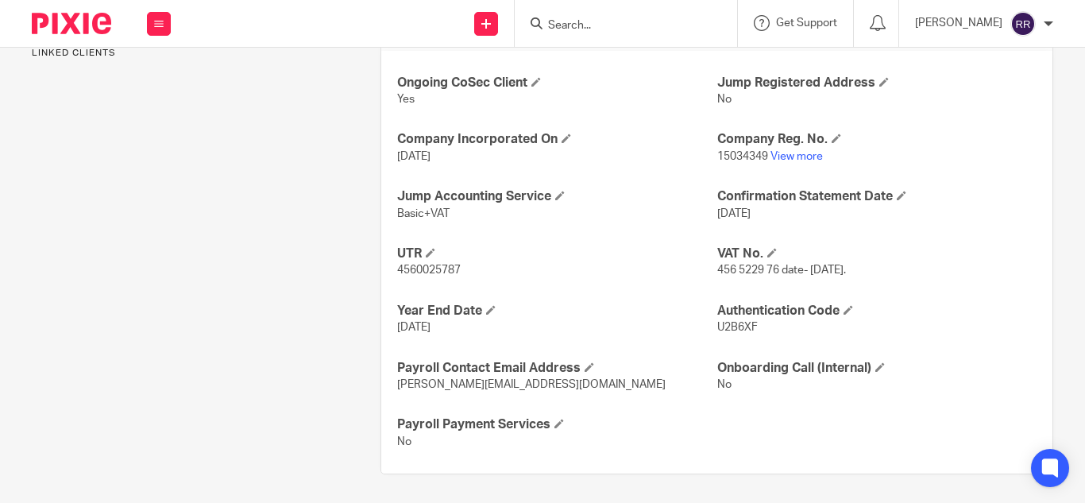
scroll to position [582, 0]
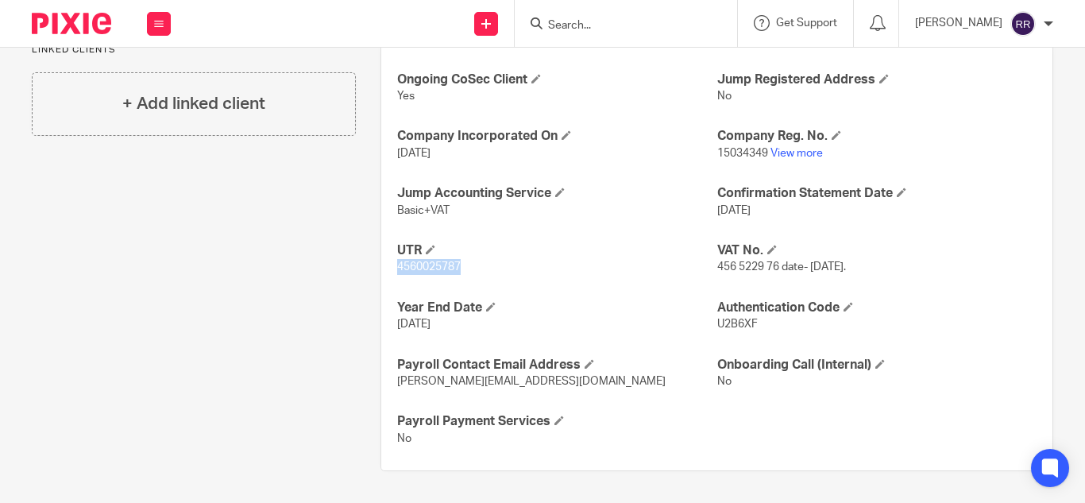
drag, startPoint x: 458, startPoint y: 269, endPoint x: 365, endPoint y: 282, distance: 93.8
click at [365, 282] on div "More details Client manager Kian Sadoughi-Yarand Kian Sadoughi-Yarand Aashish A…" at bounding box center [704, 29] width 697 height 883
copy span "4560025787"
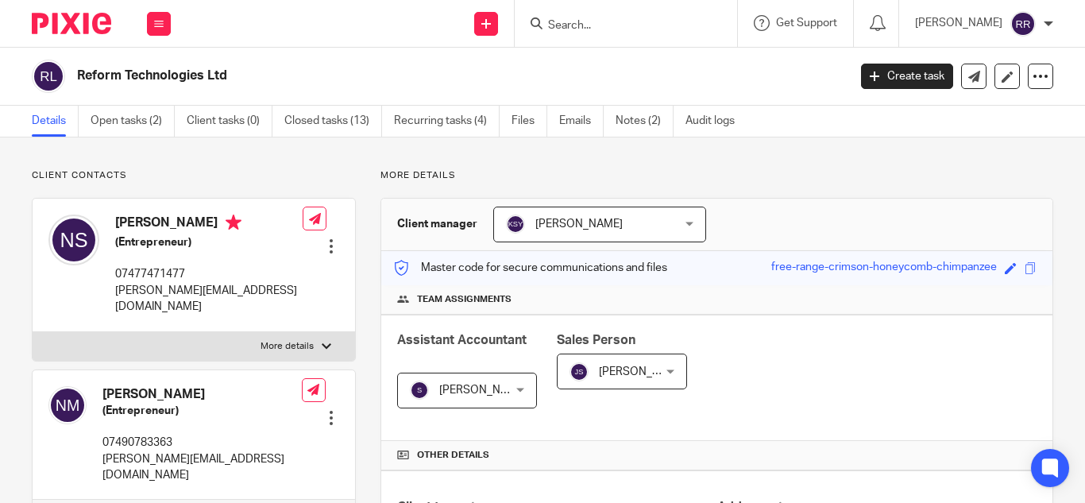
click at [574, 26] on input "Search" at bounding box center [618, 26] width 143 height 14
paste input "Stone & Family Ventures Limited"
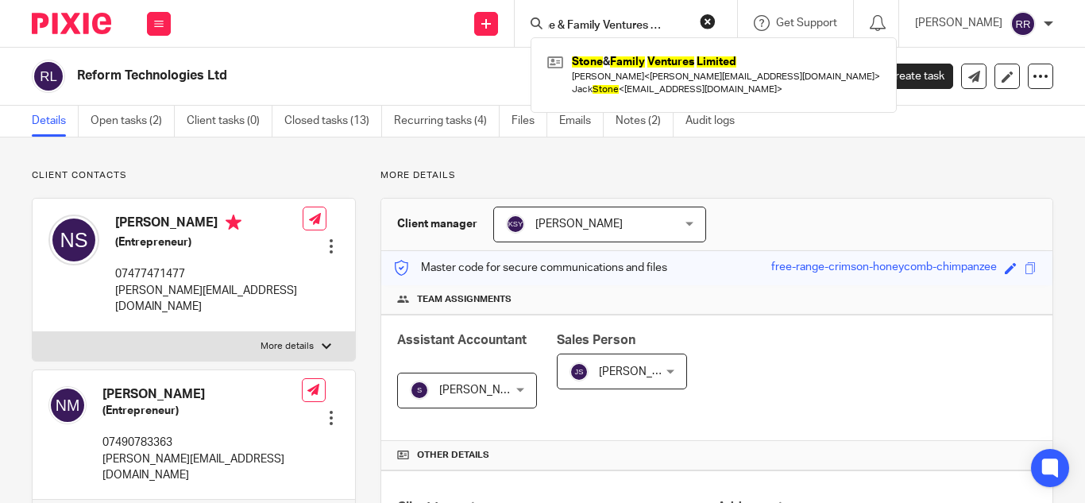
type input "Stone & Family Ventures Limited"
click button "submit" at bounding box center [0, 0] width 0 height 0
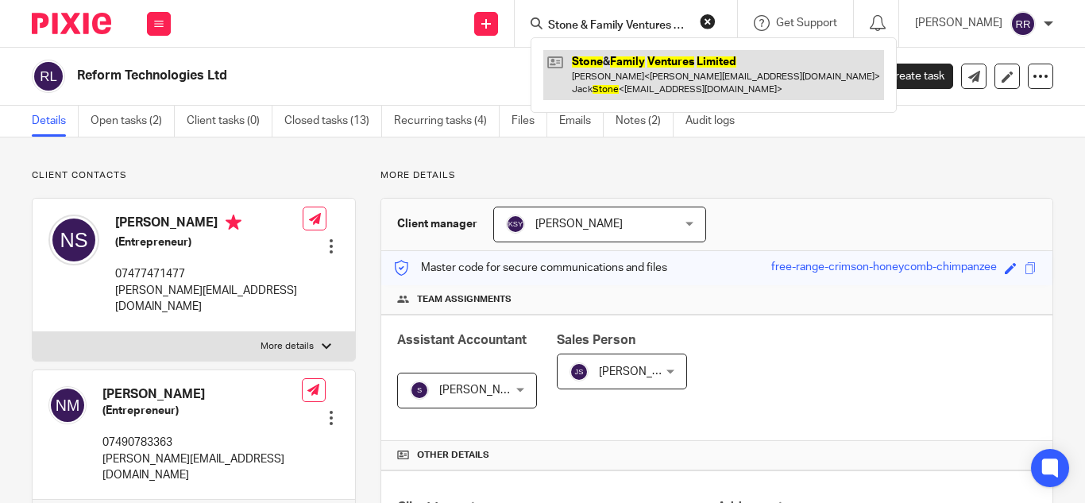
click at [619, 81] on link at bounding box center [713, 74] width 341 height 49
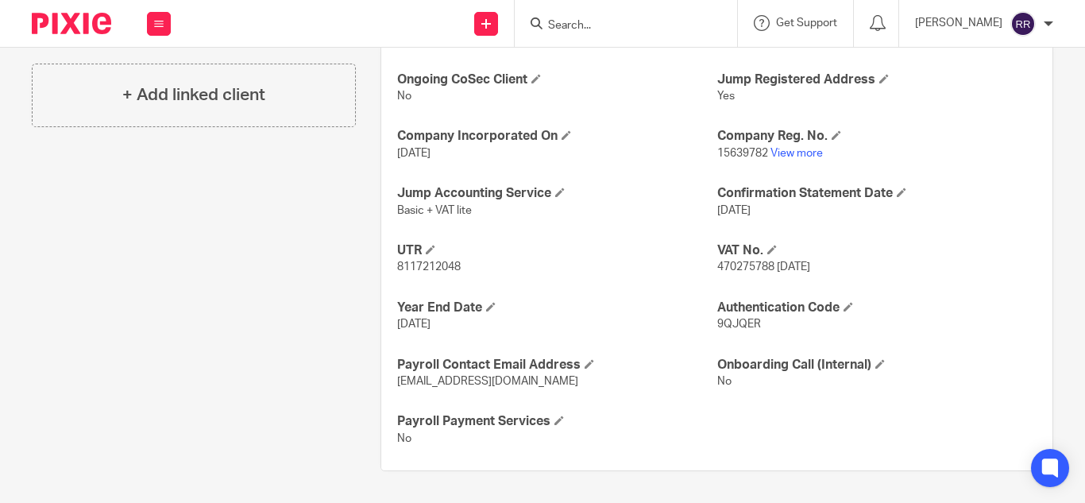
scroll to position [597, 0]
drag, startPoint x: 459, startPoint y: 268, endPoint x: 353, endPoint y: 276, distance: 106.8
click at [356, 276] on div "More details Client manager Kian Sadoughi-Yarand Kian Sadoughi-Yarand Aashish A…" at bounding box center [704, 29] width 697 height 883
copy span "8117212048"
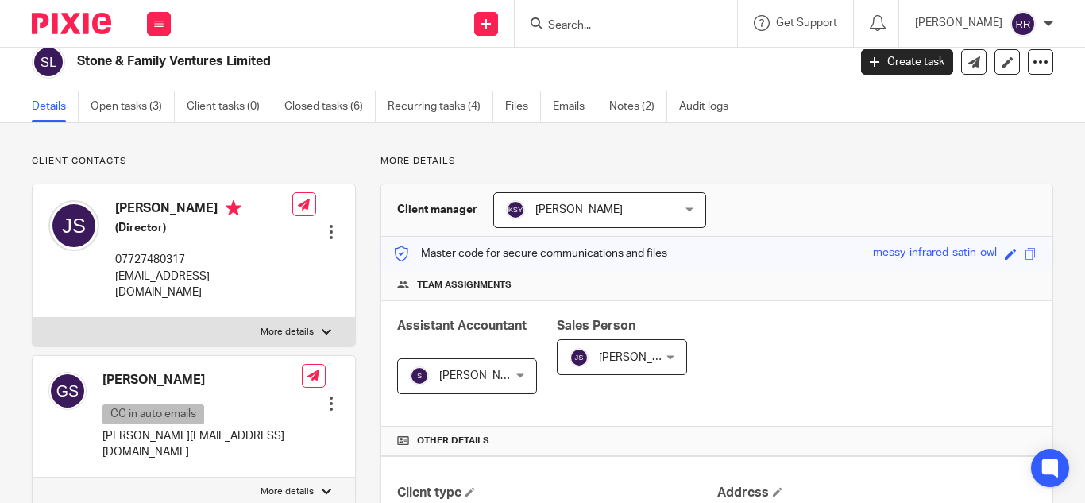
scroll to position [0, 0]
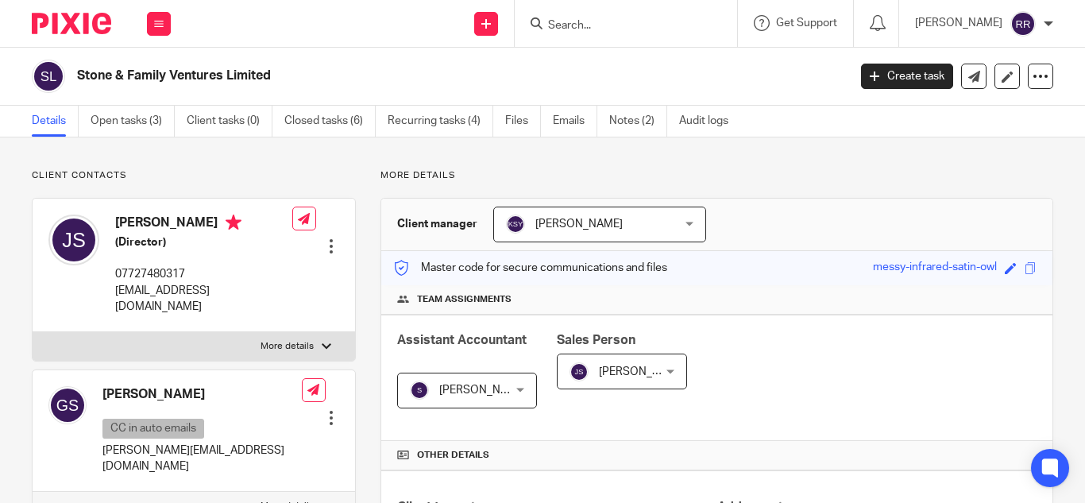
click at [549, 34] on div at bounding box center [626, 23] width 222 height 47
click at [547, 27] on input "Search" at bounding box center [618, 26] width 143 height 14
paste input "Stone Digital Media Ltd"
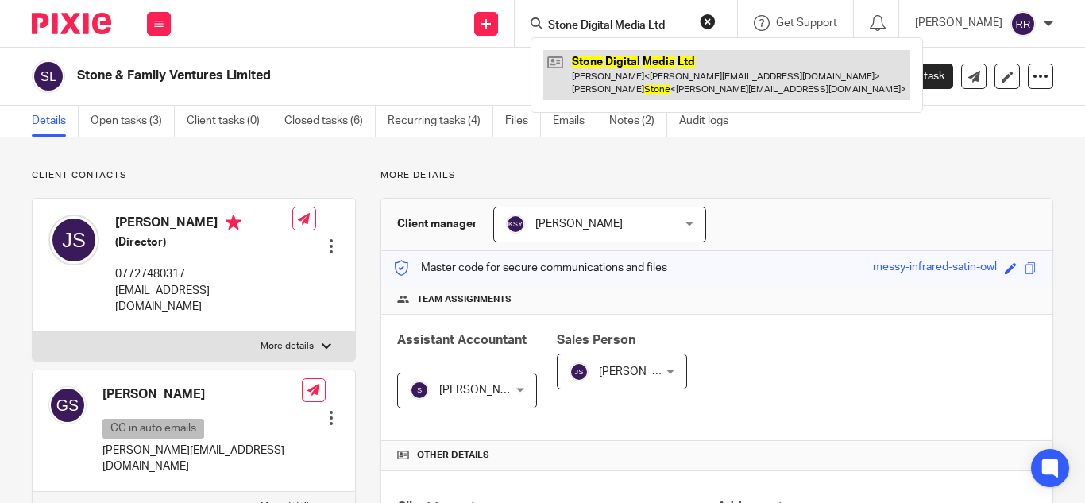
type input "Stone Digital Media Ltd"
click at [571, 76] on link at bounding box center [726, 74] width 367 height 49
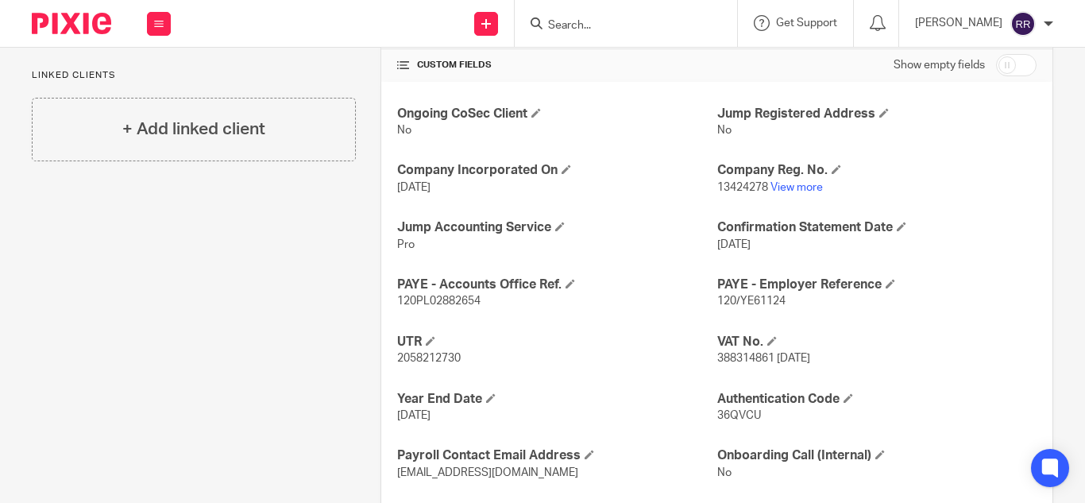
scroll to position [636, 0]
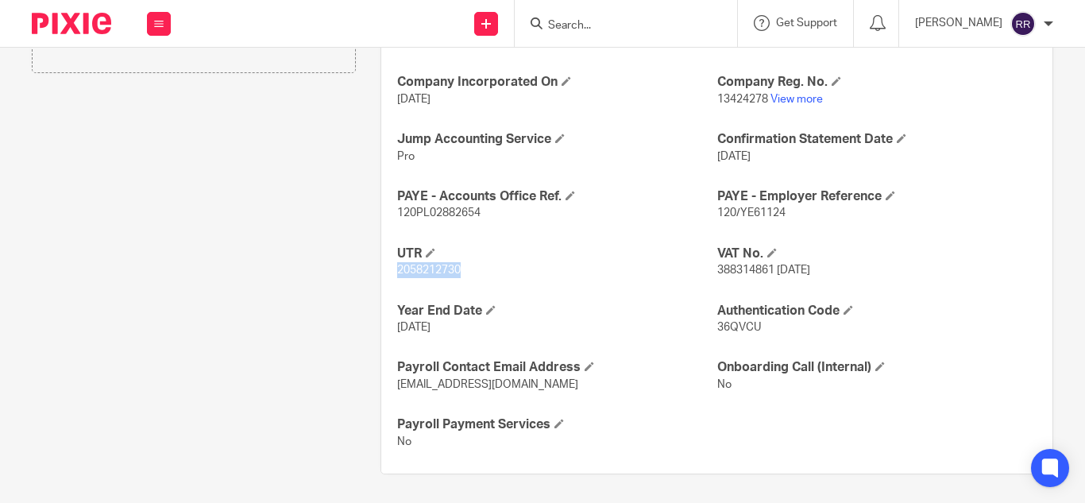
drag, startPoint x: 457, startPoint y: 275, endPoint x: 389, endPoint y: 275, distance: 67.5
click at [389, 275] on div "Ongoing CoSec Client No Jump Registered Address No Company Incorporated On [DAT…" at bounding box center [716, 234] width 671 height 480
copy span "2058212730"
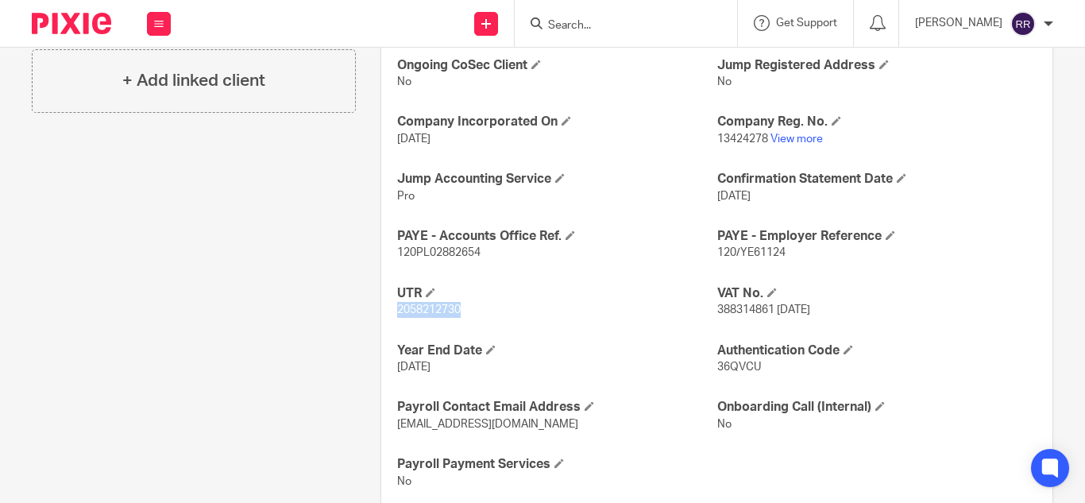
scroll to position [597, 0]
drag, startPoint x: 786, startPoint y: 254, endPoint x: 734, endPoint y: 260, distance: 51.9
click at [734, 260] on div "Ongoing CoSec Client No Jump Registered Address No Company Incorporated On [DAT…" at bounding box center [716, 272] width 671 height 480
copy span "YE61124"
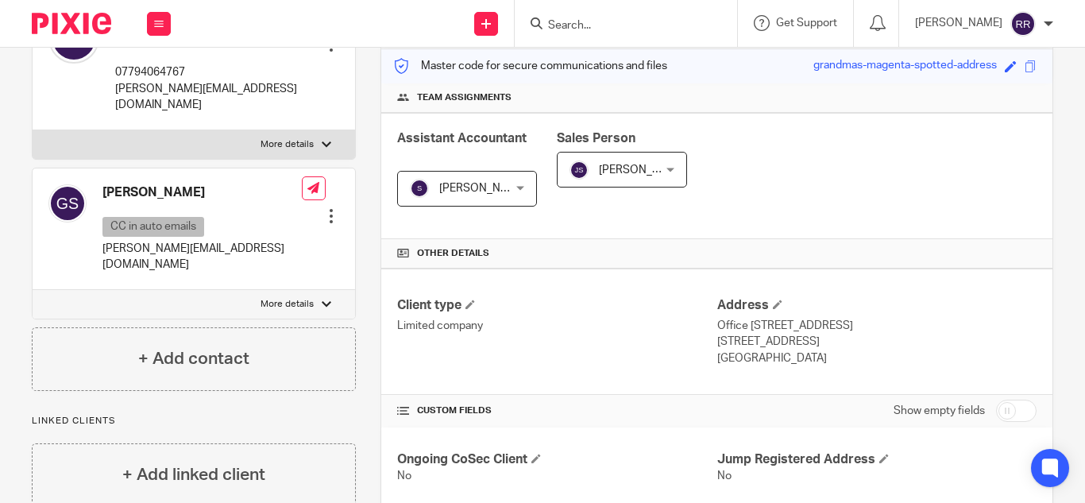
scroll to position [0, 0]
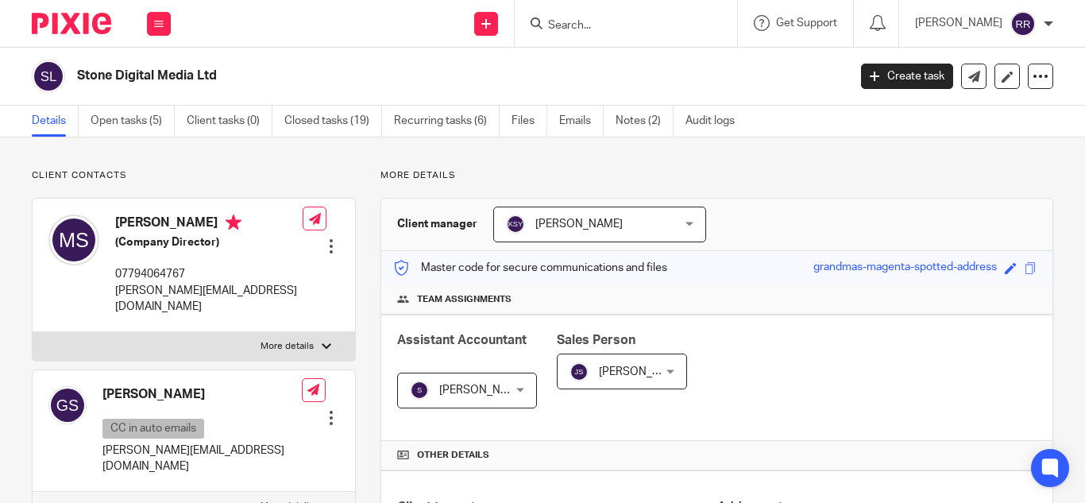
click at [547, 27] on input "Search" at bounding box center [618, 26] width 143 height 14
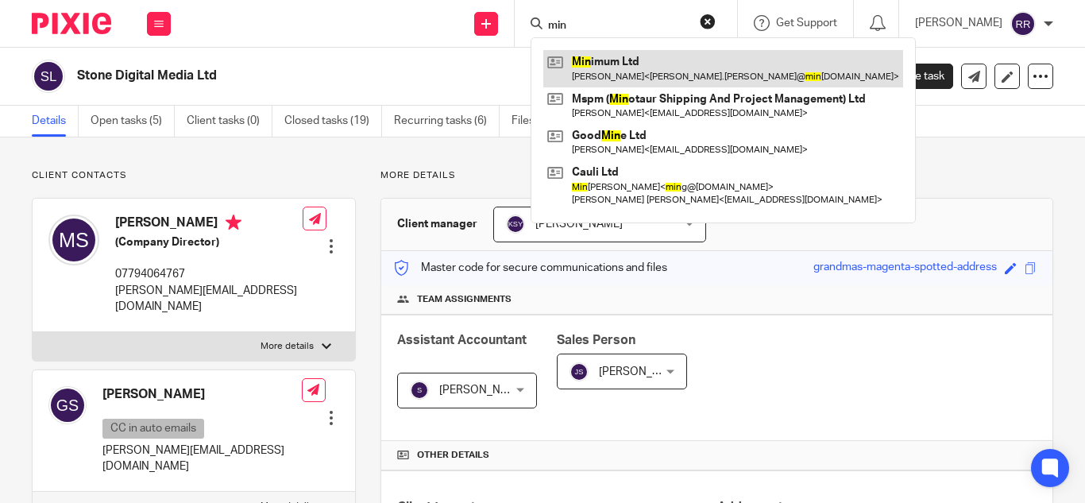
type input "min"
click at [553, 59] on link at bounding box center [723, 68] width 360 height 37
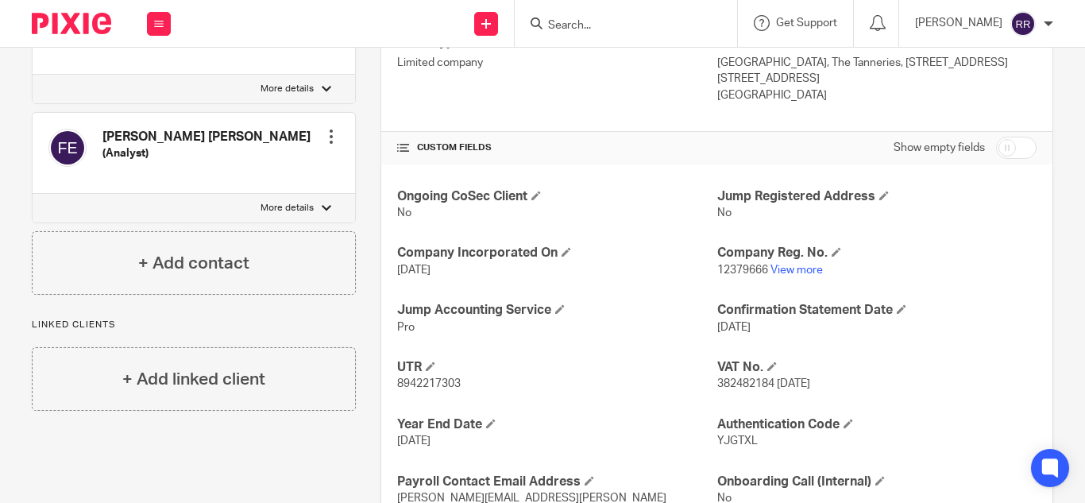
scroll to position [582, 0]
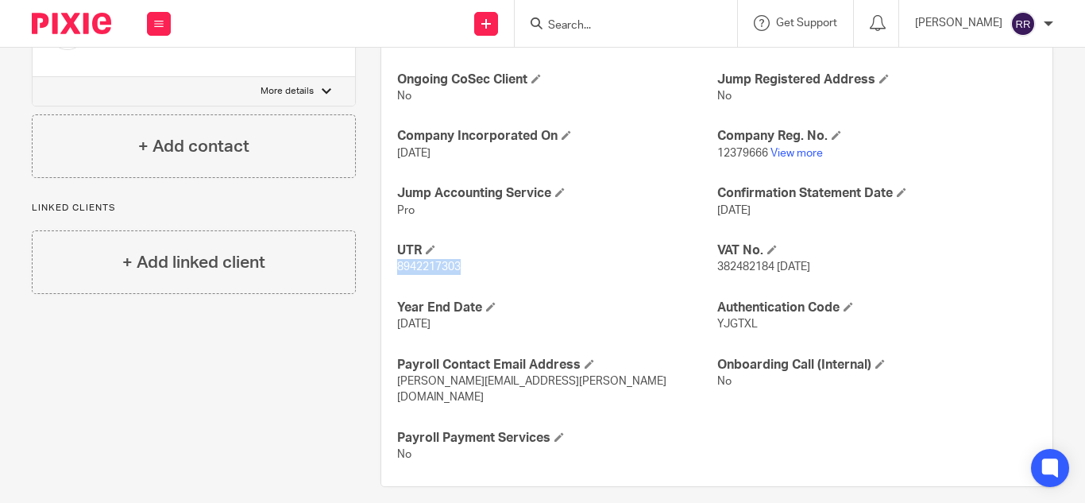
drag, startPoint x: 469, startPoint y: 265, endPoint x: 387, endPoint y: 275, distance: 82.4
click at [387, 275] on div "Ongoing CoSec Client No Jump Registered Address No Company Incorporated On [DAT…" at bounding box center [716, 267] width 671 height 439
copy span "8942217303"
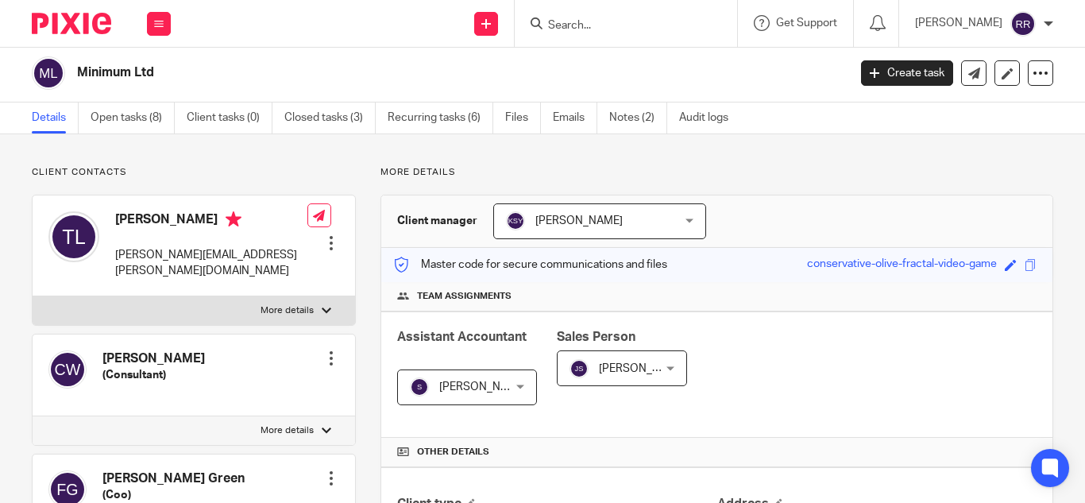
scroll to position [0, 0]
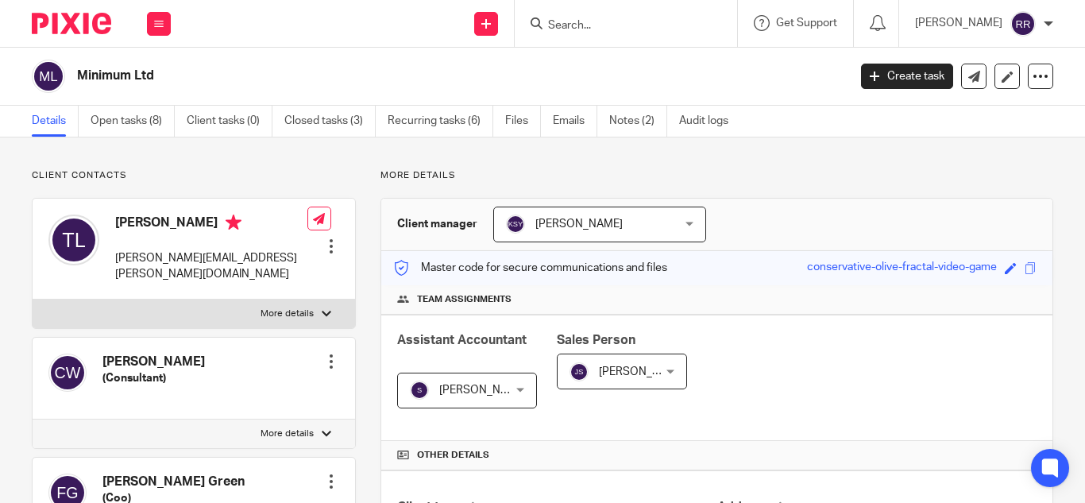
click at [551, 26] on input "Search" at bounding box center [618, 26] width 143 height 14
paste input "Sparkler Ltd"
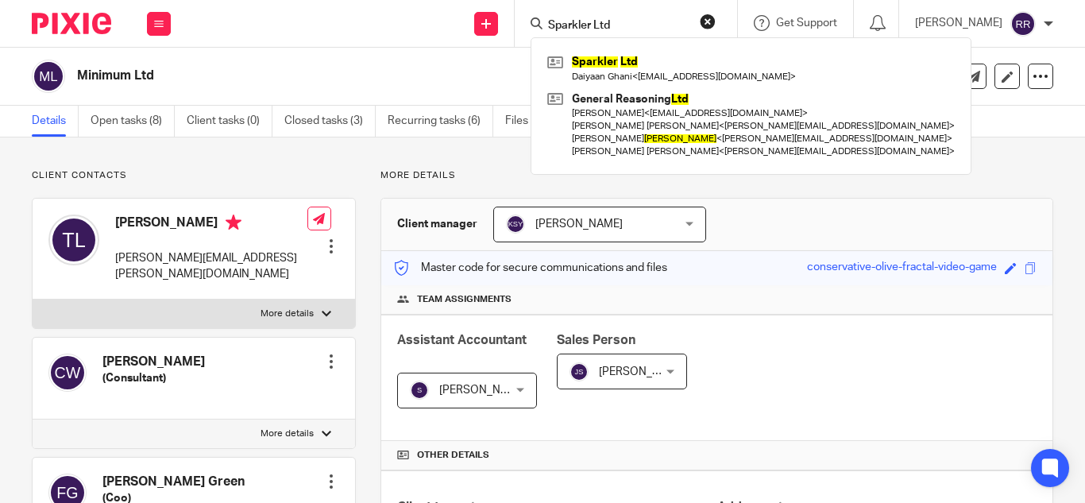
type input "Sparkler Ltd"
click at [567, 48] on div "Sparkler Ltd Daiyaan Ghani < [EMAIL_ADDRESS][DOMAIN_NAME] > General Reasoning L…" at bounding box center [751, 105] width 441 height 137
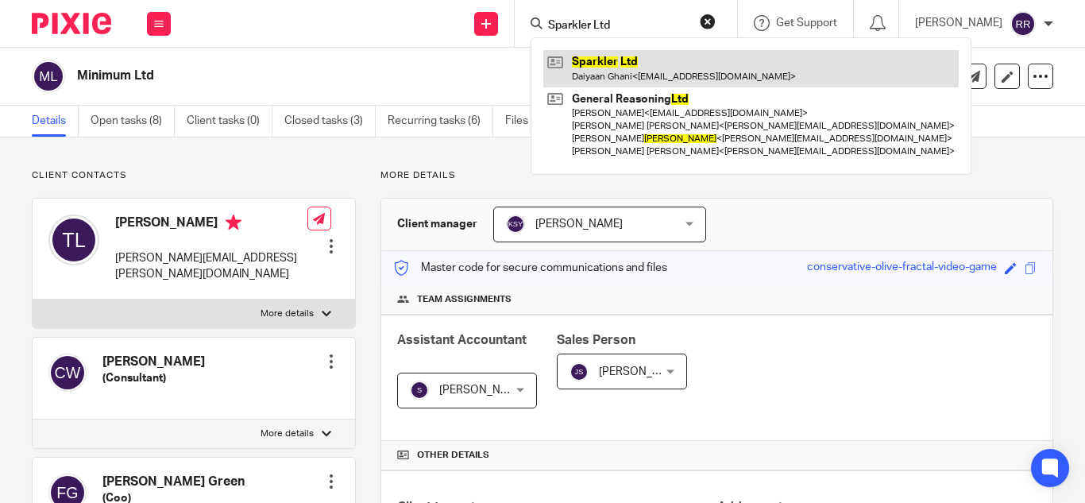
click at [582, 62] on link at bounding box center [750, 68] width 415 height 37
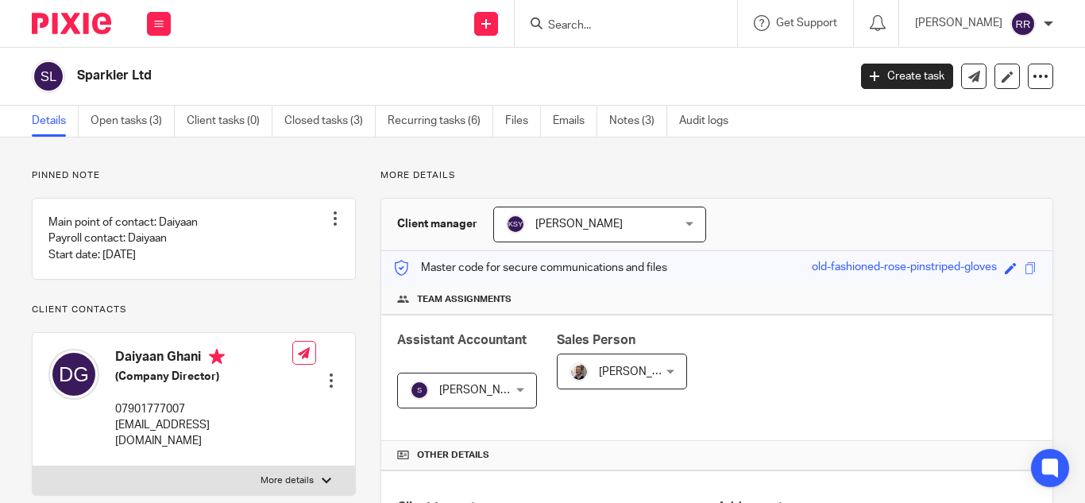
scroll to position [639, 0]
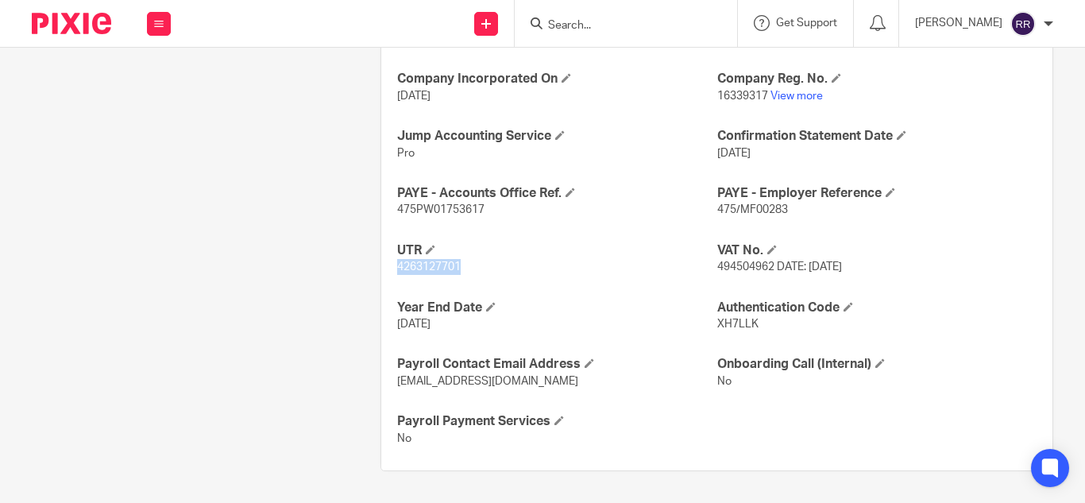
drag, startPoint x: 462, startPoint y: 266, endPoint x: 375, endPoint y: 276, distance: 87.1
click at [375, 276] on div "More details Client manager [PERSON_NAME] [PERSON_NAME] [PERSON_NAME] A Abinand…" at bounding box center [704, 1] width 697 height 941
copy span "4263127701"
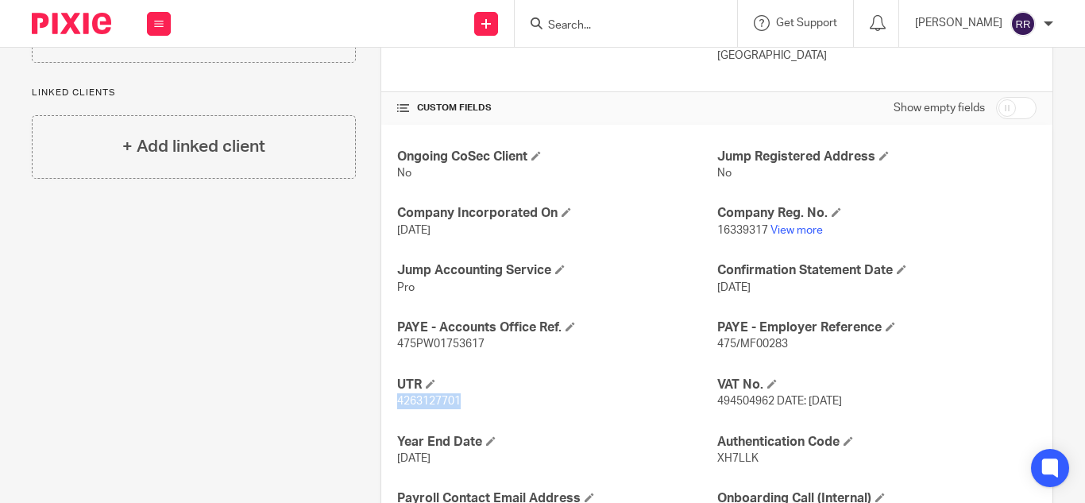
scroll to position [502, 0]
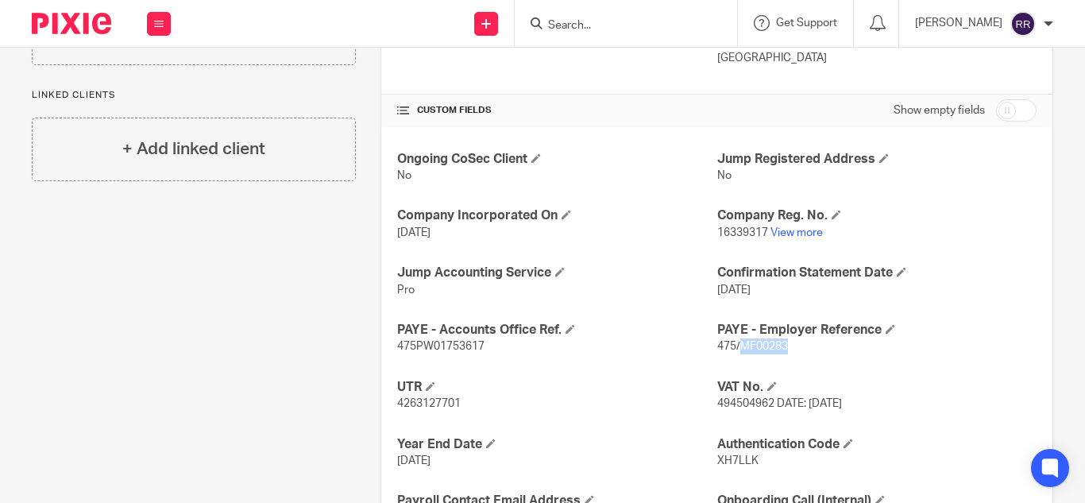
drag, startPoint x: 783, startPoint y: 347, endPoint x: 735, endPoint y: 350, distance: 48.5
click at [735, 350] on p "475/MF00283" at bounding box center [876, 346] width 319 height 16
copy span "MF00283"
